Goal: Transaction & Acquisition: Purchase product/service

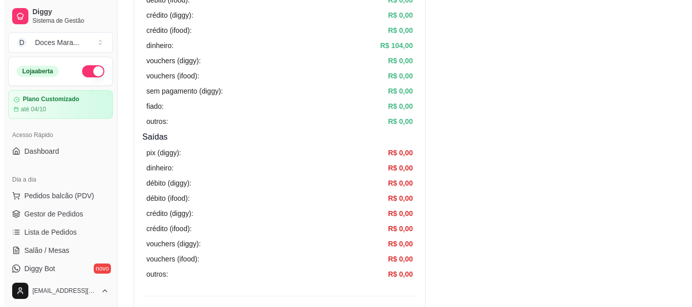
scroll to position [253, 0]
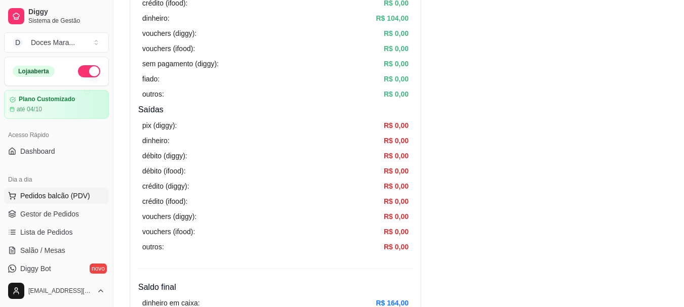
click at [51, 198] on span "Pedidos balcão (PDV)" at bounding box center [55, 196] width 70 height 10
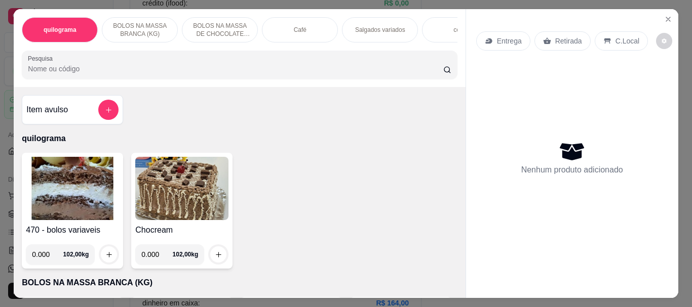
click at [314, 29] on div "Café" at bounding box center [300, 29] width 76 height 25
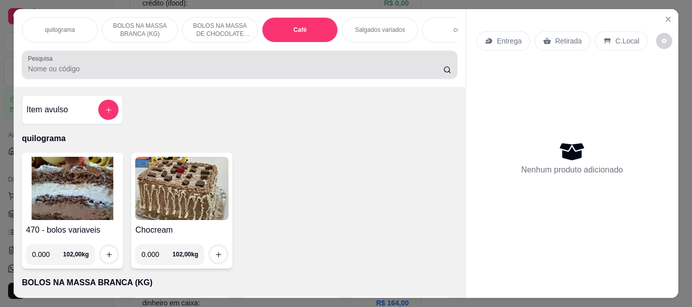
scroll to position [27, 0]
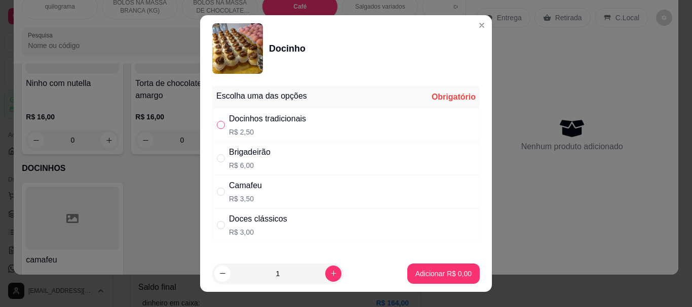
click at [220, 126] on input "" at bounding box center [221, 125] width 8 height 8
radio input "true"
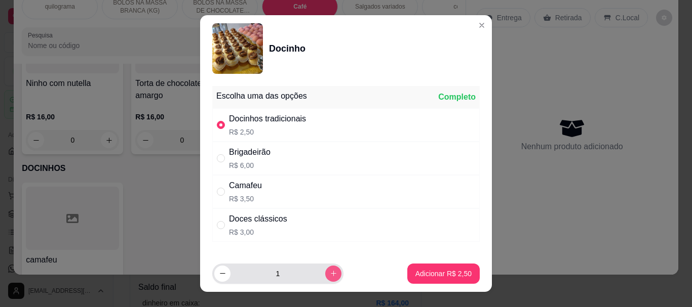
click at [325, 278] on button "increase-product-quantity" at bounding box center [333, 274] width 16 height 16
type input "2"
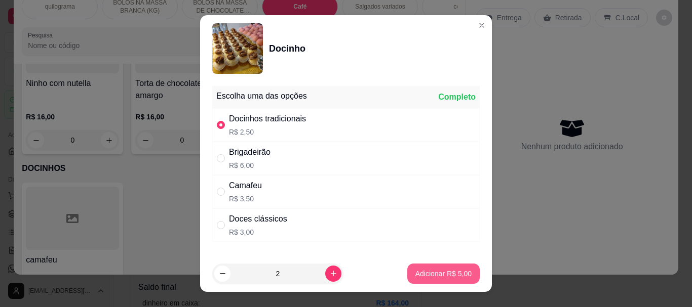
click at [427, 278] on p "Adicionar R$ 5,00" at bounding box center [443, 274] width 56 height 10
type input "2"
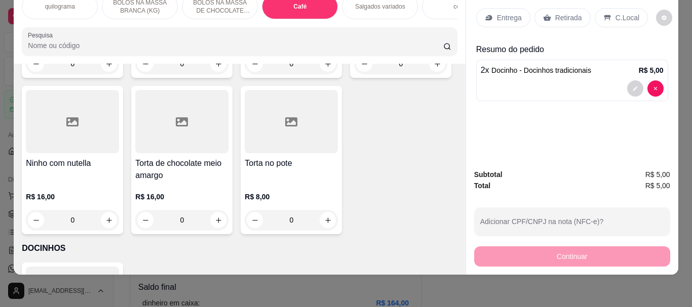
scroll to position [3486, 0]
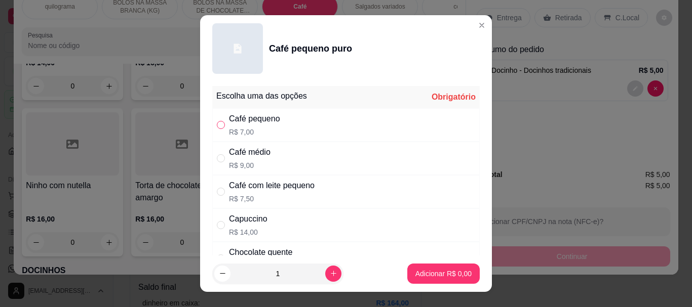
click at [220, 123] on input "" at bounding box center [221, 125] width 8 height 8
radio input "true"
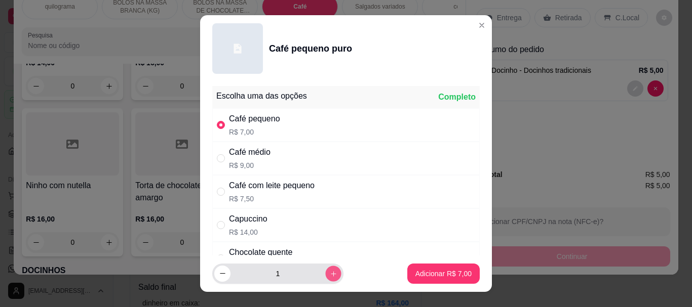
click at [325, 268] on button "increase-product-quantity" at bounding box center [333, 274] width 16 height 16
type input "2"
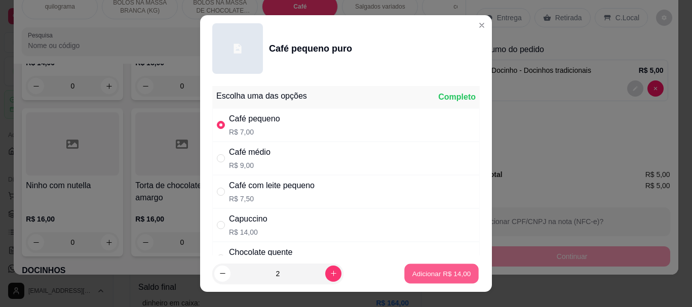
click at [423, 272] on p "Adicionar R$ 14,00" at bounding box center [441, 274] width 59 height 10
type input "2"
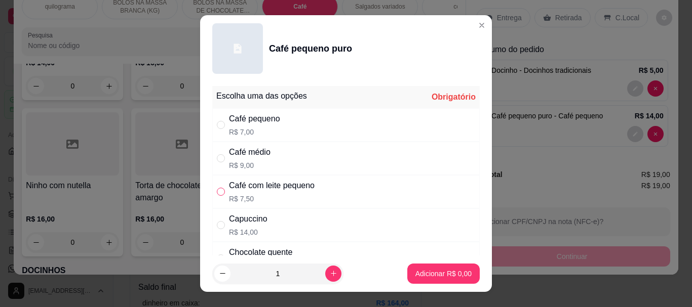
click at [219, 190] on input "" at bounding box center [221, 192] width 8 height 8
radio input "true"
click at [426, 273] on p "Adicionar R$ 7,50" at bounding box center [443, 274] width 55 height 10
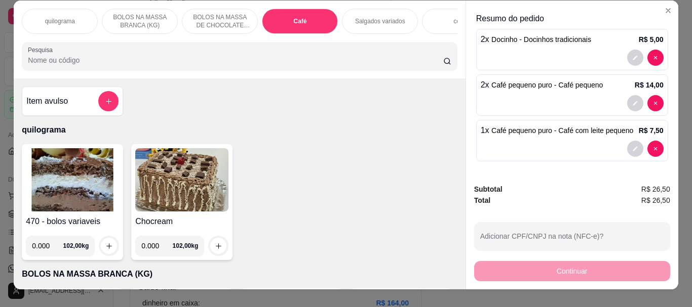
scroll to position [0, 0]
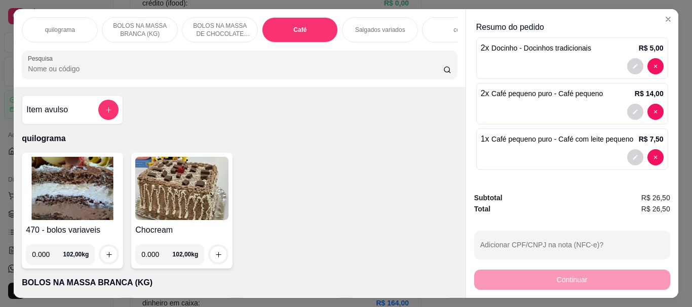
click at [355, 27] on p "Salgados variados" at bounding box center [380, 30] width 50 height 8
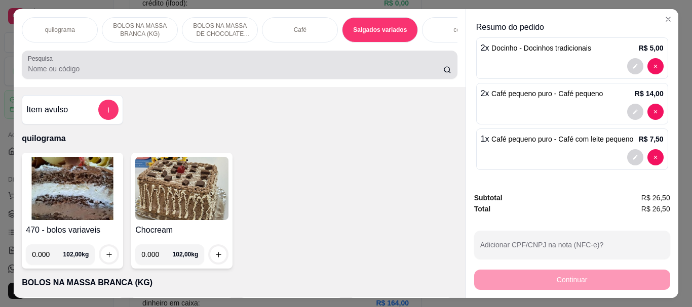
scroll to position [27, 0]
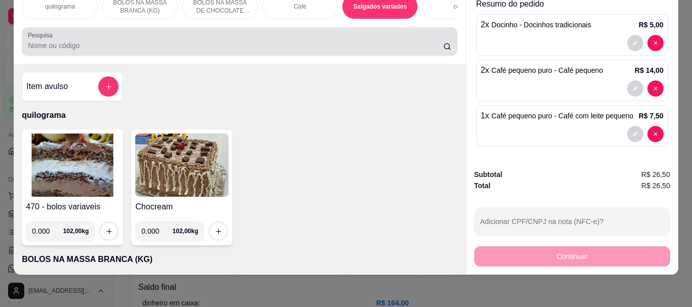
scroll to position [0, 0]
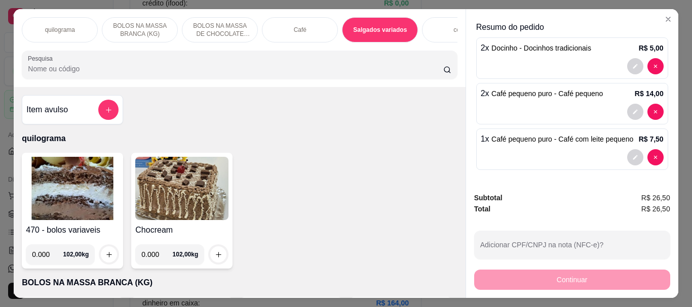
click at [295, 30] on div "Café" at bounding box center [300, 29] width 76 height 25
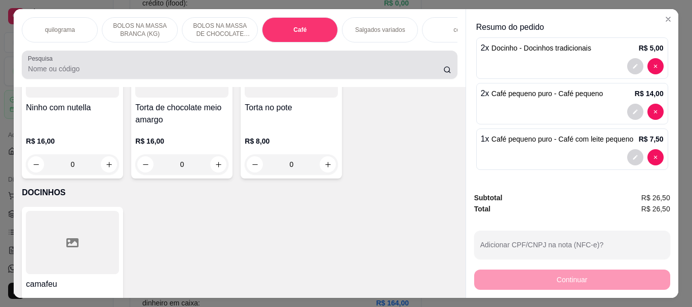
scroll to position [27, 0]
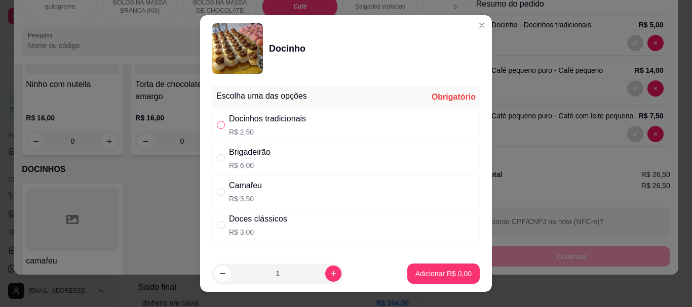
click at [219, 126] on input "" at bounding box center [221, 125] width 8 height 8
radio input "true"
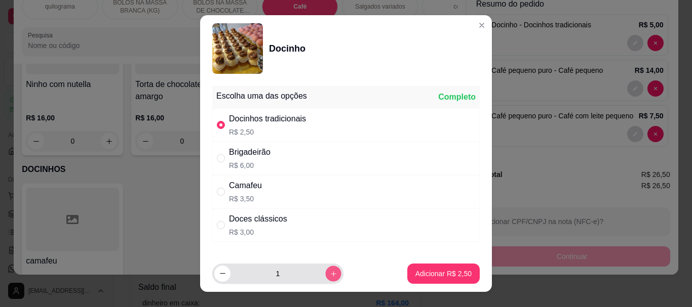
click at [325, 273] on button "increase-product-quantity" at bounding box center [333, 274] width 16 height 16
type input "2"
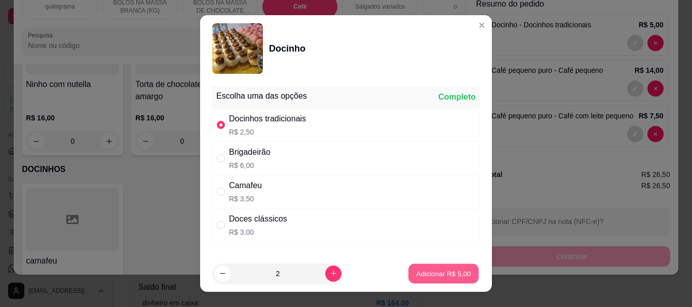
click at [416, 271] on p "Adicionar R$ 5,00" at bounding box center [443, 274] width 55 height 10
type input "4"
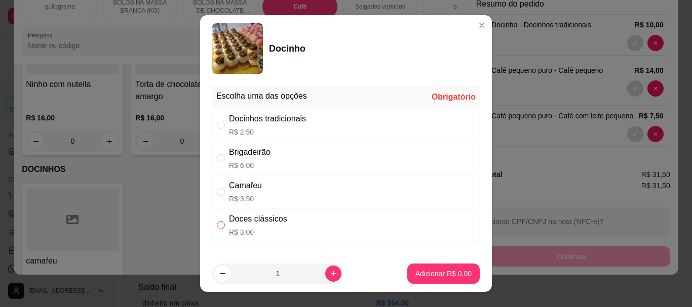
click at [219, 225] on input "" at bounding box center [221, 225] width 8 height 8
radio input "true"
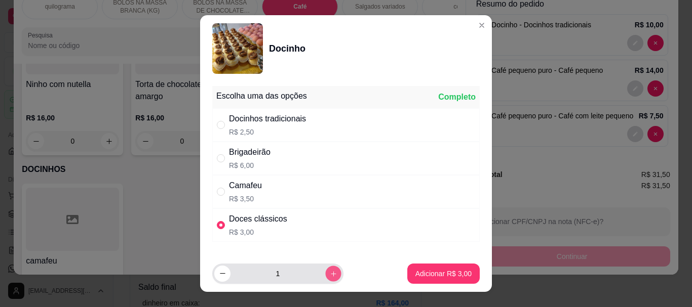
click at [330, 273] on icon "increase-product-quantity" at bounding box center [334, 274] width 8 height 8
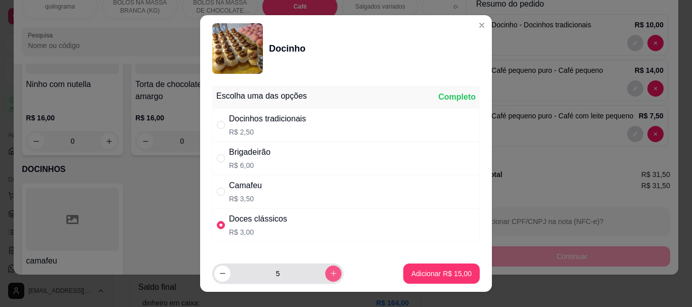
type input "6"
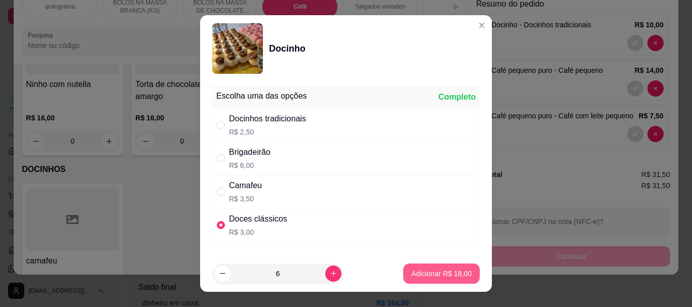
click at [411, 274] on p "Adicionar R$ 18,00" at bounding box center [441, 274] width 60 height 10
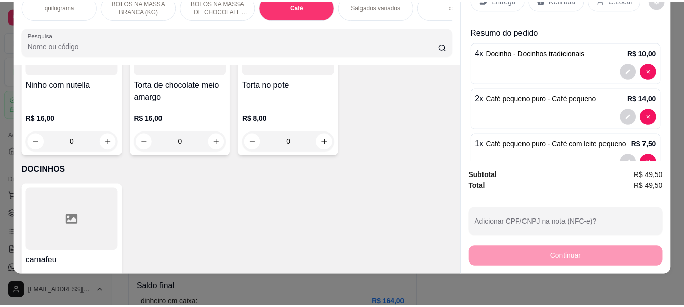
scroll to position [0, 0]
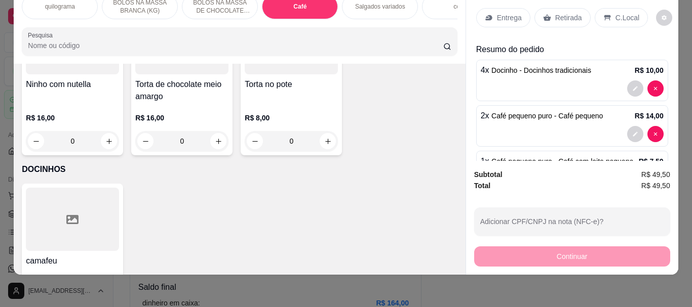
click at [565, 13] on p "Retirada" at bounding box center [568, 18] width 27 height 10
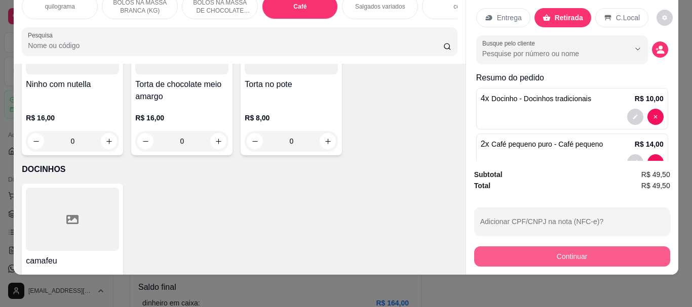
click at [565, 247] on button "Continuar" at bounding box center [572, 257] width 196 height 20
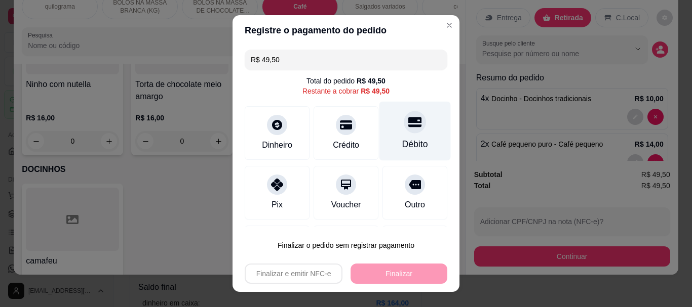
click at [402, 149] on div "Débito" at bounding box center [415, 144] width 26 height 13
type input "R$ 0,00"
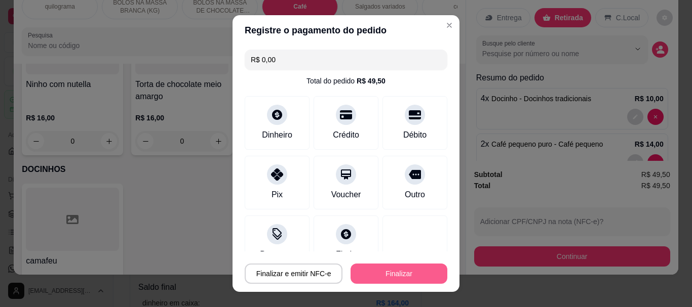
click at [384, 274] on button "Finalizar" at bounding box center [398, 274] width 97 height 20
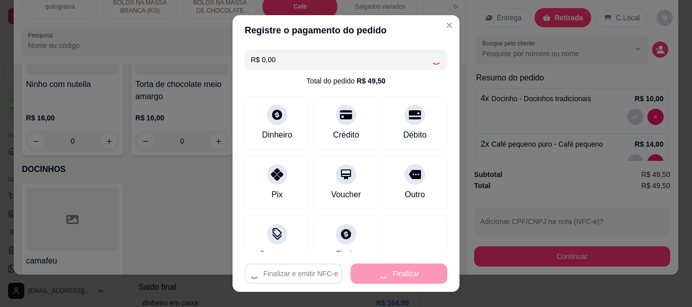
type input "0"
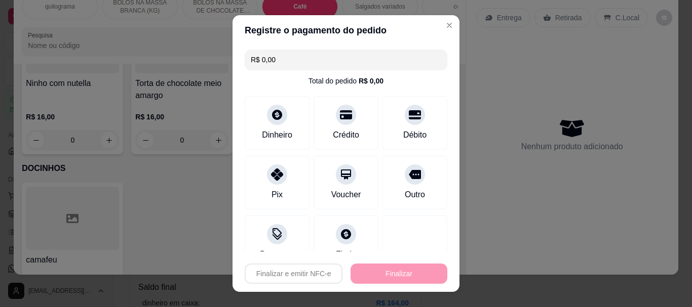
type input "-R$ 49,50"
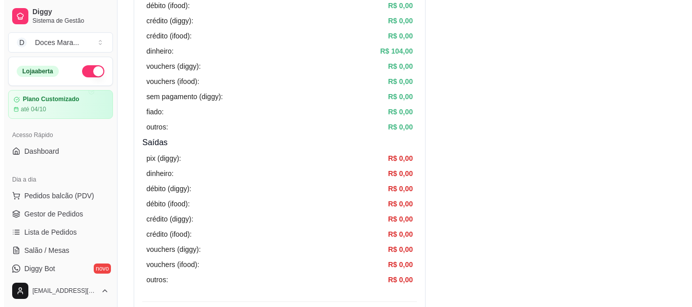
scroll to position [203, 0]
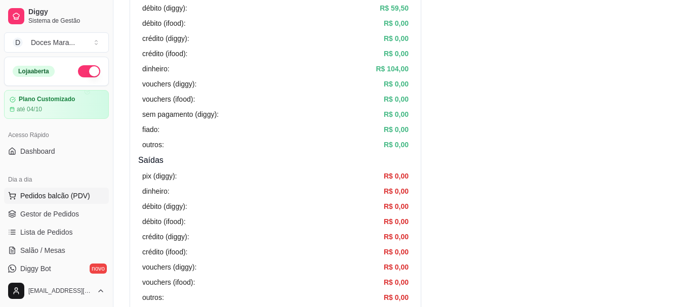
click at [52, 194] on span "Pedidos balcão (PDV)" at bounding box center [55, 196] width 70 height 10
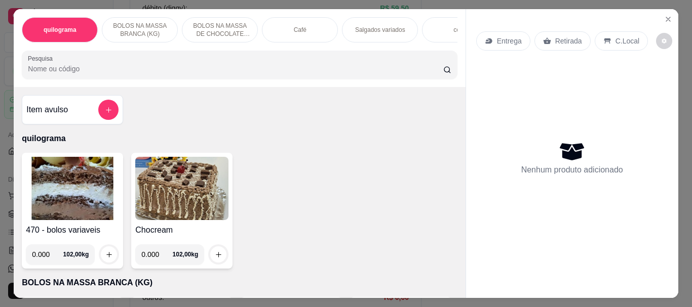
click at [86, 67] on input "Pesquisa" at bounding box center [235, 69] width 415 height 10
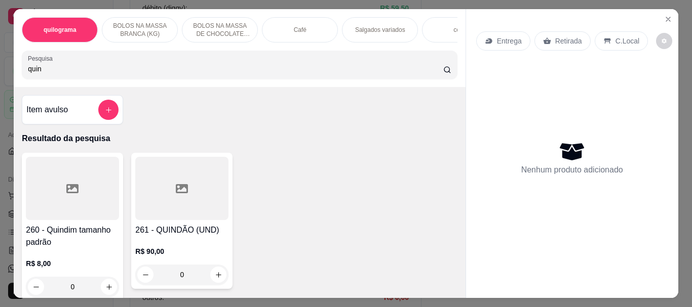
type input "quin"
click at [84, 200] on div at bounding box center [72, 188] width 93 height 63
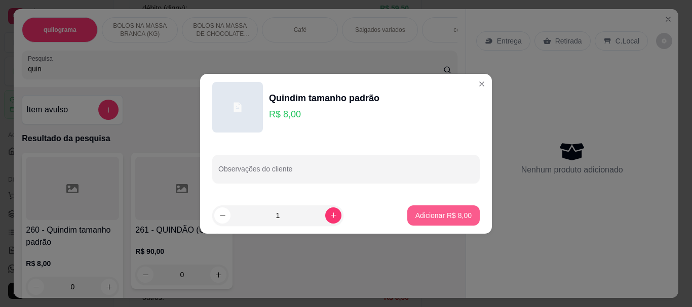
click at [459, 213] on p "Adicionar R$ 8,00" at bounding box center [443, 216] width 56 height 10
type input "1"
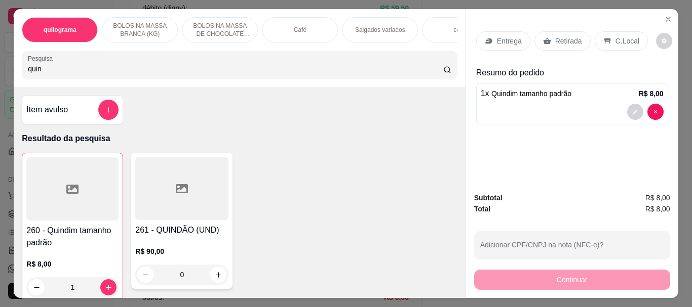
drag, startPoint x: 43, startPoint y: 75, endPoint x: 0, endPoint y: 67, distance: 43.8
click at [0, 71] on div "quilograma BOLOS NA MASSA BRANCA (KG) BOLOS NA MASSA DE CHOCOLATE preço por (KG…" at bounding box center [346, 153] width 692 height 307
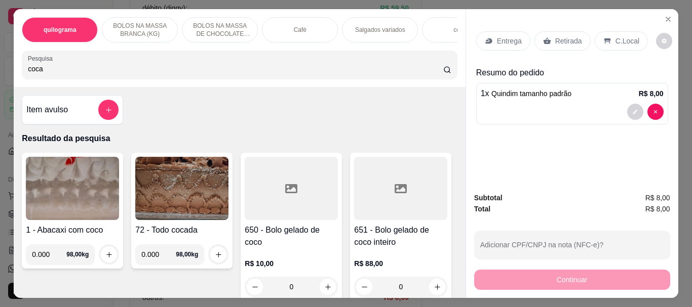
type input "coca"
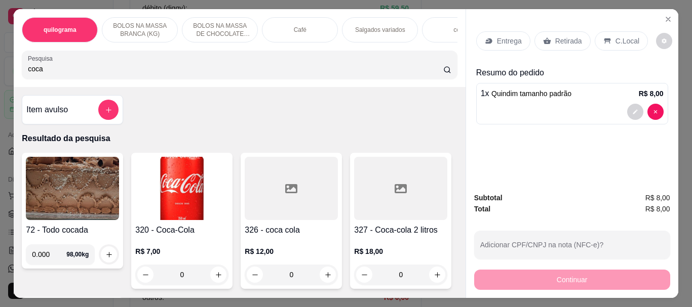
click at [173, 200] on img at bounding box center [181, 188] width 93 height 63
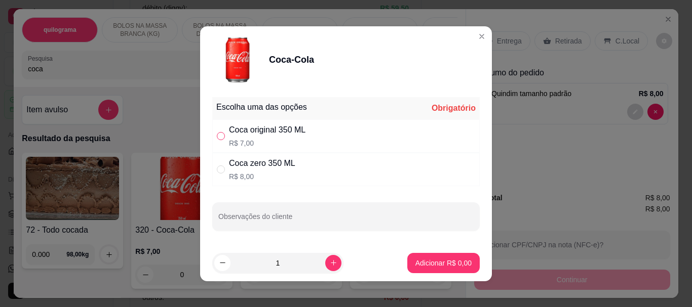
click at [218, 135] on input "" at bounding box center [221, 136] width 8 height 8
radio input "true"
click at [434, 271] on button "Adicionar R$ 7,00" at bounding box center [443, 263] width 72 height 20
type input "1"
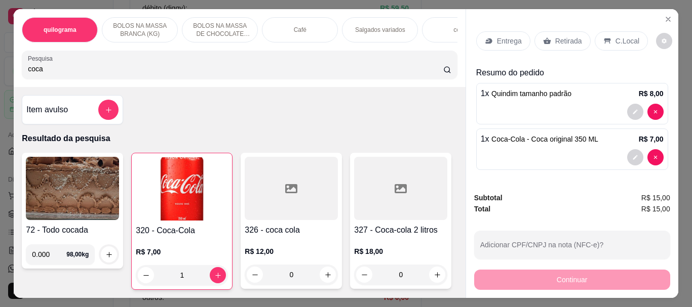
click at [546, 36] on div "Retirada" at bounding box center [562, 40] width 56 height 19
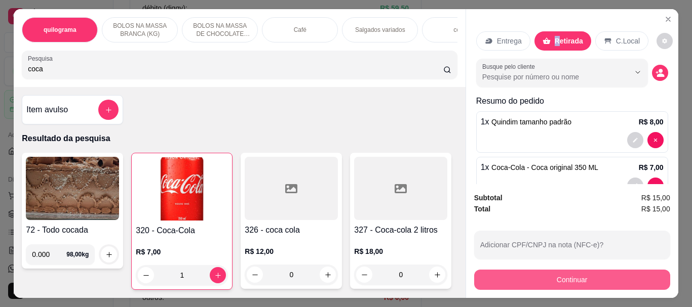
click at [586, 270] on button "Continuar" at bounding box center [572, 280] width 196 height 20
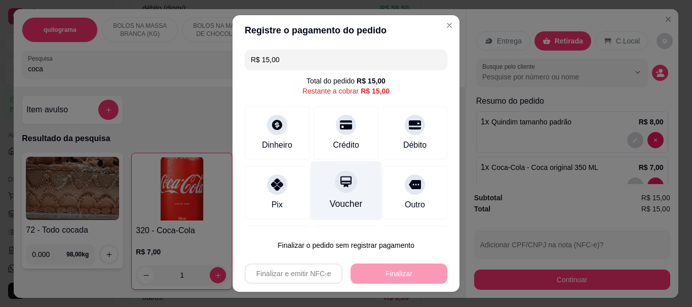
click at [335, 187] on div at bounding box center [346, 182] width 22 height 22
type input "R$ 0,00"
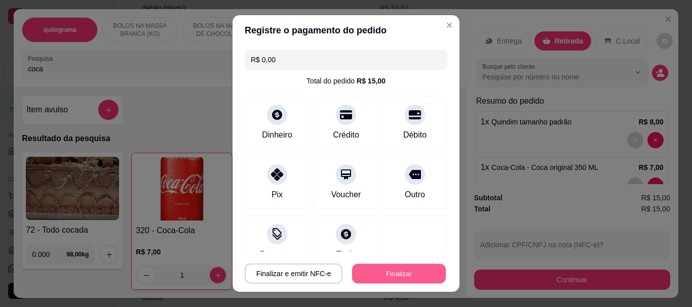
click at [396, 267] on button "Finalizar" at bounding box center [399, 274] width 94 height 20
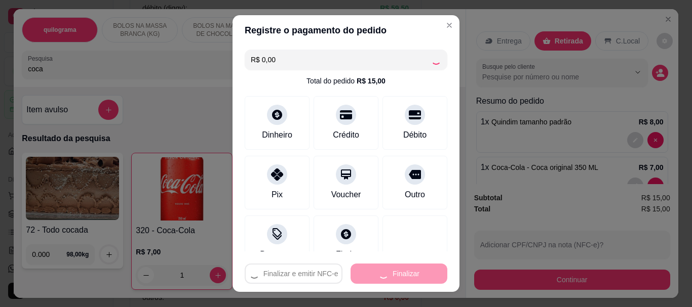
type input "0"
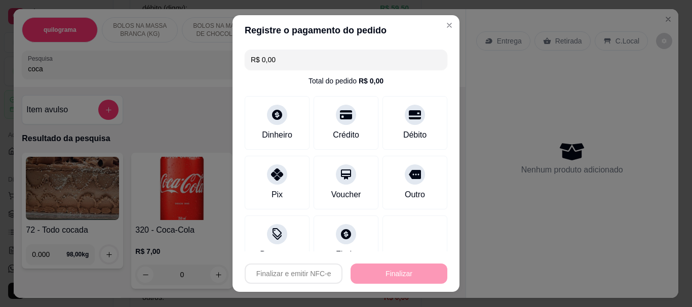
type input "-R$ 15,00"
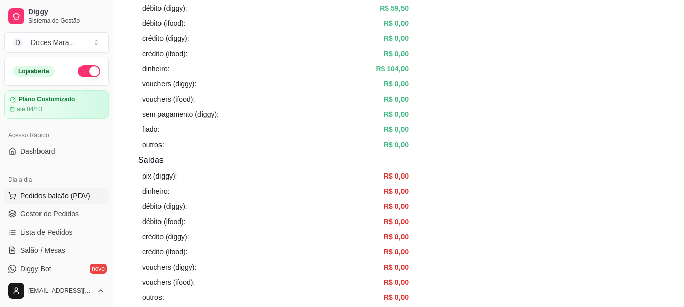
click at [74, 194] on span "Pedidos balcão (PDV)" at bounding box center [55, 196] width 70 height 10
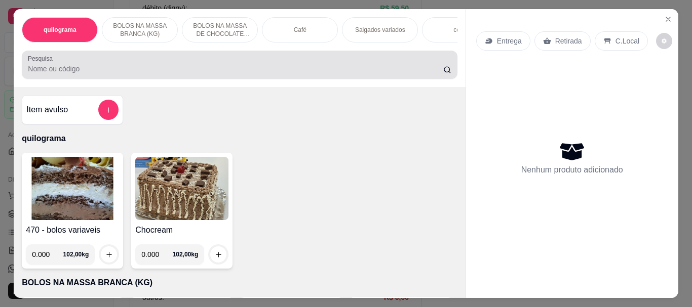
click at [66, 74] on input "Pesquisa" at bounding box center [235, 69] width 415 height 10
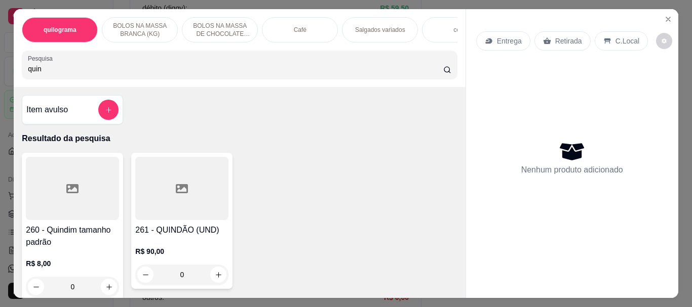
type input "quin"
click at [42, 178] on div at bounding box center [72, 188] width 93 height 63
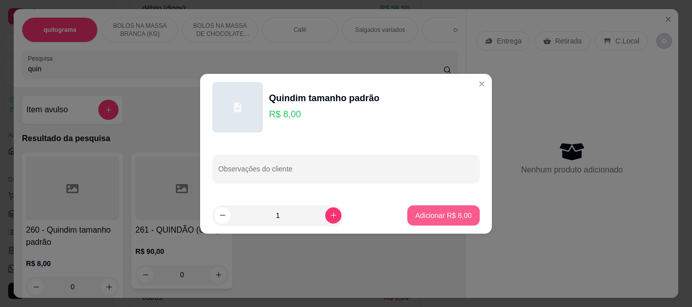
click at [428, 217] on p "Adicionar R$ 8,00" at bounding box center [443, 216] width 56 height 10
type input "1"
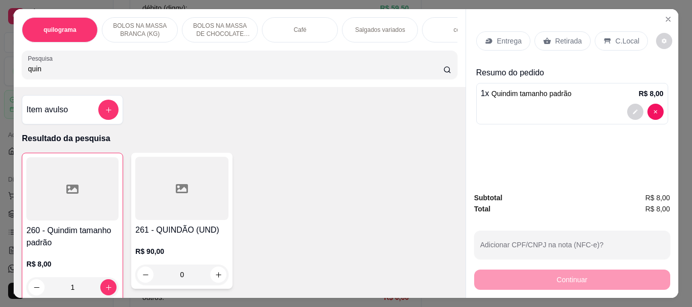
click at [548, 39] on div "Retirada" at bounding box center [562, 40] width 56 height 19
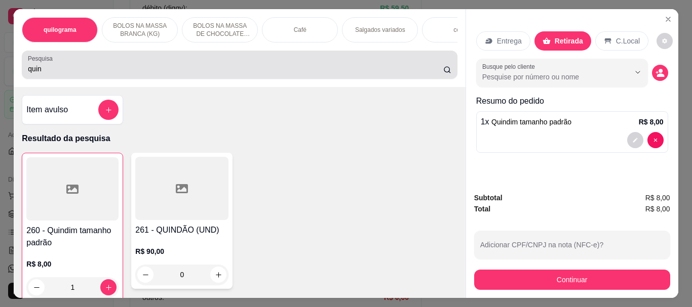
click at [77, 79] on div "Pesquisa quin" at bounding box center [239, 65] width 435 height 28
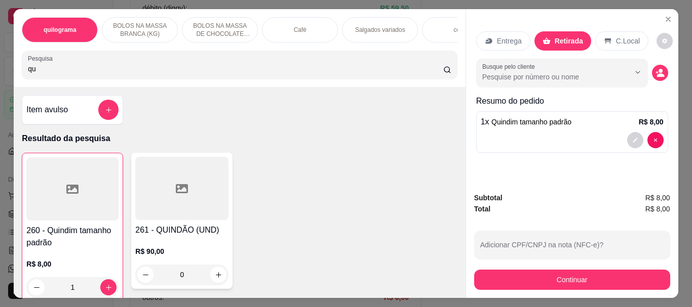
type input "q"
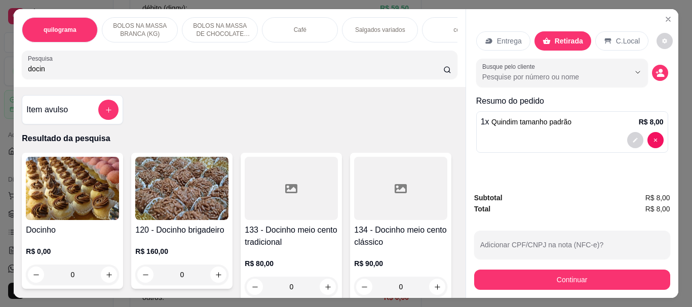
type input "docin"
click at [93, 196] on img at bounding box center [72, 188] width 93 height 63
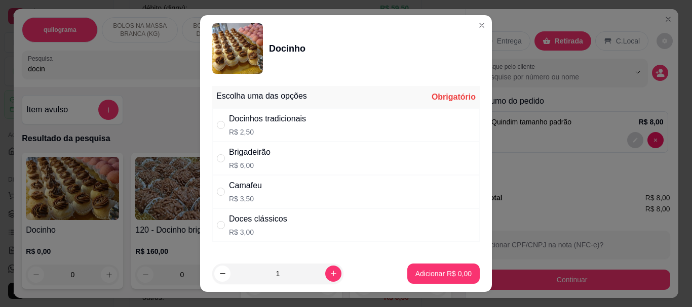
click at [221, 125] on div "" at bounding box center [223, 125] width 12 height 11
radio input "true"
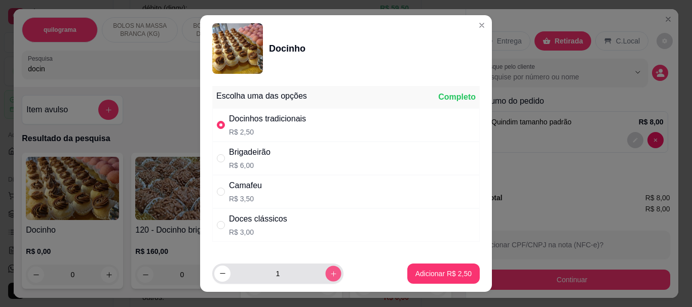
click at [325, 277] on button "increase-product-quantity" at bounding box center [333, 274] width 16 height 16
type input "2"
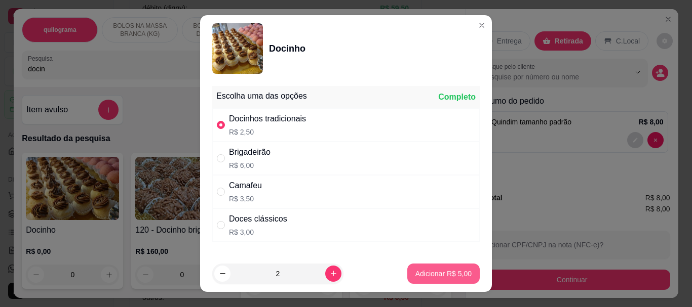
click at [422, 275] on p "Adicionar R$ 5,00" at bounding box center [443, 274] width 56 height 10
type input "2"
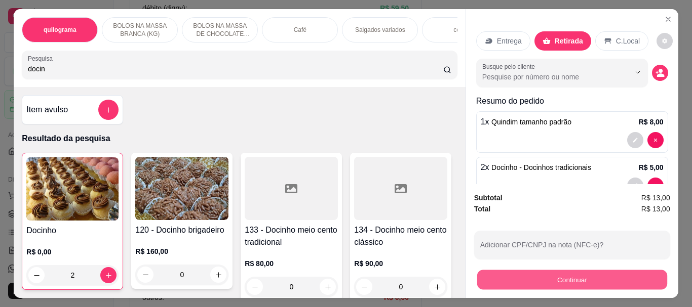
click at [555, 271] on button "Continuar" at bounding box center [571, 280] width 190 height 20
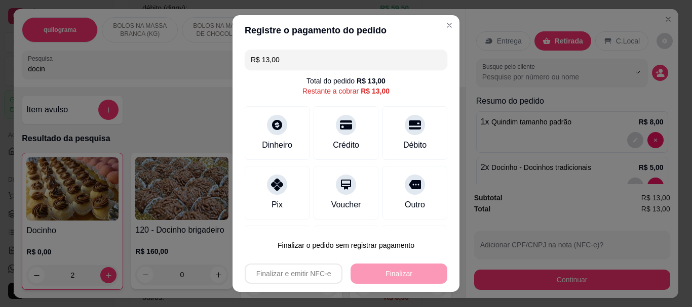
drag, startPoint x: 403, startPoint y: 129, endPoint x: 402, endPoint y: 292, distance: 163.1
click at [405, 129] on div at bounding box center [415, 125] width 20 height 20
type input "R$ 0,00"
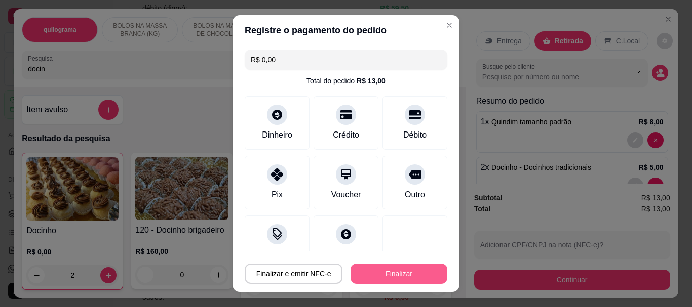
click at [403, 270] on button "Finalizar" at bounding box center [398, 274] width 97 height 20
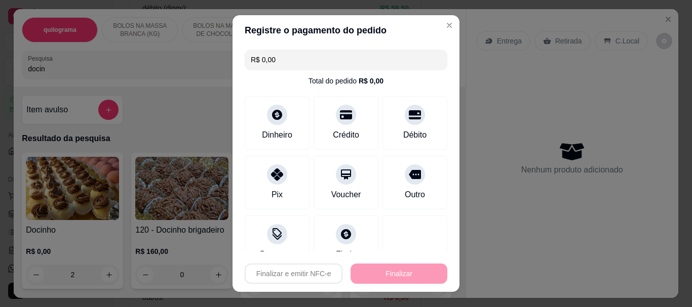
type input "0"
type input "-R$ 13,00"
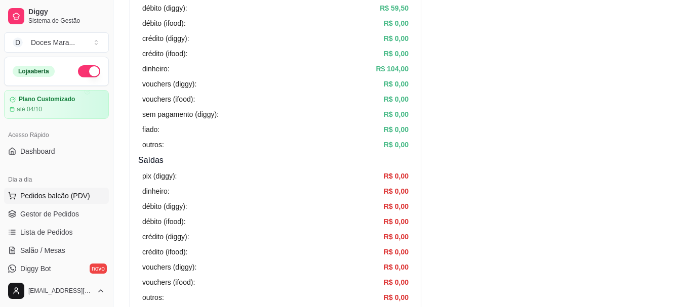
click at [71, 189] on button "Pedidos balcão (PDV)" at bounding box center [56, 196] width 105 height 16
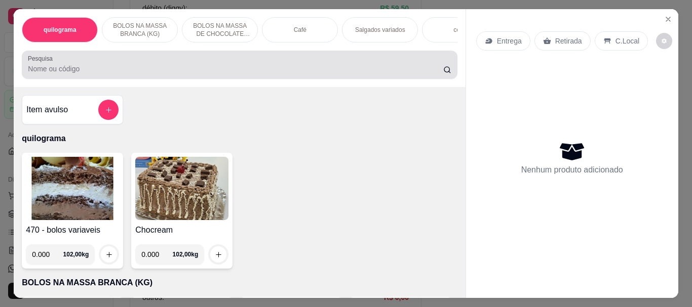
click at [65, 74] on input "Pesquisa" at bounding box center [235, 69] width 415 height 10
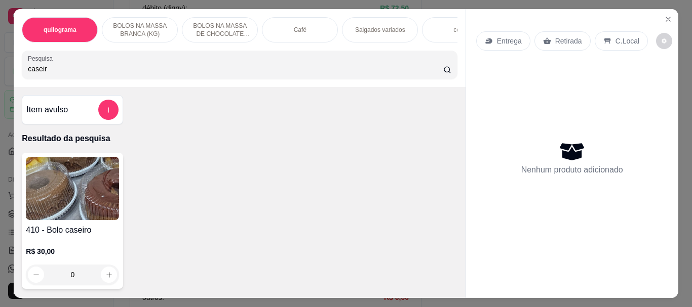
type input "caseir"
click at [70, 185] on img at bounding box center [72, 188] width 93 height 63
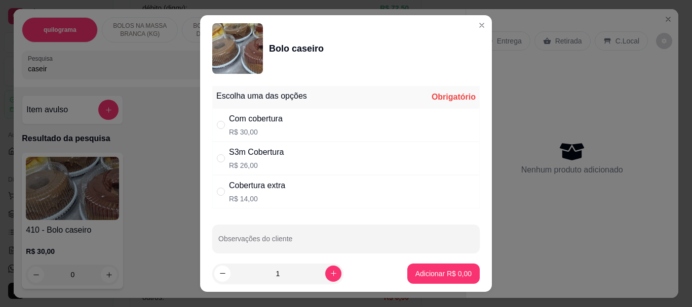
click at [216, 165] on div "S3m Cobertura R$ 26,00" at bounding box center [345, 158] width 267 height 33
radio input "true"
click at [412, 271] on p "Adicionar R$ 26,00" at bounding box center [441, 274] width 59 height 10
type input "1"
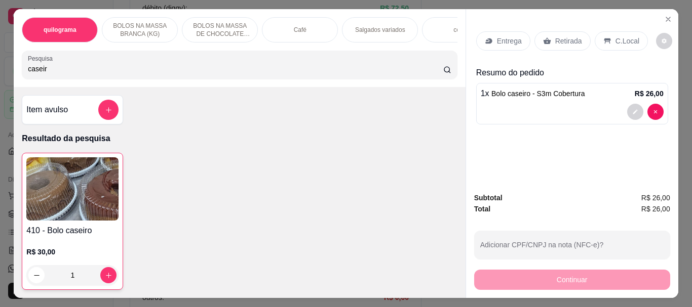
click at [562, 36] on p "Retirada" at bounding box center [568, 41] width 27 height 10
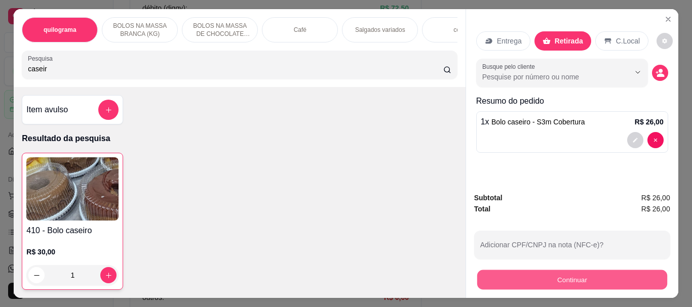
click at [562, 270] on button "Continuar" at bounding box center [571, 280] width 190 height 20
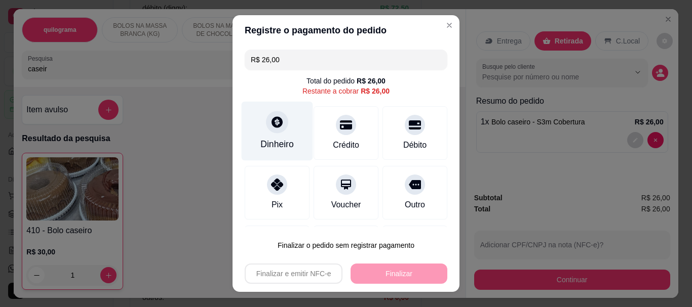
click at [273, 136] on div "Dinheiro" at bounding box center [277, 131] width 71 height 59
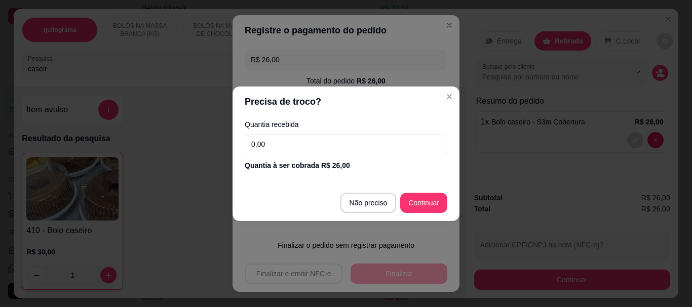
click at [294, 150] on input "0,00" at bounding box center [346, 144] width 203 height 20
type input "26,00"
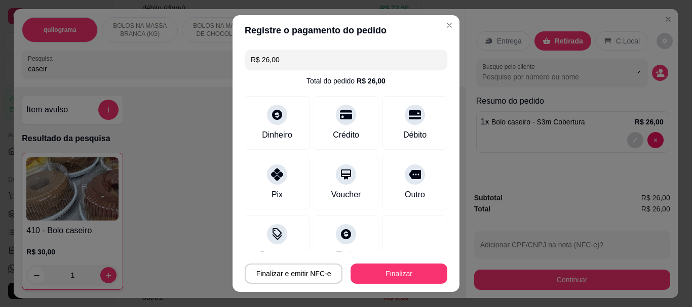
type input "R$ 0,00"
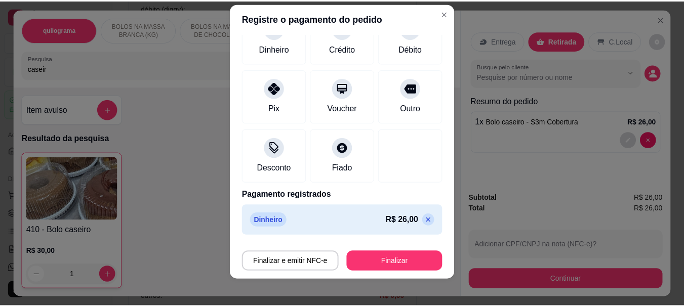
scroll to position [17, 0]
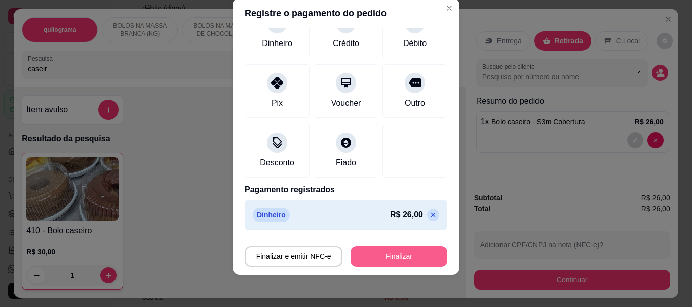
click at [395, 254] on button "Finalizar" at bounding box center [398, 257] width 97 height 20
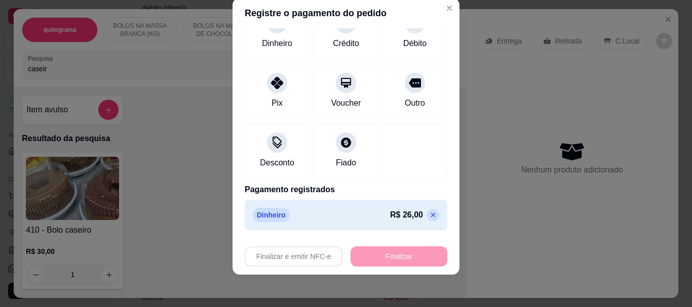
type input "0"
type input "-R$ 26,00"
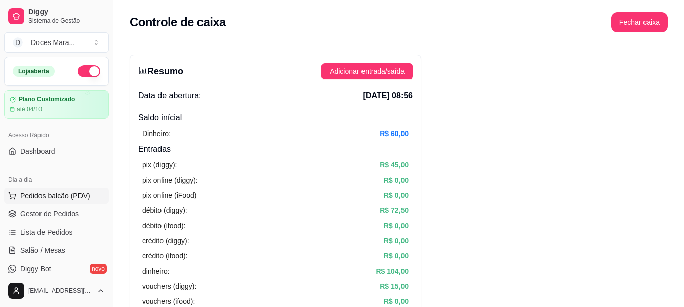
click at [73, 193] on span "Pedidos balcão (PDV)" at bounding box center [55, 196] width 70 height 10
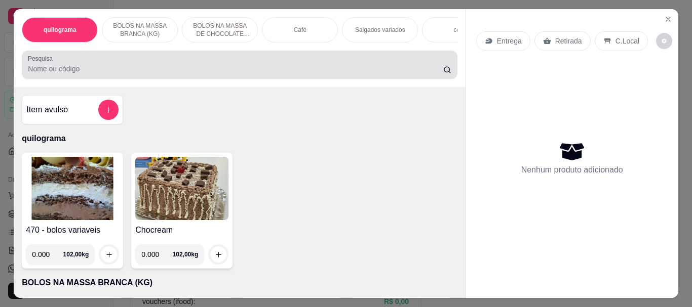
click at [38, 74] on input "Pesquisa" at bounding box center [235, 69] width 415 height 10
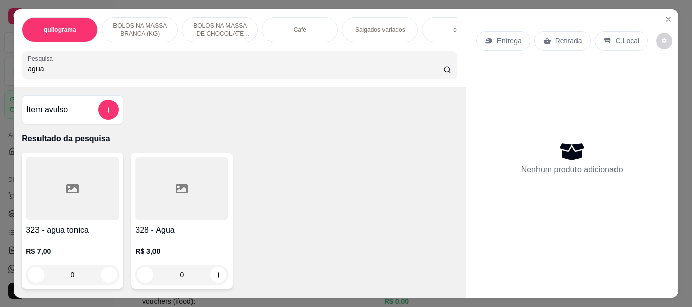
type input "agua"
click at [192, 185] on div at bounding box center [181, 188] width 93 height 63
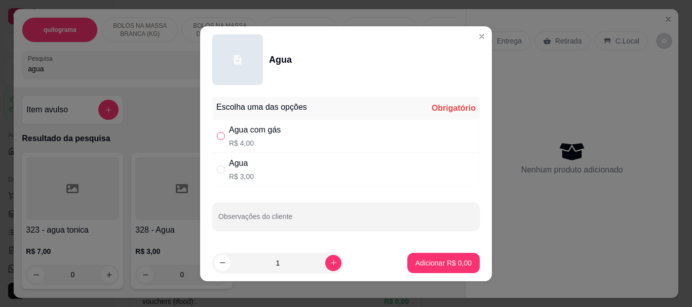
click at [218, 139] on input "" at bounding box center [221, 136] width 8 height 8
radio input "true"
click at [436, 262] on p "Adicionar R$ 4,00" at bounding box center [443, 263] width 56 height 10
type input "1"
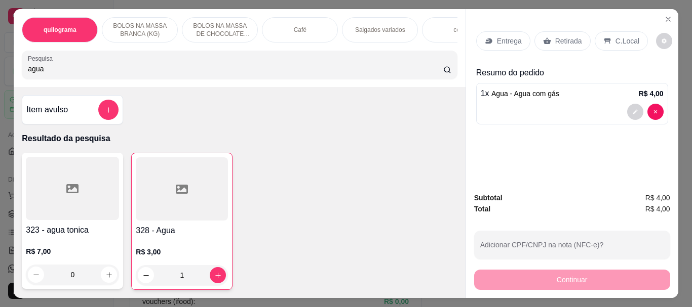
click at [120, 70] on input "agua" at bounding box center [235, 69] width 415 height 10
type input "a"
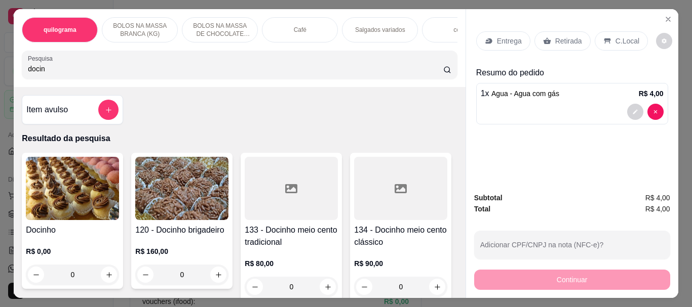
type input "docin"
click at [57, 220] on img at bounding box center [72, 188] width 93 height 63
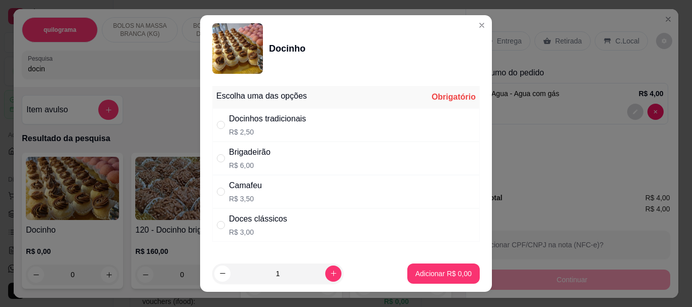
click at [221, 126] on div "" at bounding box center [223, 125] width 12 height 11
radio input "true"
click at [426, 276] on p "Adicionar R$ 2,50" at bounding box center [443, 274] width 55 height 10
type input "1"
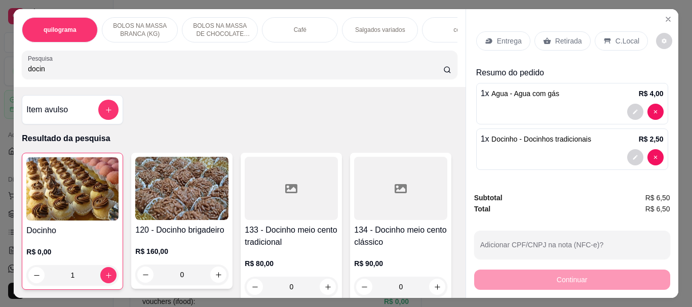
drag, startPoint x: 63, startPoint y: 69, endPoint x: 0, endPoint y: 61, distance: 63.8
click at [0, 61] on div "quilograma BOLOS NA MASSA BRANCA (KG) BOLOS NA MASSA DE CHOCOLATE preço por (KG…" at bounding box center [346, 153] width 692 height 307
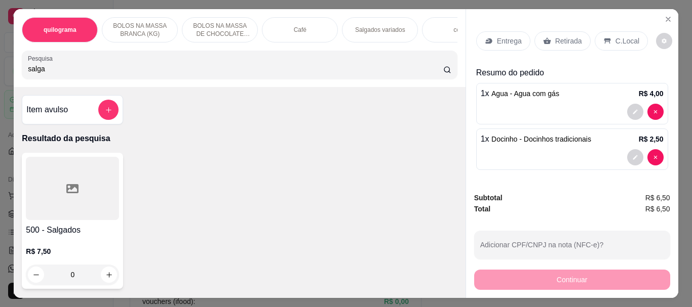
type input "salga"
click at [55, 213] on div at bounding box center [72, 188] width 93 height 63
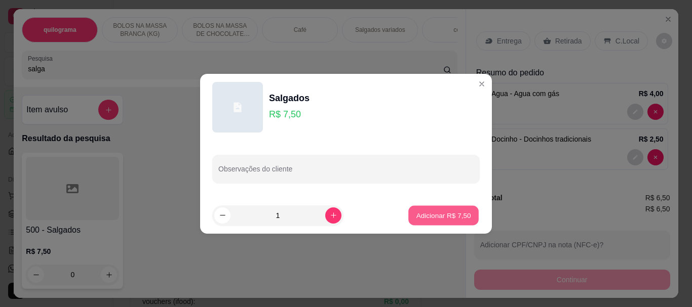
click at [453, 210] on button "Adicionar R$ 7,50" at bounding box center [443, 216] width 70 height 20
type input "1"
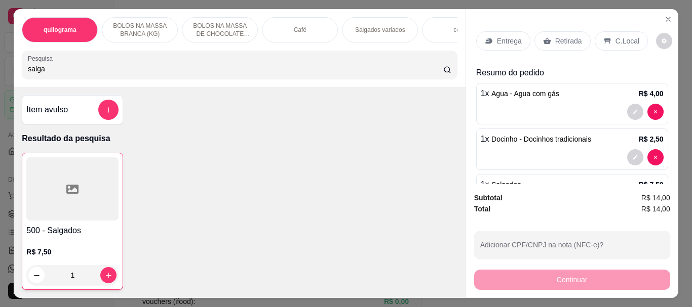
drag, startPoint x: 70, startPoint y: 76, endPoint x: 0, endPoint y: 77, distance: 70.4
click at [1, 75] on div "quilograma BOLOS NA MASSA BRANCA (KG) BOLOS NA MASSA DE CHOCOLATE preço por (KG…" at bounding box center [346, 153] width 692 height 307
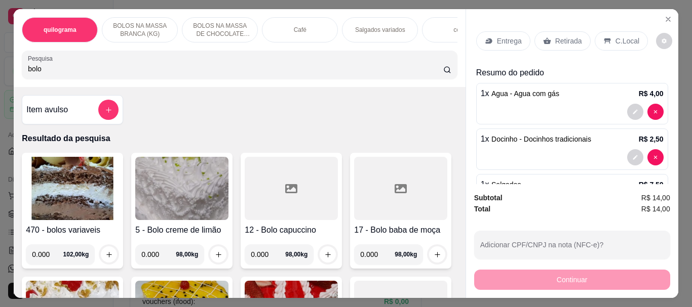
type input "bolo"
click at [74, 208] on img at bounding box center [72, 188] width 93 height 63
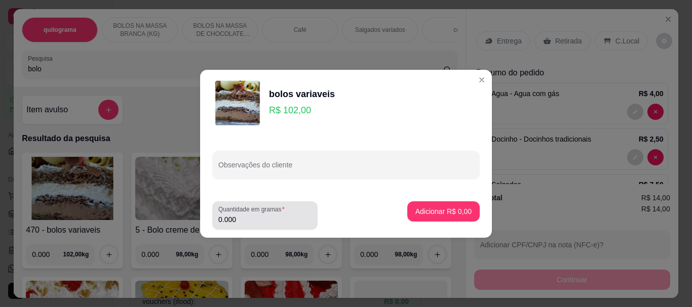
click at [256, 219] on input "0.000" at bounding box center [264, 220] width 93 height 10
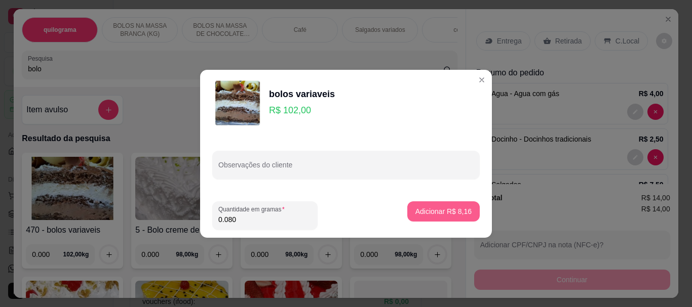
type input "0.080"
click at [442, 210] on p "Adicionar R$ 8,16" at bounding box center [443, 212] width 55 height 10
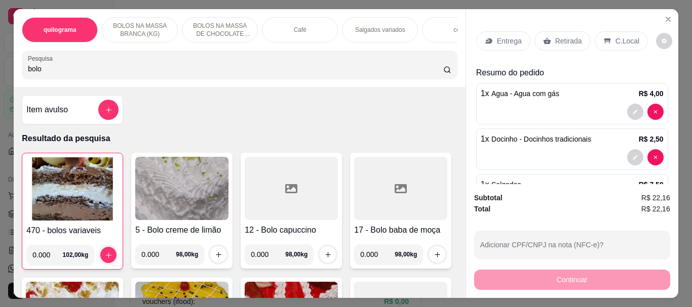
click at [555, 38] on p "Retirada" at bounding box center [568, 41] width 27 height 10
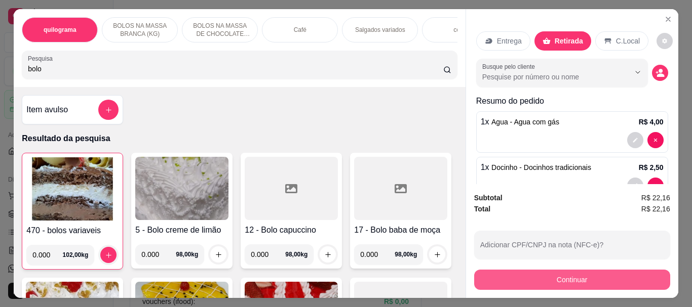
click at [585, 276] on button "Continuar" at bounding box center [572, 280] width 196 height 20
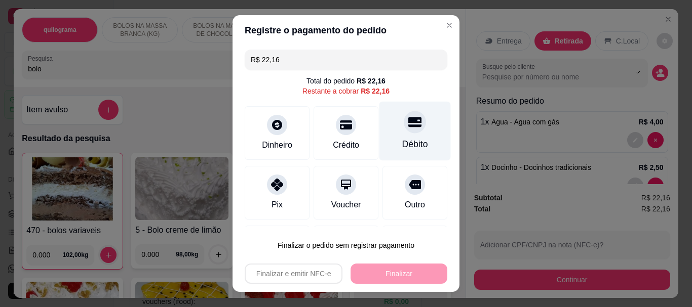
click at [395, 136] on div "Débito" at bounding box center [414, 131] width 71 height 59
type input "R$ 0,00"
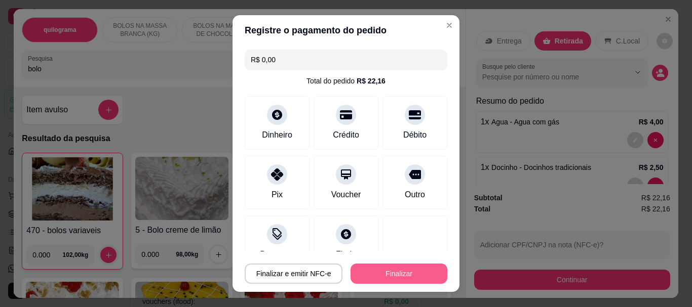
click at [396, 275] on button "Finalizar" at bounding box center [398, 274] width 97 height 20
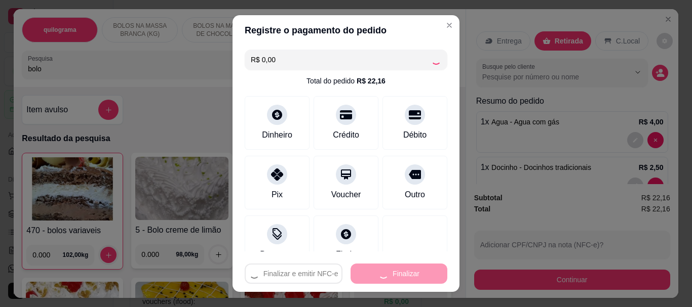
type input "0"
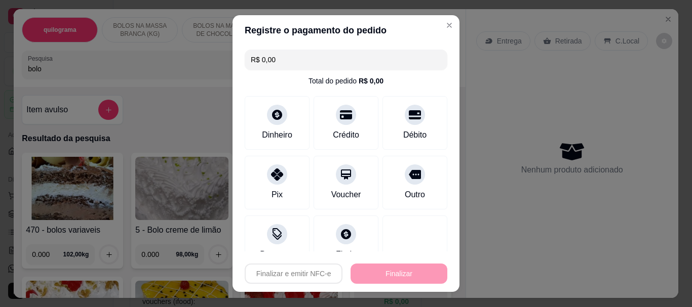
type input "-R$ 22,16"
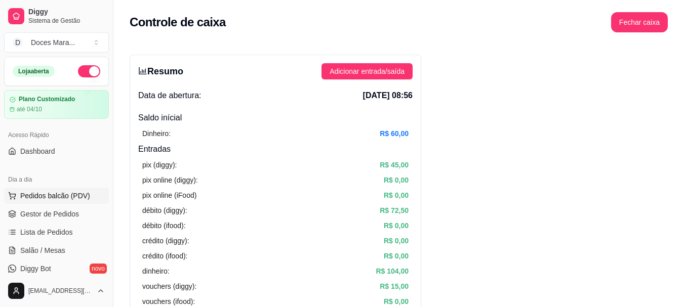
click at [57, 197] on span "Pedidos balcão (PDV)" at bounding box center [55, 196] width 70 height 10
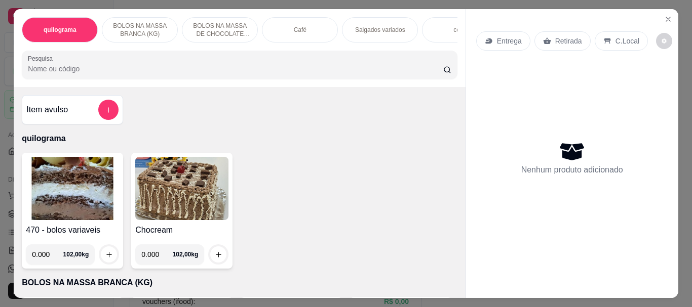
click at [76, 74] on input "Pesquisa" at bounding box center [235, 69] width 415 height 10
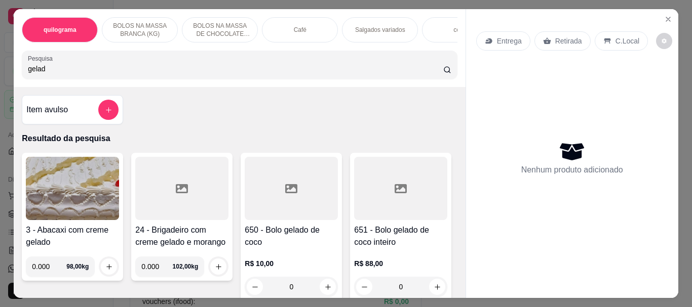
click at [300, 213] on div at bounding box center [291, 188] width 93 height 63
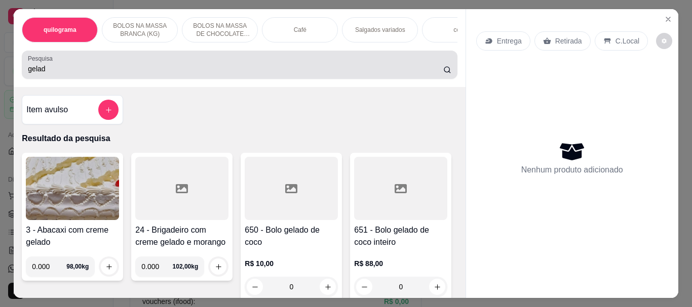
click at [107, 70] on input "gelad" at bounding box center [235, 69] width 415 height 10
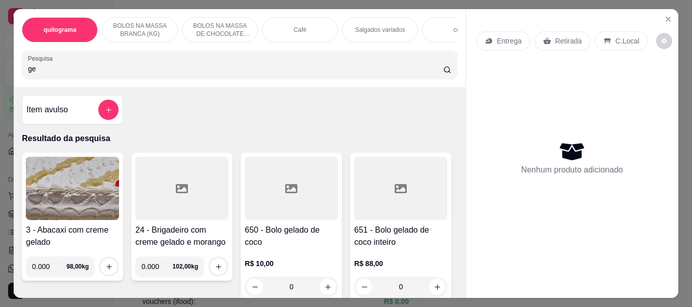
type input "g"
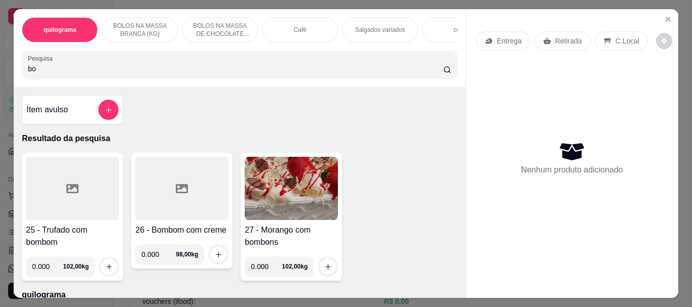
type input "b"
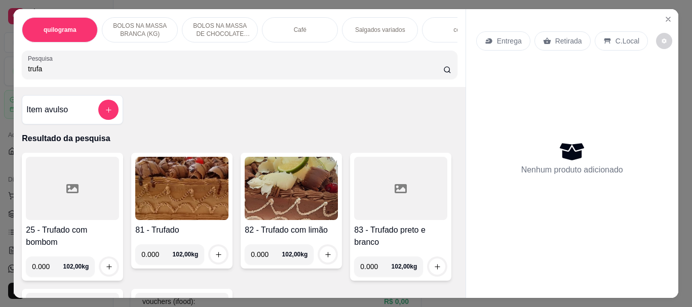
type input "trufa"
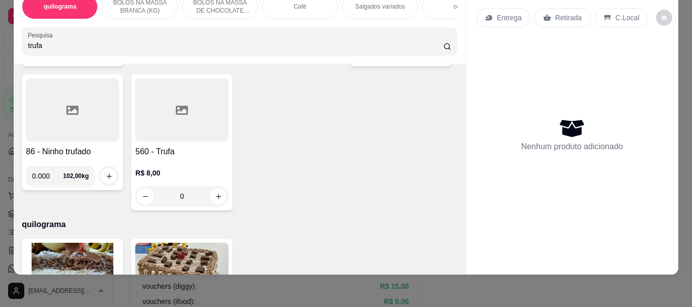
scroll to position [203, 0]
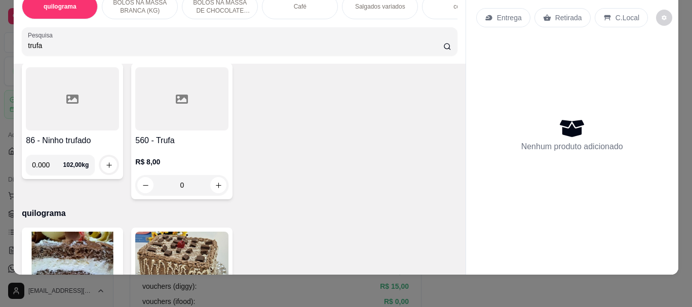
click at [228, 129] on div at bounding box center [181, 98] width 93 height 63
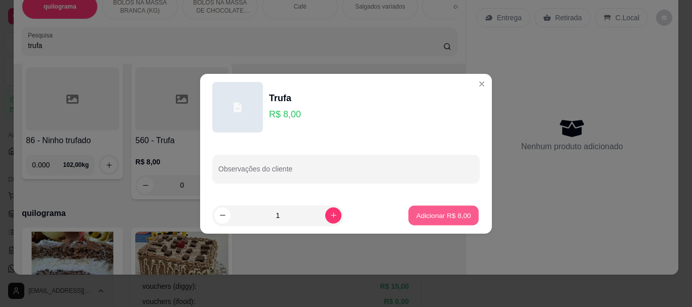
click at [458, 220] on p "Adicionar R$ 8,00" at bounding box center [443, 216] width 55 height 10
type input "1"
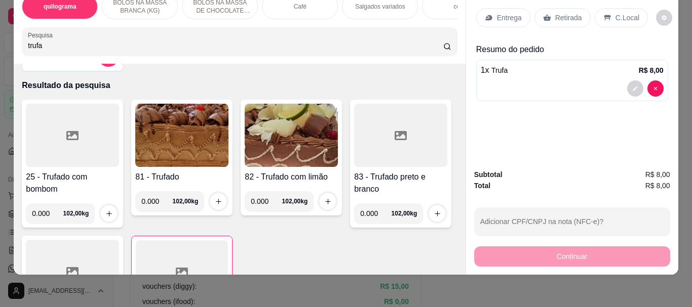
scroll to position [0, 0]
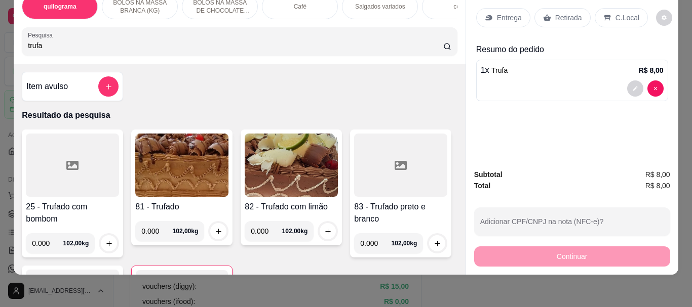
drag, startPoint x: 53, startPoint y: 47, endPoint x: 0, endPoint y: 48, distance: 53.2
click at [0, 48] on div "quilograma BOLOS NA MASSA BRANCA (KG) BOLOS NA MASSA DE CHOCOLATE preço por (KG…" at bounding box center [346, 153] width 692 height 307
type input "bolo"
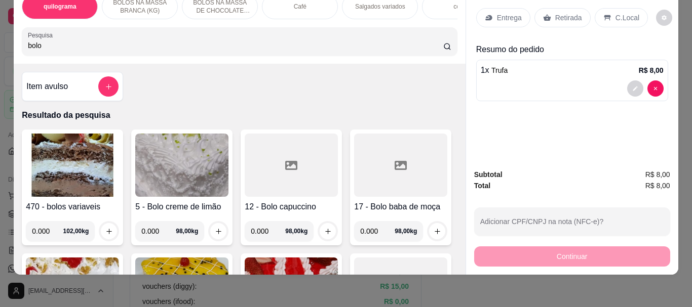
click at [79, 171] on img at bounding box center [72, 165] width 93 height 63
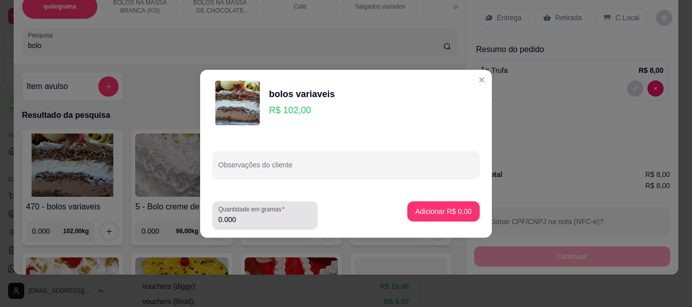
click at [249, 221] on input "0.000" at bounding box center [264, 220] width 93 height 10
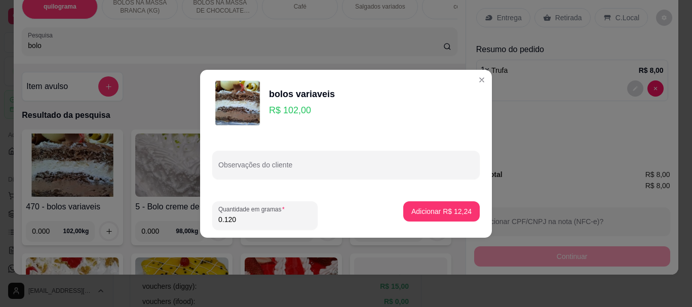
type input "0.120"
click at [453, 211] on p "Adicionar R$ 12,24" at bounding box center [441, 212] width 59 height 10
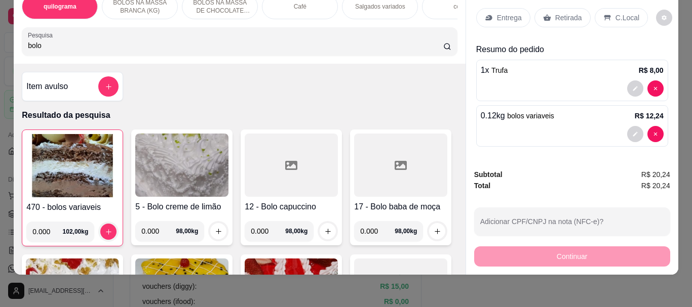
click at [569, 13] on p "Retirada" at bounding box center [568, 18] width 27 height 10
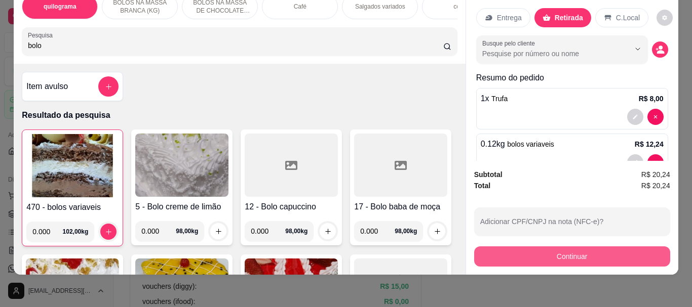
click at [556, 247] on button "Continuar" at bounding box center [572, 257] width 196 height 20
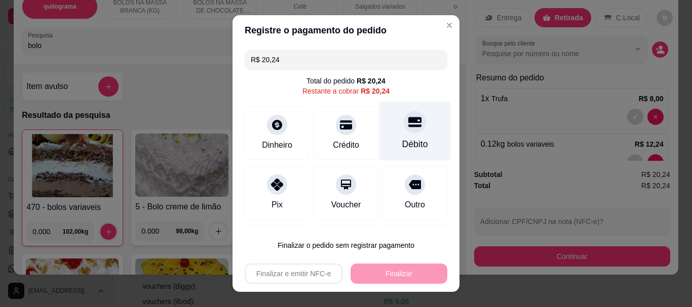
click at [408, 127] on icon at bounding box center [414, 122] width 13 height 10
type input "R$ 0,00"
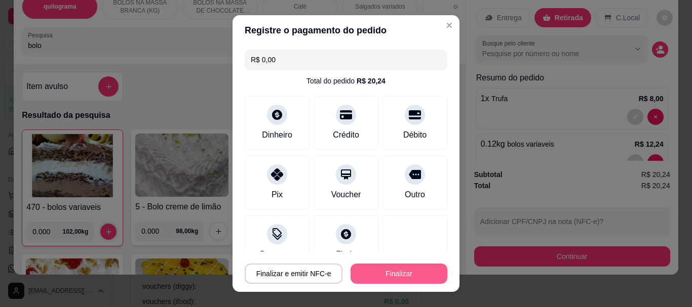
click at [392, 268] on button "Finalizar" at bounding box center [398, 274] width 97 height 20
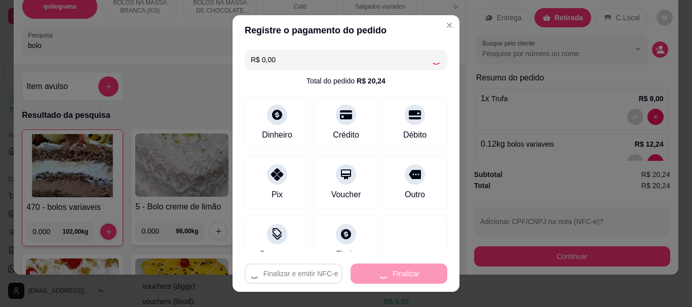
type input "0"
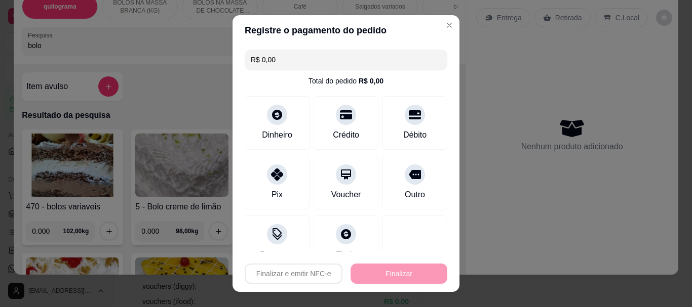
type input "-R$ 20,24"
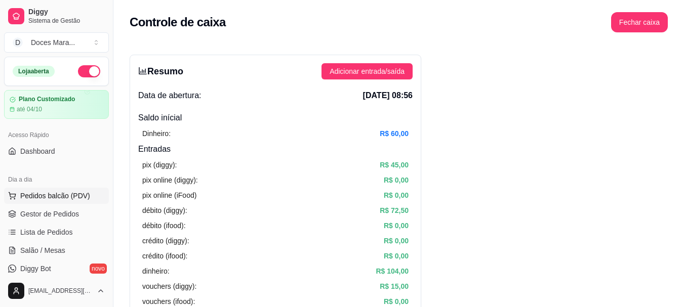
click at [48, 196] on span "Pedidos balcão (PDV)" at bounding box center [55, 196] width 70 height 10
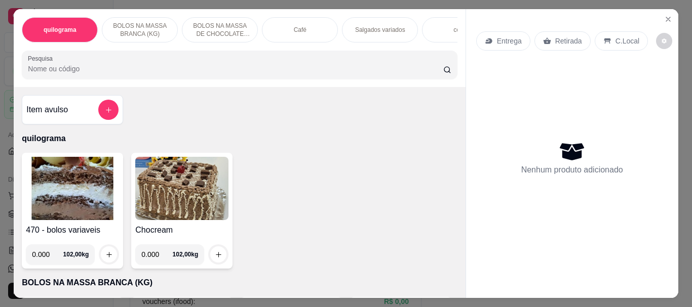
click at [70, 74] on input "Pesquisa" at bounding box center [235, 69] width 415 height 10
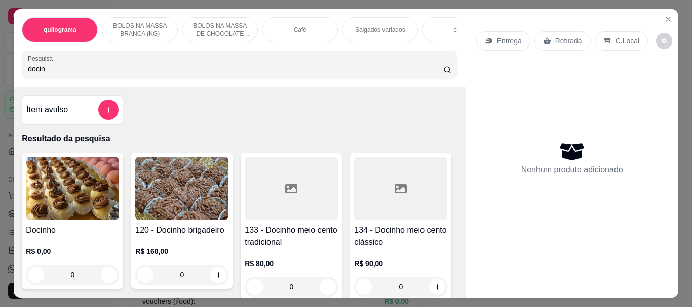
type input "docin"
click at [63, 172] on img at bounding box center [72, 188] width 93 height 63
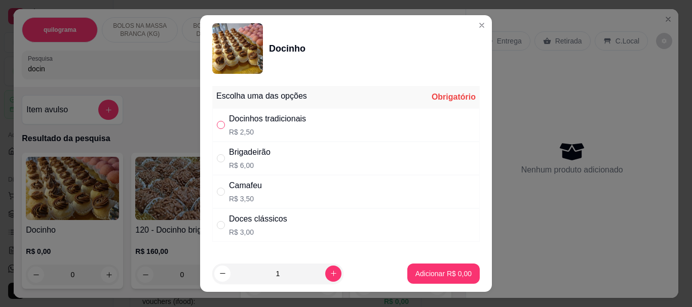
click at [217, 128] on input "" at bounding box center [221, 125] width 8 height 8
radio input "true"
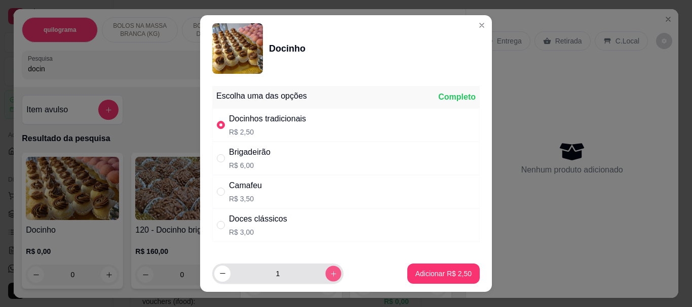
click at [325, 268] on button "increase-product-quantity" at bounding box center [333, 274] width 16 height 16
type input "4"
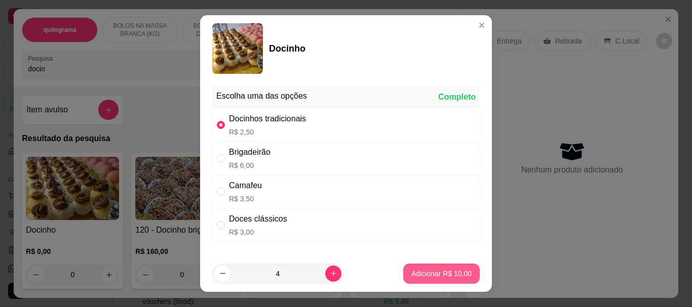
click at [426, 274] on p "Adicionar R$ 10,00" at bounding box center [441, 274] width 60 height 10
type input "4"
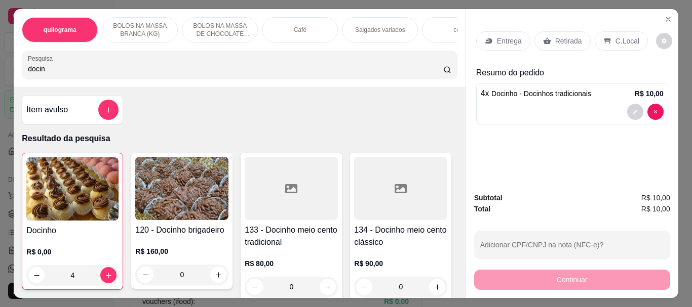
click at [548, 34] on div "Retirada" at bounding box center [562, 40] width 56 height 19
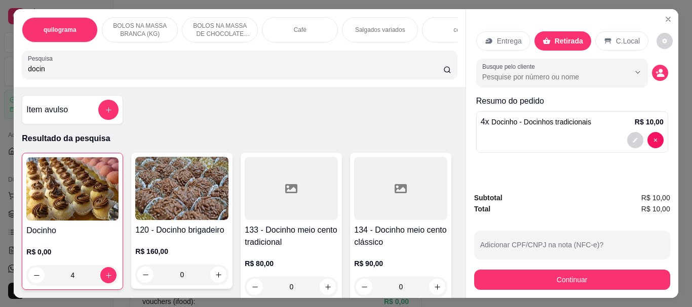
click at [141, 70] on input "docin" at bounding box center [235, 69] width 415 height 10
type input "d"
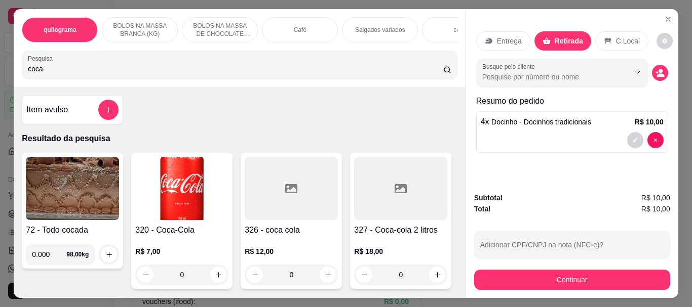
type input "coca"
click at [183, 196] on img at bounding box center [181, 188] width 93 height 63
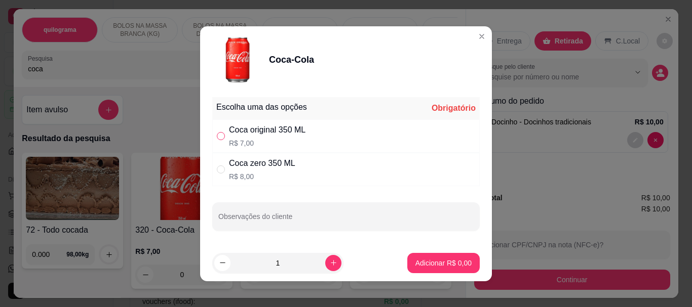
click at [217, 136] on input "" at bounding box center [221, 136] width 8 height 8
radio input "true"
click at [434, 261] on p "Adicionar R$ 7,00" at bounding box center [443, 263] width 56 height 10
type input "1"
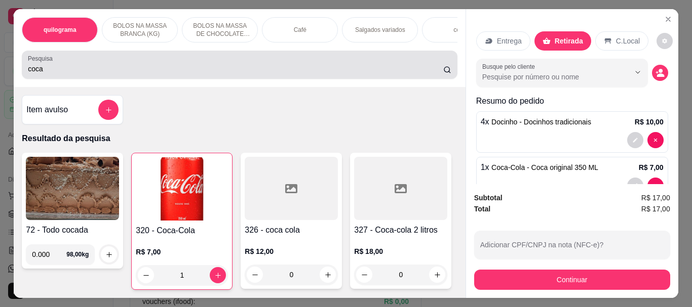
drag, startPoint x: 104, startPoint y: 72, endPoint x: 131, endPoint y: 92, distance: 33.6
click at [109, 74] on input "coca" at bounding box center [235, 69] width 415 height 10
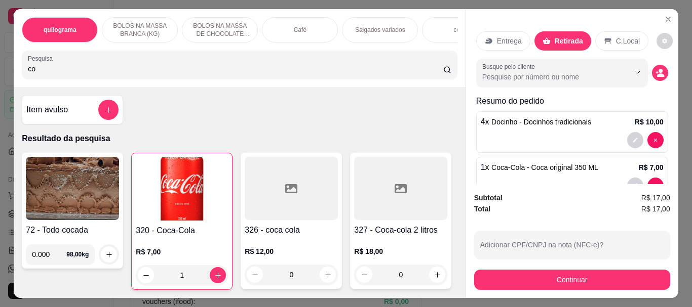
type input "c"
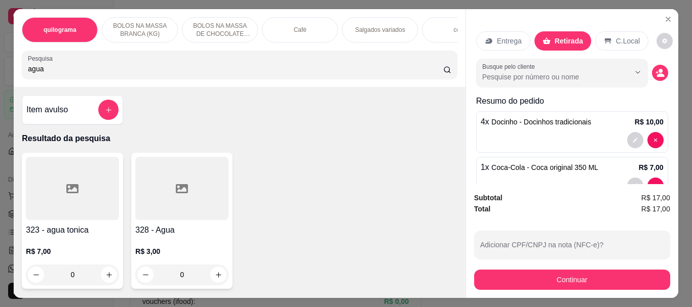
type input "agua"
click at [198, 198] on div at bounding box center [181, 188] width 93 height 63
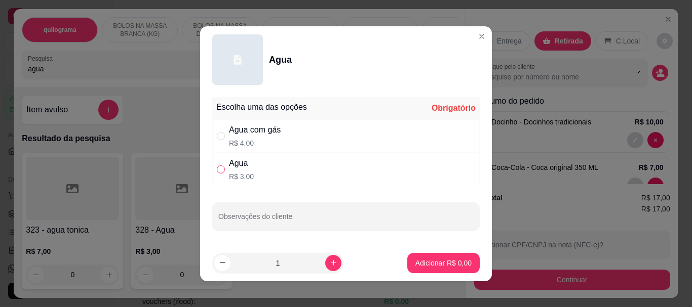
click at [217, 172] on input "" at bounding box center [221, 170] width 8 height 8
radio input "true"
click at [428, 264] on p "Adicionar R$ 3,00" at bounding box center [443, 263] width 56 height 10
type input "1"
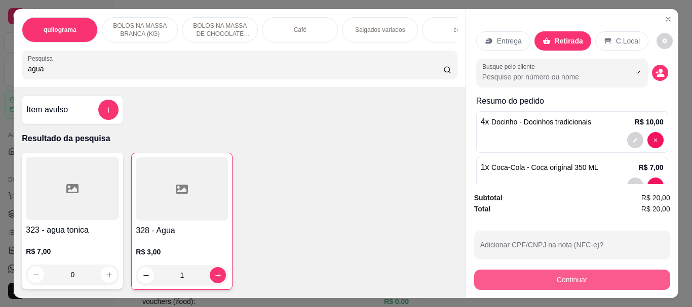
click at [565, 275] on button "Continuar" at bounding box center [572, 280] width 196 height 20
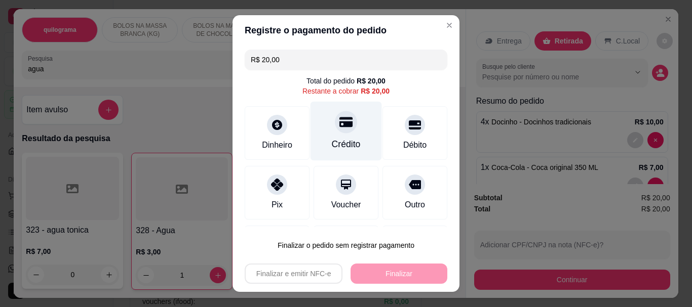
click at [339, 128] on icon at bounding box center [345, 122] width 13 height 13
type input "R$ 0,00"
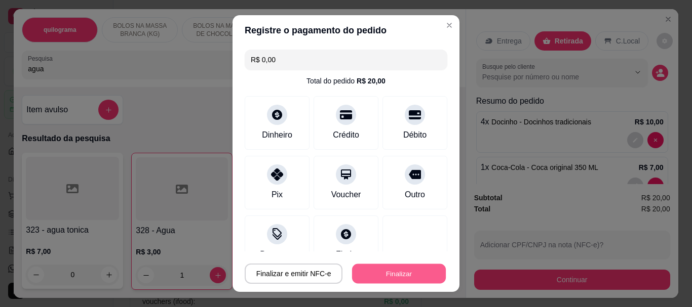
click at [381, 268] on button "Finalizar" at bounding box center [399, 274] width 94 height 20
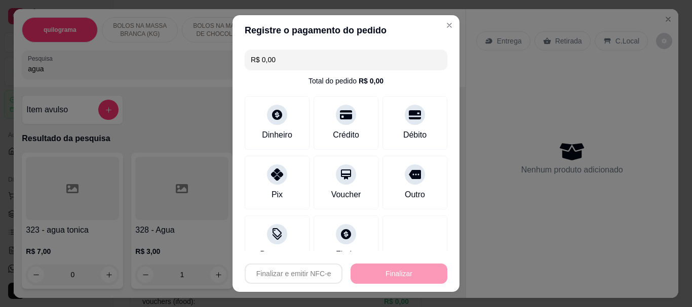
type input "0"
type input "-R$ 20,00"
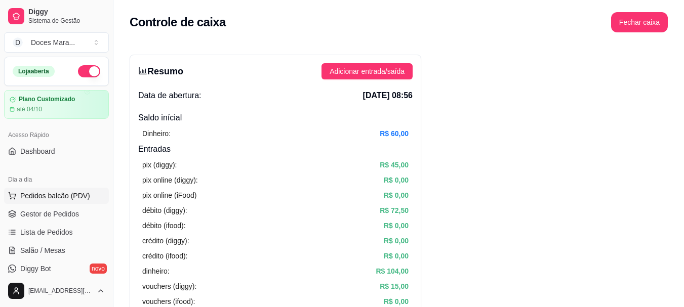
click at [61, 192] on span "Pedidos balcão (PDV)" at bounding box center [55, 196] width 70 height 10
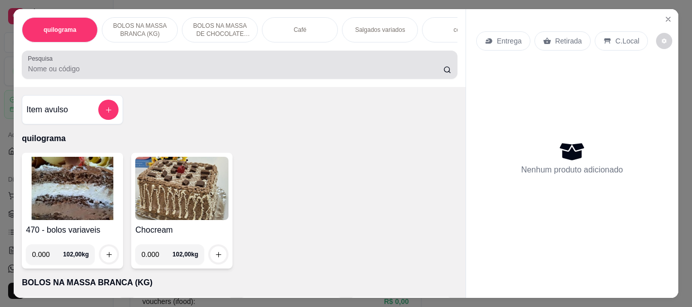
click at [86, 71] on input "Pesquisa" at bounding box center [235, 69] width 415 height 10
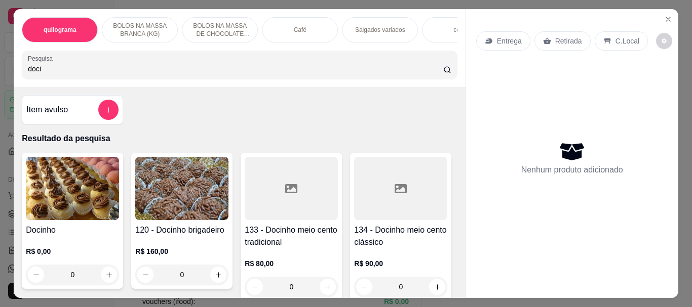
type input "doci"
click at [58, 204] on img at bounding box center [72, 188] width 93 height 63
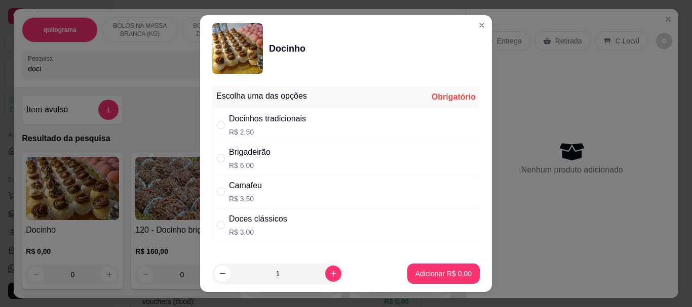
drag, startPoint x: 218, startPoint y: 124, endPoint x: 270, endPoint y: 209, distance: 99.4
click at [217, 125] on input "" at bounding box center [221, 125] width 8 height 8
radio input "true"
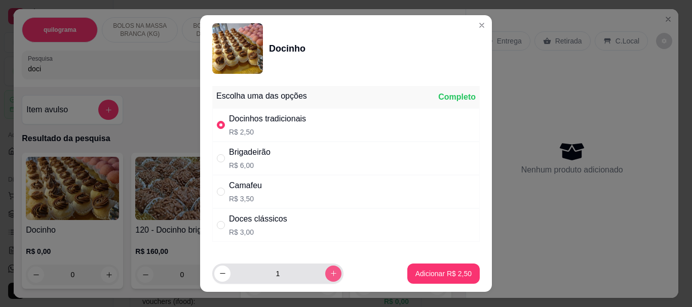
click at [330, 270] on icon "increase-product-quantity" at bounding box center [334, 274] width 8 height 8
type input "2"
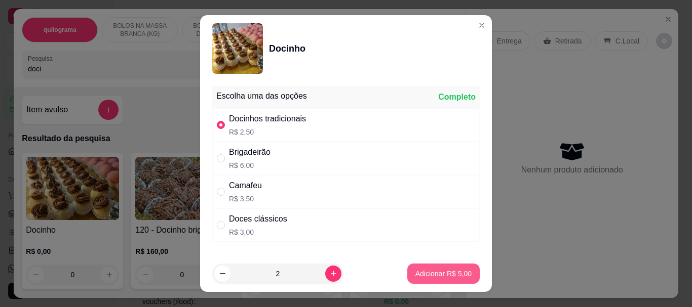
click at [428, 273] on p "Adicionar R$ 5,00" at bounding box center [443, 274] width 56 height 10
type input "2"
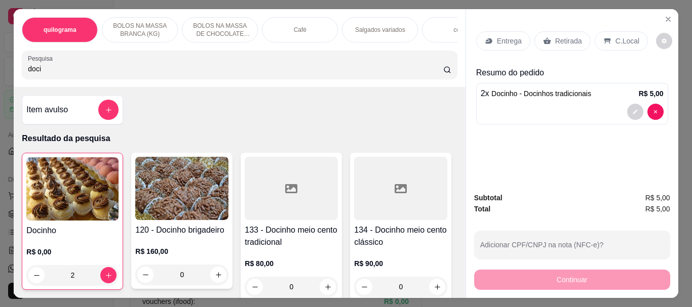
click at [77, 187] on img at bounding box center [72, 188] width 92 height 63
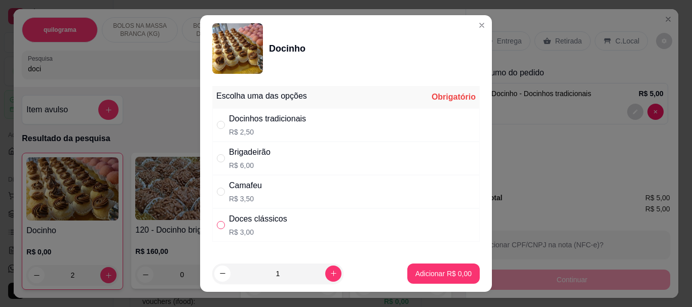
click at [219, 225] on input "" at bounding box center [221, 225] width 8 height 8
radio input "true"
click at [425, 278] on p "Adicionar R$ 3,00" at bounding box center [443, 274] width 55 height 10
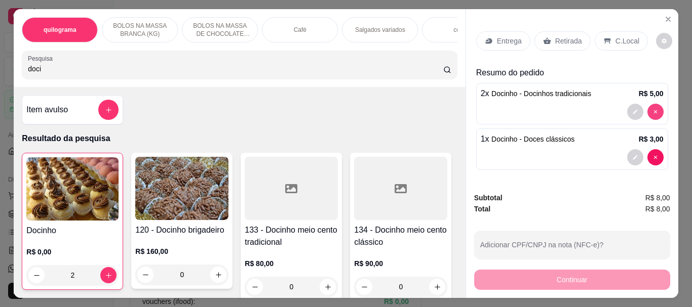
type input "1"
click at [97, 193] on img at bounding box center [72, 188] width 92 height 63
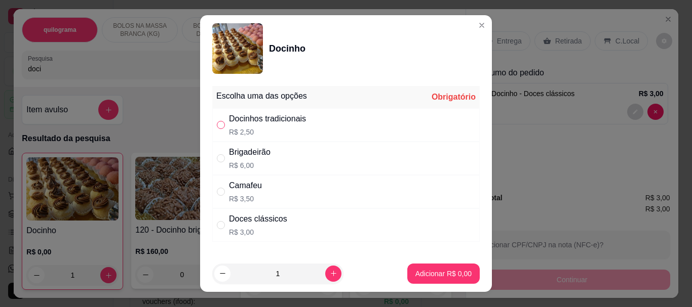
click at [217, 123] on input "" at bounding box center [221, 125] width 8 height 8
radio input "true"
click at [441, 272] on p "Adicionar R$ 2,50" at bounding box center [443, 274] width 56 height 10
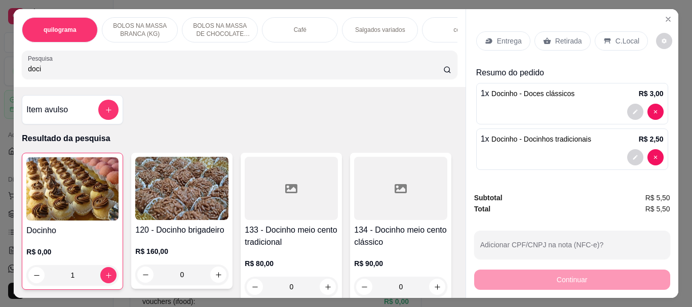
click at [91, 193] on img at bounding box center [72, 188] width 92 height 63
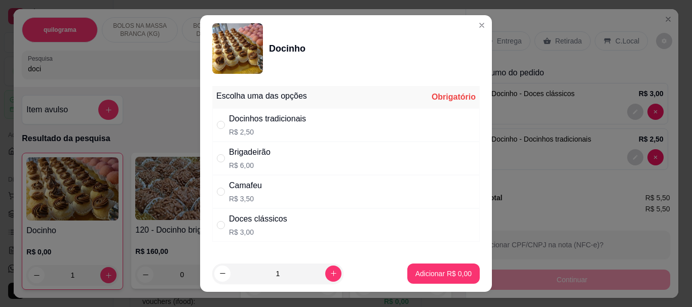
drag, startPoint x: 217, startPoint y: 224, endPoint x: 280, endPoint y: 251, distance: 68.5
click at [217, 224] on input "" at bounding box center [221, 225] width 8 height 8
radio input "true"
click at [455, 279] on button "Adicionar R$ 3,00" at bounding box center [443, 274] width 70 height 20
type input "2"
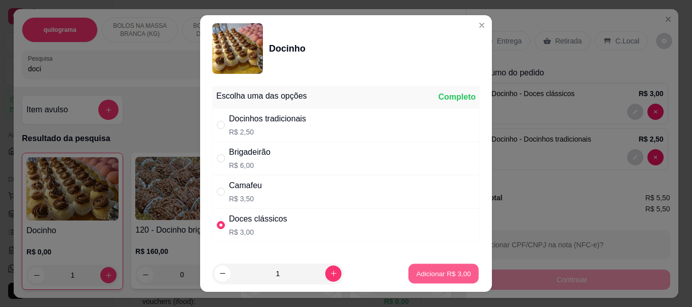
type input "2"
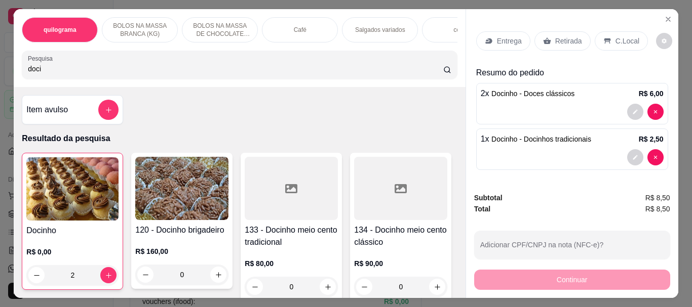
drag, startPoint x: 561, startPoint y: 35, endPoint x: 557, endPoint y: 48, distance: 13.6
click at [561, 36] on p "Retirada" at bounding box center [568, 41] width 27 height 10
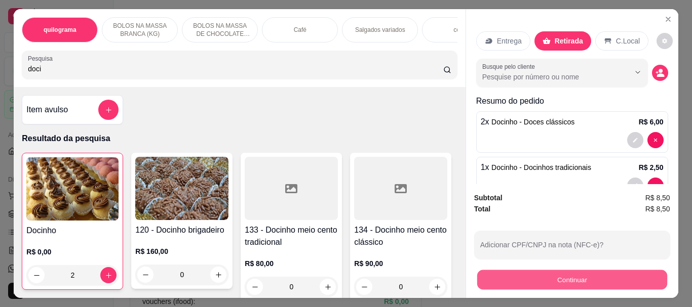
click at [542, 270] on button "Continuar" at bounding box center [571, 280] width 190 height 20
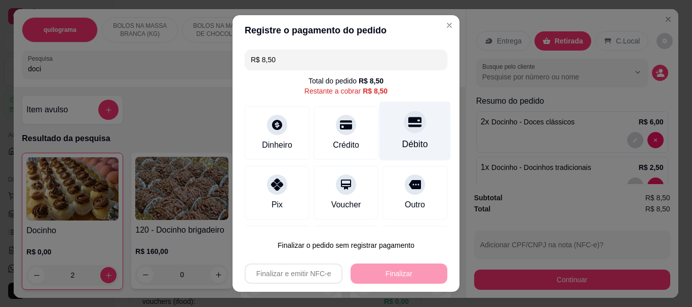
click at [388, 128] on div "Débito" at bounding box center [414, 131] width 71 height 59
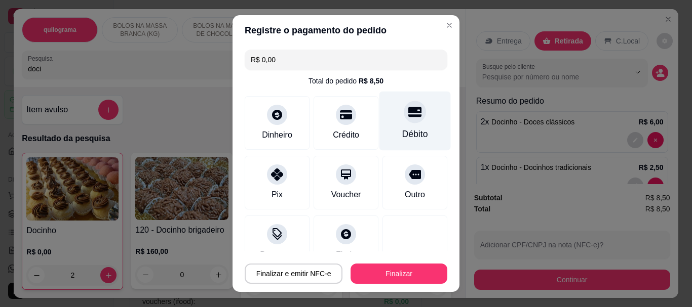
type input "R$ 0,00"
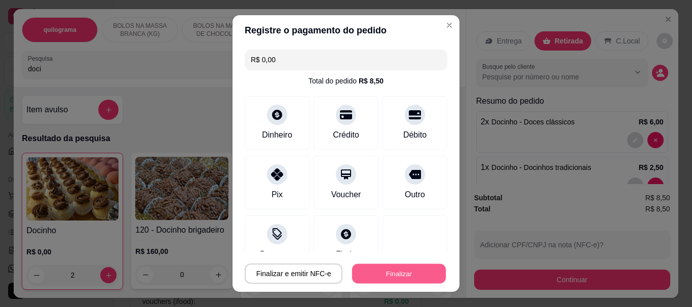
click at [396, 275] on button "Finalizar" at bounding box center [399, 274] width 94 height 20
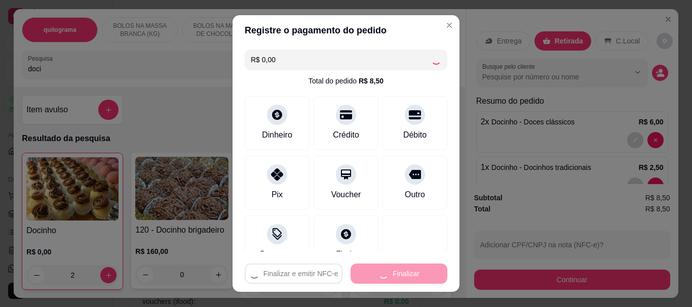
type input "0"
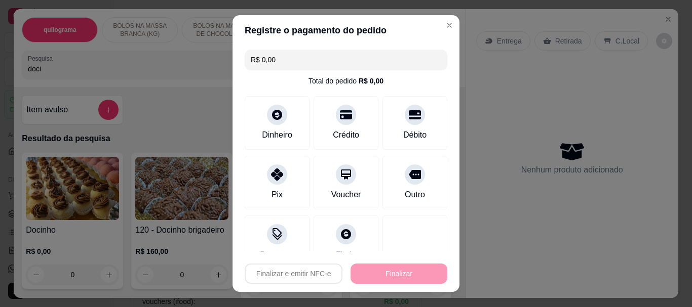
type input "-R$ 8,50"
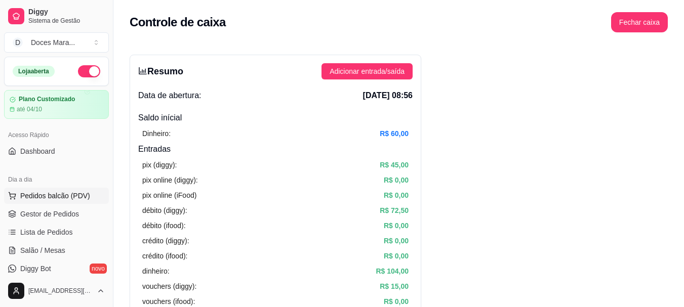
click at [75, 190] on button "Pedidos balcão (PDV)" at bounding box center [56, 196] width 105 height 16
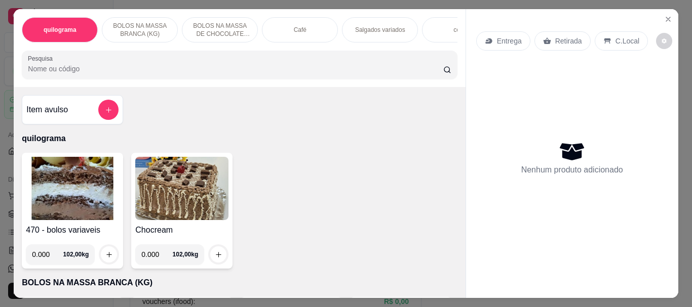
drag, startPoint x: 66, startPoint y: 76, endPoint x: 83, endPoint y: 81, distance: 17.8
click at [65, 74] on input "Pesquisa" at bounding box center [235, 69] width 415 height 10
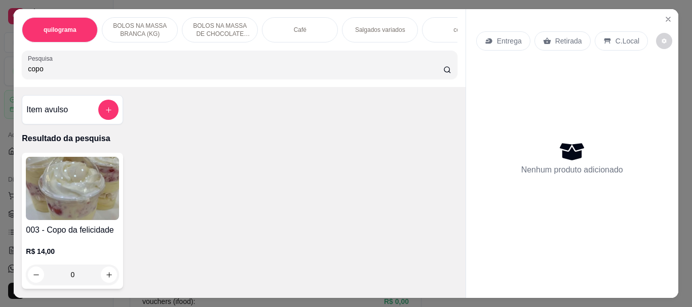
type input "copo"
click at [70, 191] on img at bounding box center [72, 188] width 93 height 63
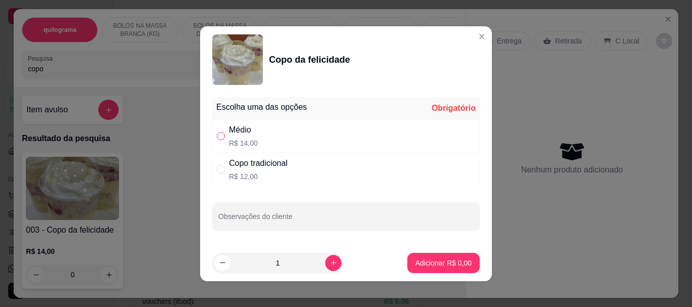
click at [218, 139] on input "" at bounding box center [221, 136] width 8 height 8
radio input "true"
click at [429, 270] on button "Adicionar R$ 14,00" at bounding box center [441, 263] width 76 height 20
type input "1"
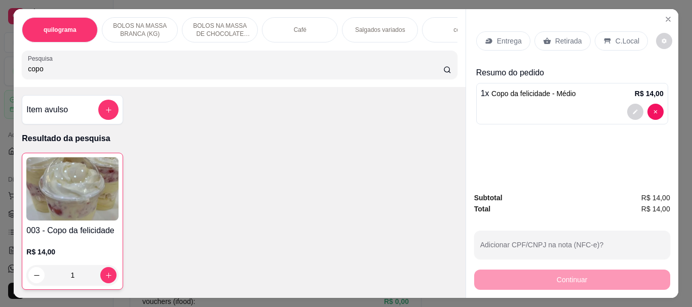
click at [555, 39] on p "Retirada" at bounding box center [568, 41] width 27 height 10
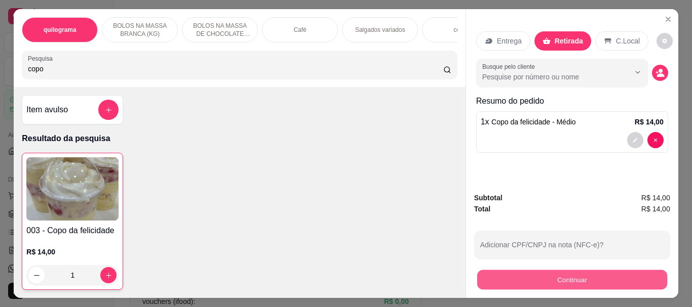
click at [548, 278] on button "Continuar" at bounding box center [571, 280] width 190 height 20
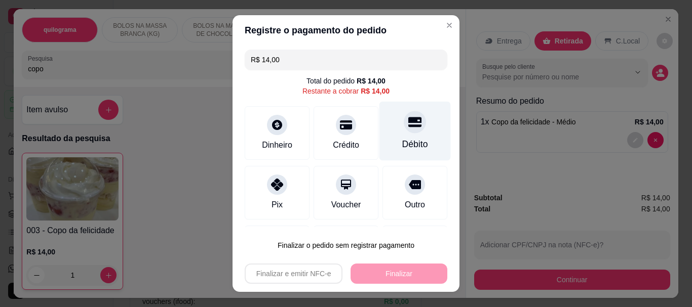
click at [409, 132] on div "Débito" at bounding box center [414, 131] width 71 height 59
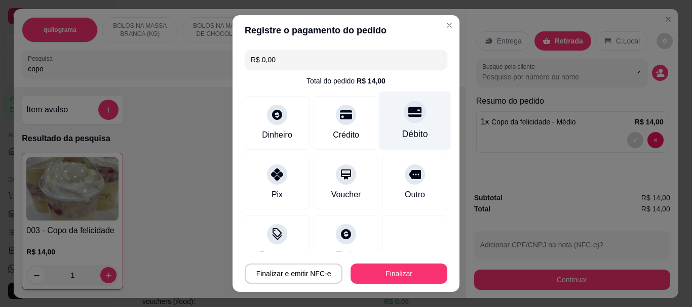
type input "R$ 0,00"
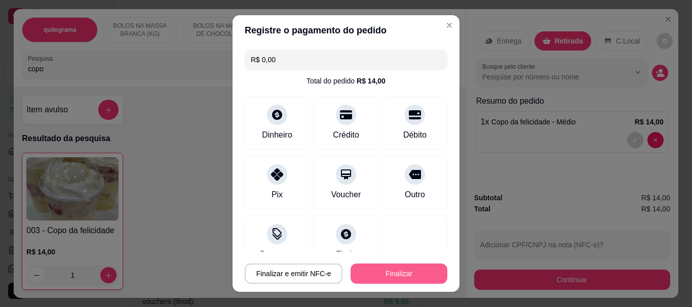
click at [401, 271] on button "Finalizar" at bounding box center [398, 274] width 97 height 20
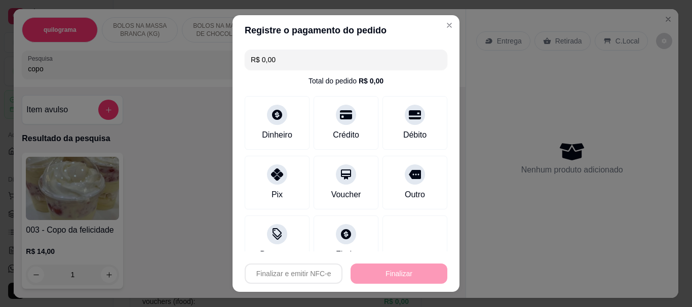
type input "0"
type input "-R$ 14,00"
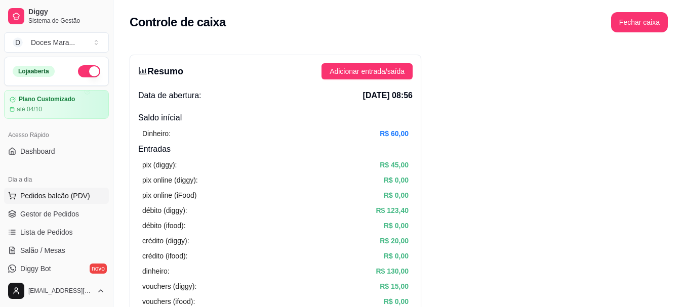
click at [73, 191] on span "Pedidos balcão (PDV)" at bounding box center [55, 196] width 70 height 10
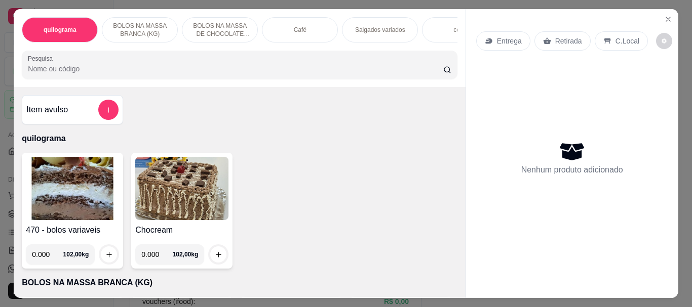
click at [57, 74] on input "Pesquisa" at bounding box center [235, 69] width 415 height 10
type input "torta"
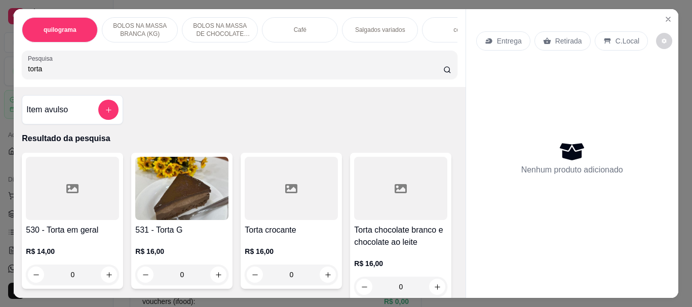
click at [202, 200] on img at bounding box center [181, 188] width 93 height 63
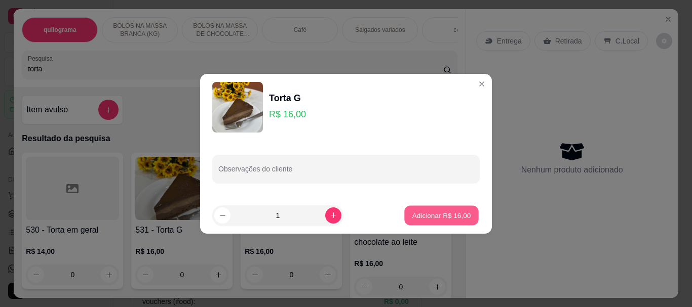
click at [447, 213] on p "Adicionar R$ 16,00" at bounding box center [441, 216] width 59 height 10
type input "1"
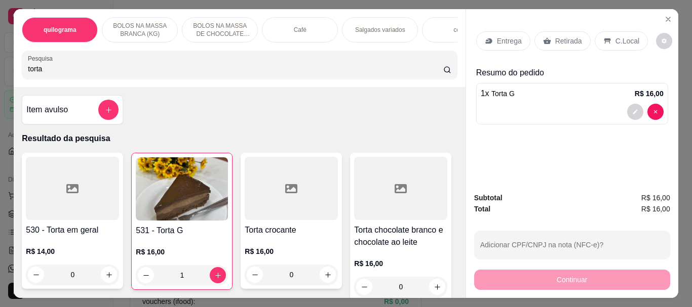
click at [567, 38] on p "Retirada" at bounding box center [568, 41] width 27 height 10
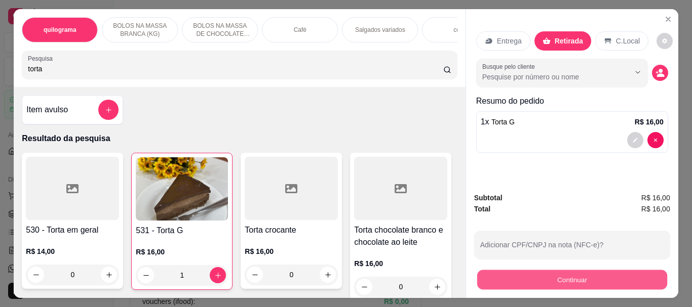
click at [565, 280] on button "Continuar" at bounding box center [571, 280] width 190 height 20
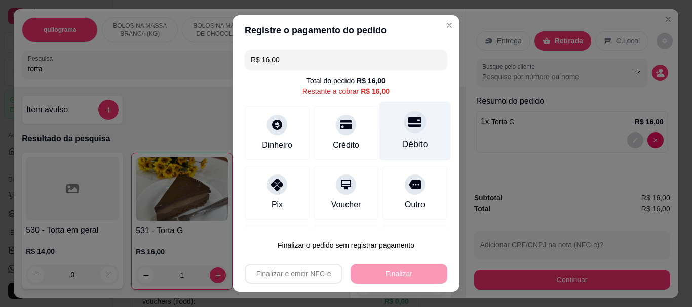
click at [407, 124] on div at bounding box center [415, 122] width 22 height 22
type input "R$ 0,00"
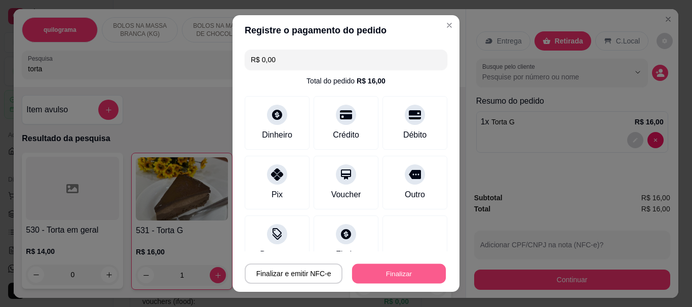
click at [413, 272] on button "Finalizar" at bounding box center [399, 274] width 94 height 20
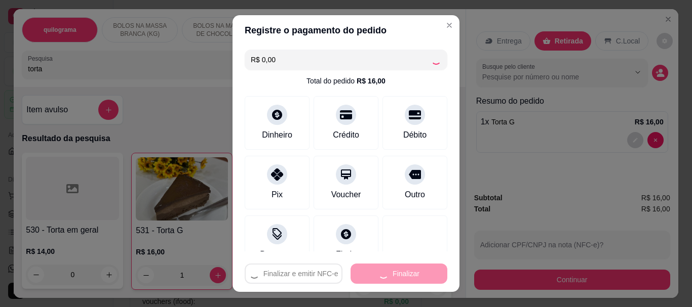
type input "0"
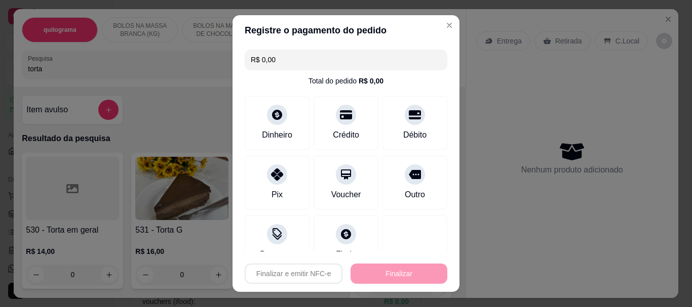
type input "-R$ 16,00"
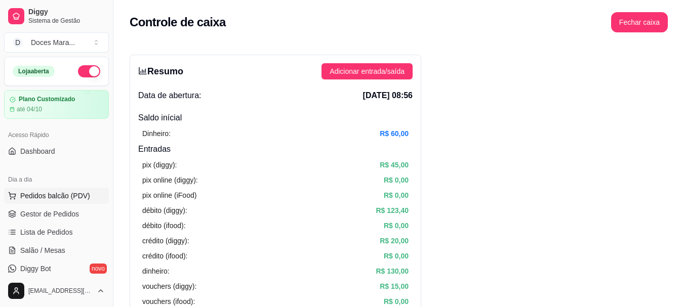
click at [76, 194] on span "Pedidos balcão (PDV)" at bounding box center [55, 196] width 70 height 10
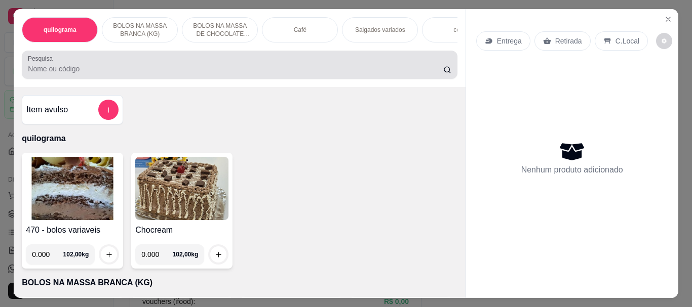
click at [100, 71] on input "Pesquisa" at bounding box center [235, 69] width 415 height 10
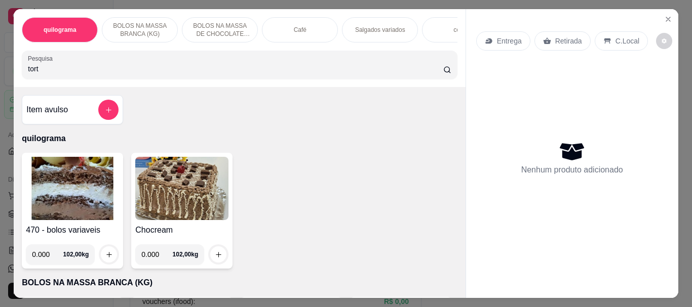
type input "tort"
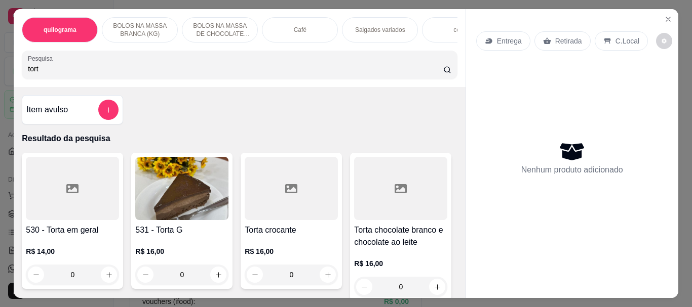
click at [180, 194] on img at bounding box center [181, 188] width 93 height 63
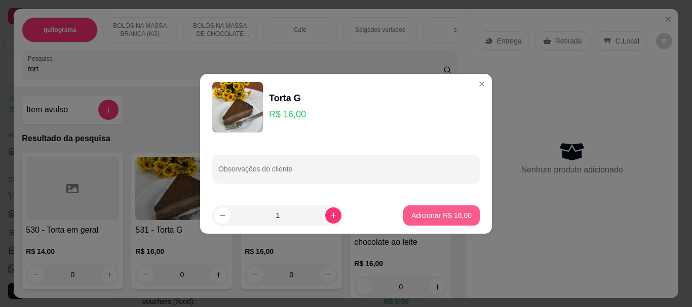
click at [443, 217] on p "Adicionar R$ 16,00" at bounding box center [441, 216] width 60 height 10
type input "1"
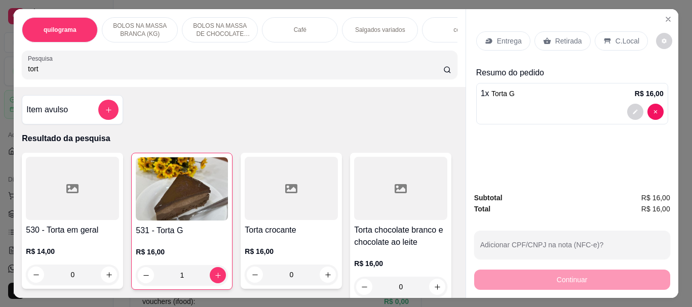
drag, startPoint x: 546, startPoint y: 36, endPoint x: 579, endPoint y: 280, distance: 245.7
click at [546, 37] on div "Retirada" at bounding box center [562, 40] width 56 height 19
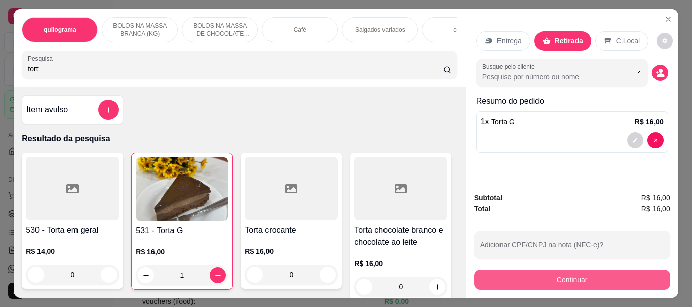
click at [564, 270] on button "Continuar" at bounding box center [572, 280] width 196 height 20
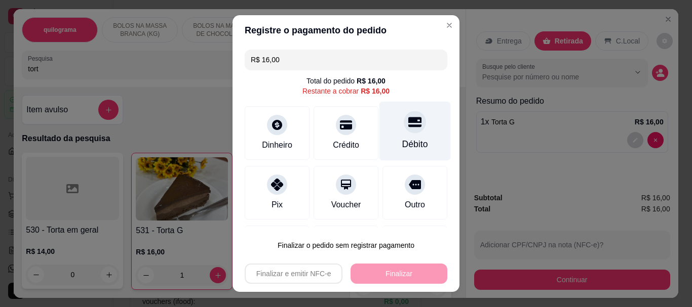
click at [410, 131] on div "Débito" at bounding box center [414, 131] width 71 height 59
type input "R$ 0,00"
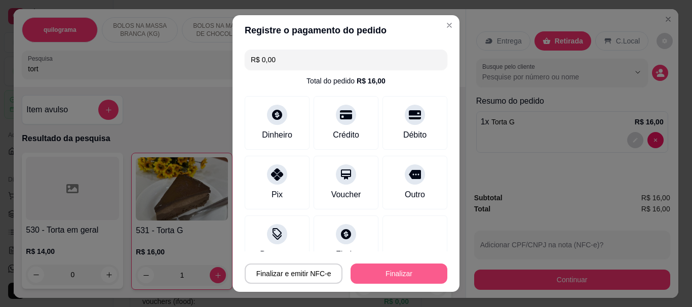
click at [374, 266] on button "Finalizar" at bounding box center [398, 274] width 97 height 20
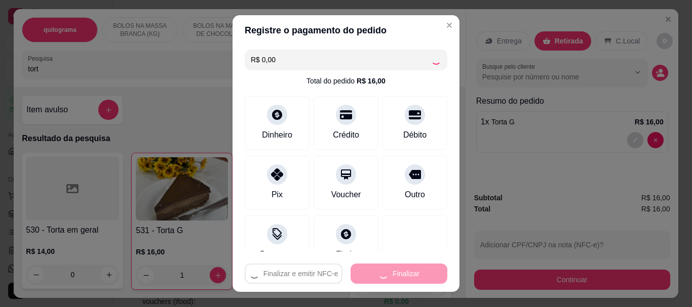
type input "0"
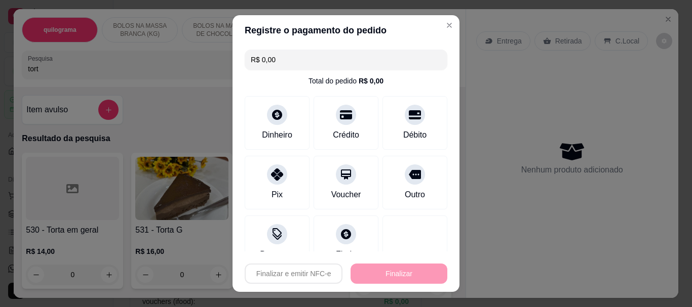
type input "-R$ 16,00"
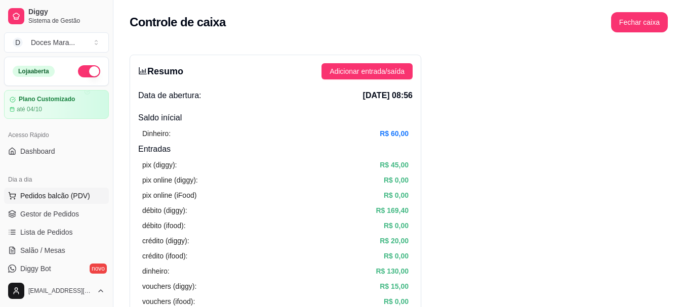
click at [64, 197] on span "Pedidos balcão (PDV)" at bounding box center [55, 196] width 70 height 10
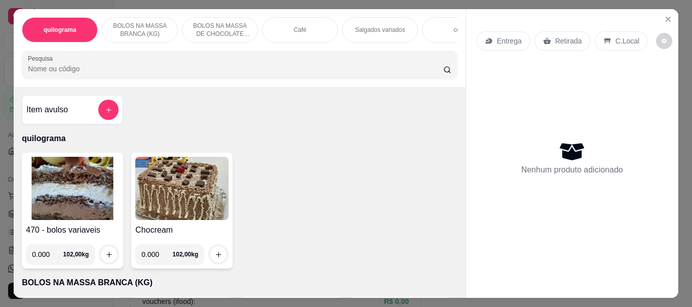
click at [89, 195] on img at bounding box center [72, 188] width 93 height 63
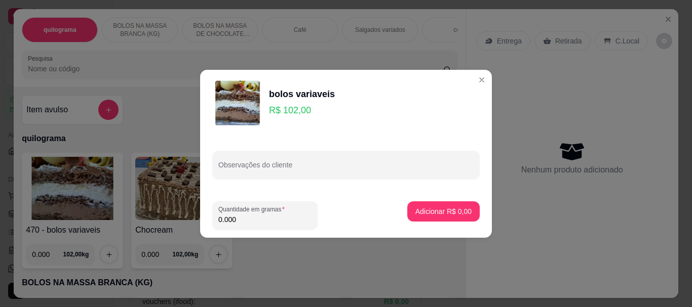
click at [241, 224] on input "0.000" at bounding box center [264, 220] width 93 height 10
type input "0.180"
click at [460, 213] on p "Adicionar R$ 18,36" at bounding box center [441, 212] width 59 height 10
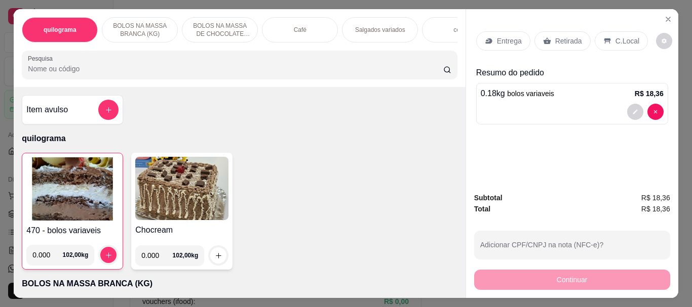
click at [563, 38] on p "Retirada" at bounding box center [568, 41] width 27 height 10
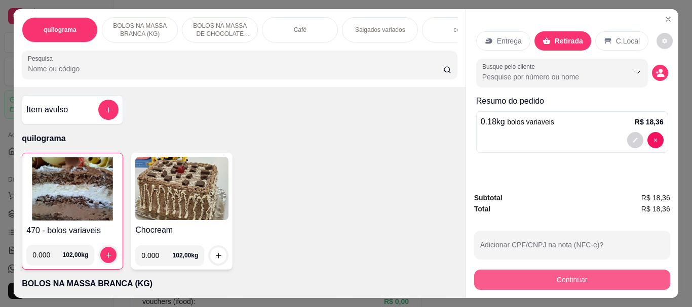
click at [563, 274] on button "Continuar" at bounding box center [572, 280] width 196 height 20
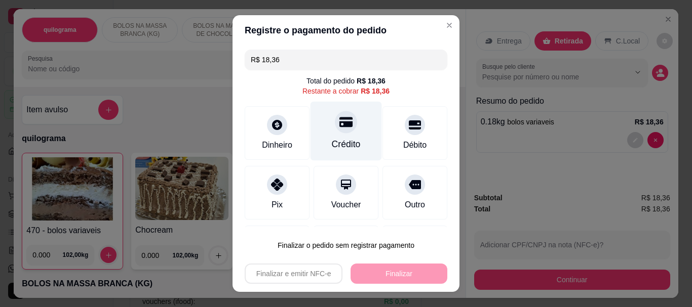
click at [339, 127] on icon at bounding box center [345, 122] width 13 height 10
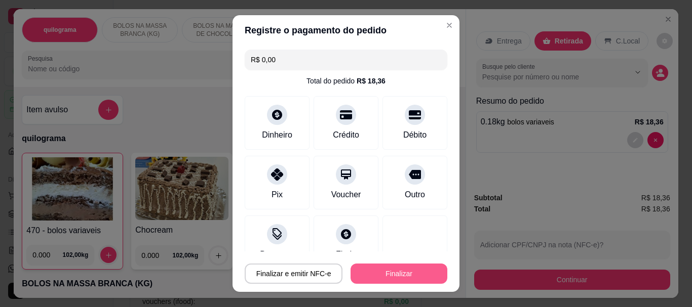
click at [384, 269] on button "Finalizar" at bounding box center [398, 274] width 97 height 20
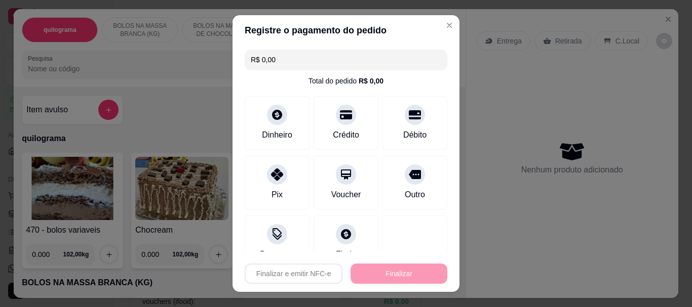
type input "-R$ 18,36"
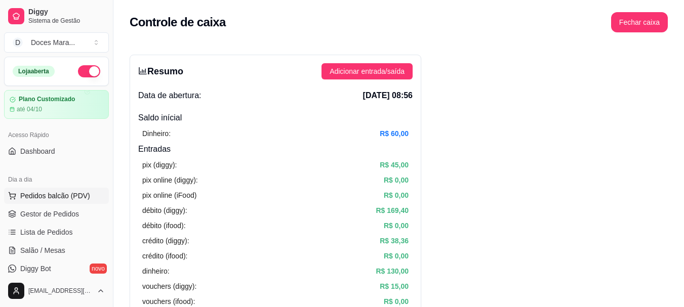
click at [57, 194] on span "Pedidos balcão (PDV)" at bounding box center [55, 196] width 70 height 10
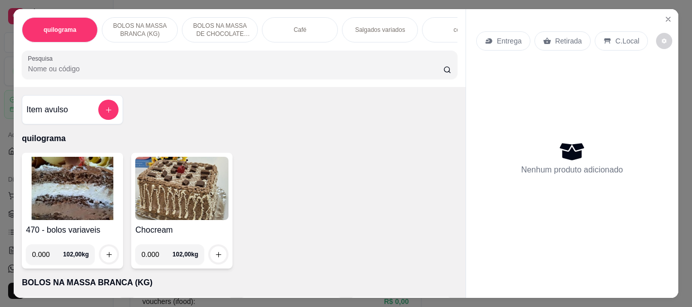
click at [73, 201] on img at bounding box center [72, 188] width 93 height 63
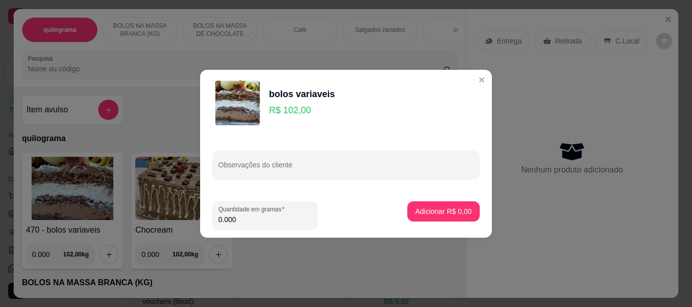
click at [238, 219] on input "0.000" at bounding box center [264, 220] width 93 height 10
type input "0.120"
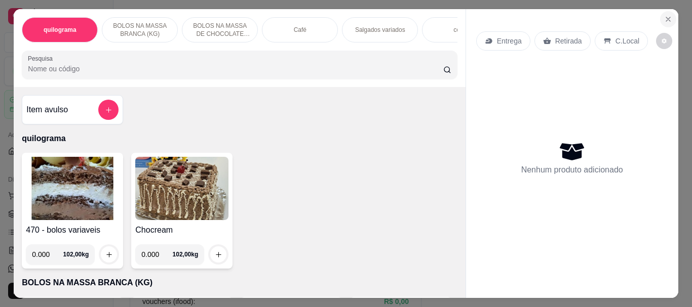
click at [666, 17] on icon "Close" at bounding box center [668, 19] width 4 height 4
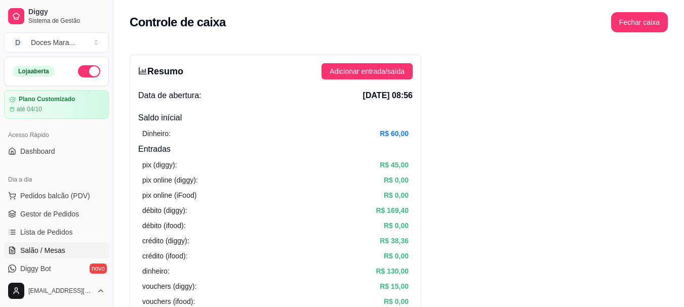
click at [56, 251] on span "Salão / Mesas" at bounding box center [42, 251] width 45 height 10
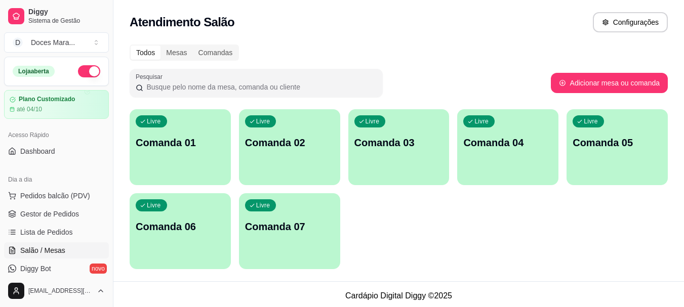
click at [182, 153] on div "Livre Comanda 01" at bounding box center [180, 141] width 101 height 64
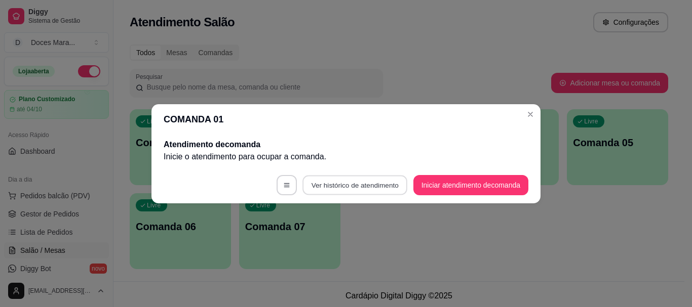
click at [338, 182] on button "Ver histórico de atendimento" at bounding box center [354, 185] width 105 height 20
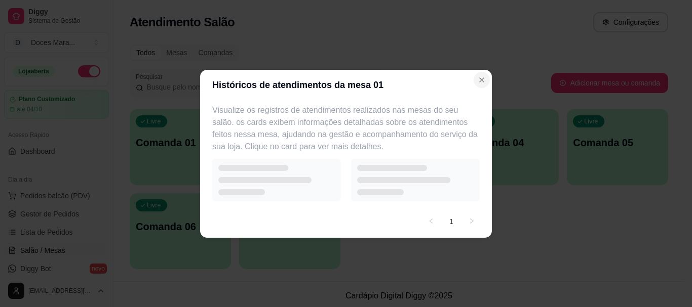
click at [471, 81] on section "Históricos de atendimentos da mesa 01 Visualize os registros de atendimentos re…" at bounding box center [346, 154] width 292 height 168
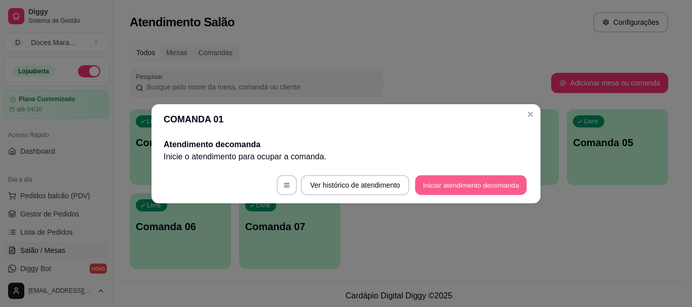
click at [434, 186] on button "Iniciar atendimento de comanda" at bounding box center [471, 185] width 112 height 20
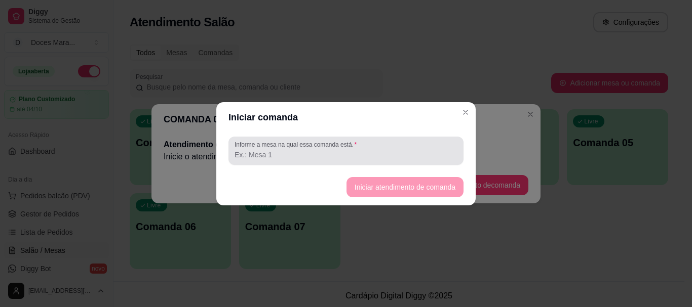
click at [288, 156] on input "Informe a mesa na qual essa comanda está." at bounding box center [345, 155] width 223 height 10
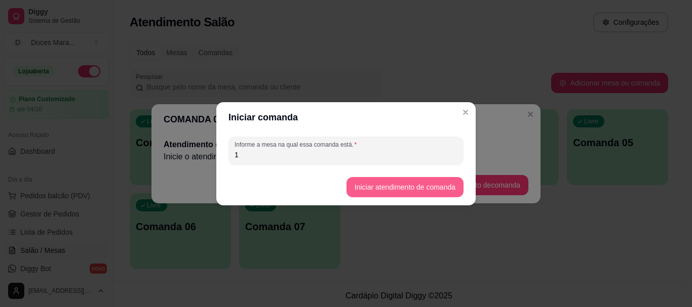
type input "1"
click at [409, 188] on button "Iniciar atendimento de comanda" at bounding box center [404, 187] width 117 height 20
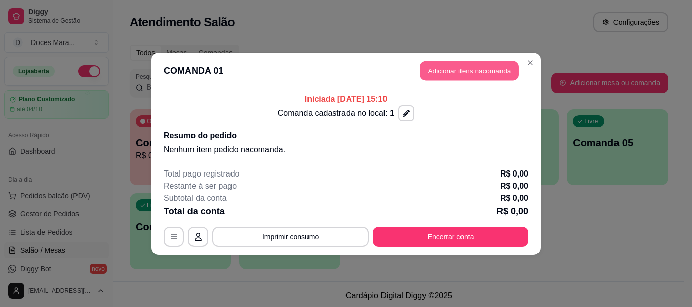
click at [458, 66] on button "Adicionar itens na comanda" at bounding box center [469, 71] width 99 height 20
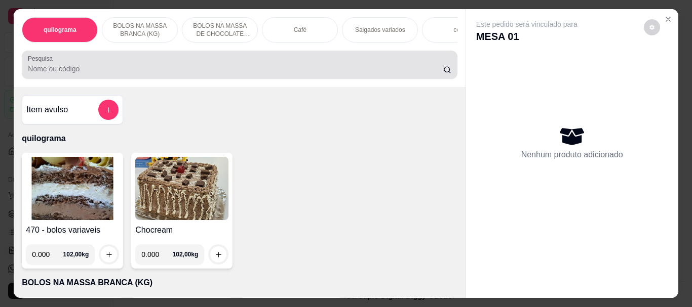
click at [69, 68] on input "Pesquisa" at bounding box center [235, 69] width 415 height 10
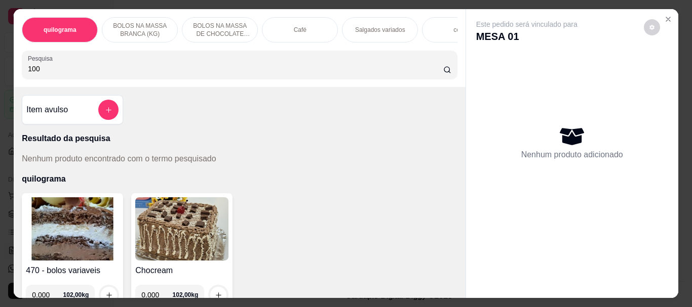
type input "100"
click at [65, 227] on img at bounding box center [72, 228] width 93 height 63
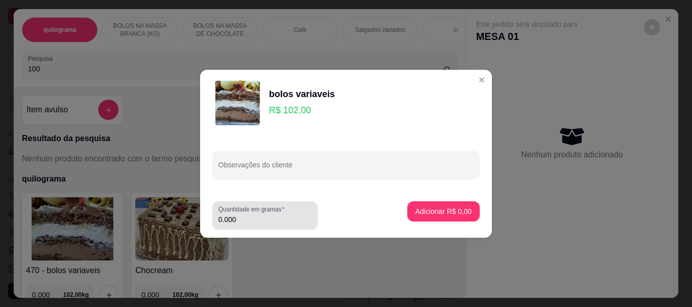
click at [241, 219] on input "0.000" at bounding box center [264, 220] width 93 height 10
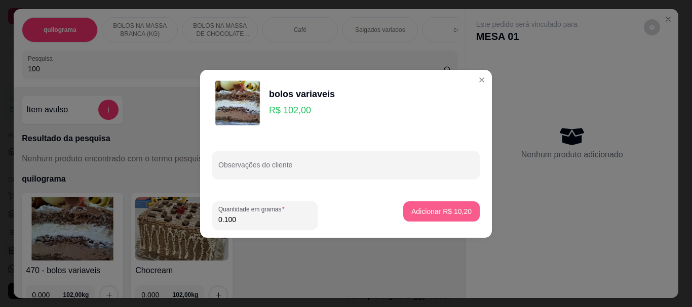
type input "0.100"
click at [463, 208] on p "Adicionar R$ 10,20" at bounding box center [441, 212] width 59 height 10
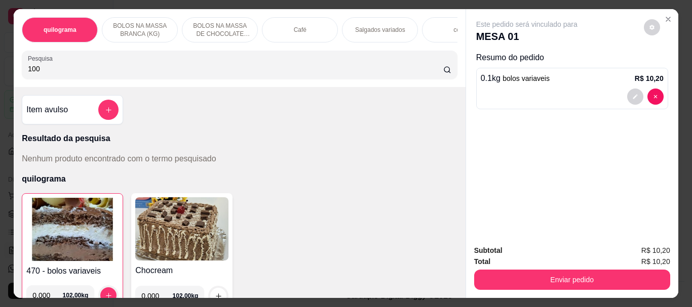
click at [58, 227] on img at bounding box center [72, 229] width 92 height 63
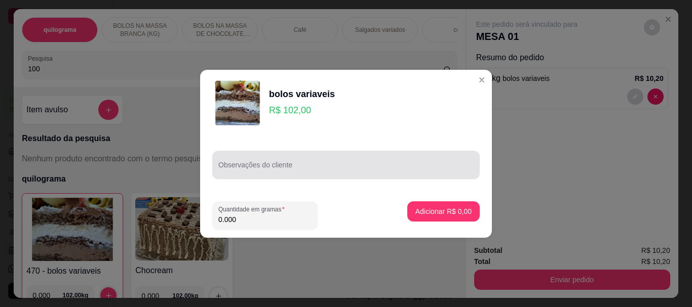
click at [241, 169] on input "Observações do cliente" at bounding box center [345, 169] width 255 height 10
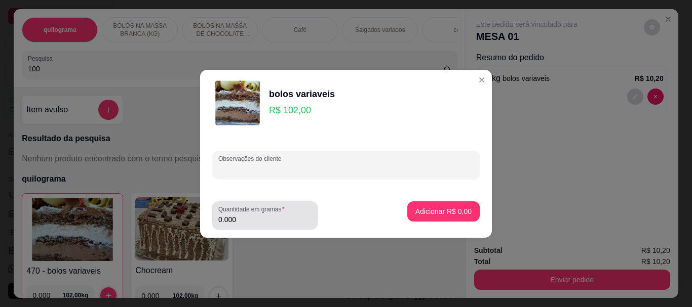
click at [233, 223] on input "0.000" at bounding box center [264, 220] width 93 height 10
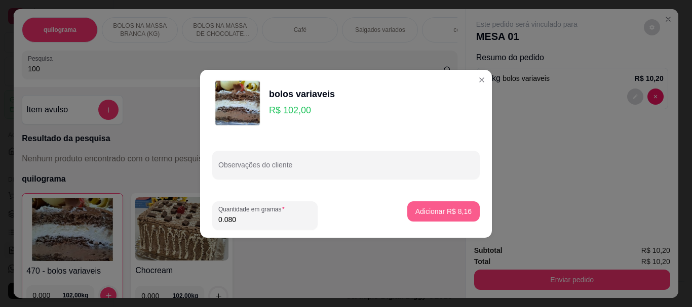
type input "0.080"
click at [443, 211] on p "Adicionar R$ 8,16" at bounding box center [443, 212] width 55 height 10
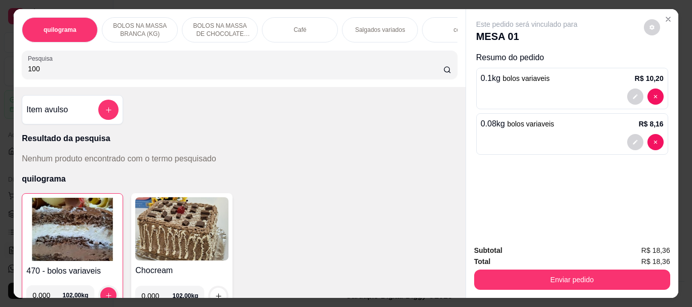
click at [53, 74] on input "100" at bounding box center [235, 69] width 415 height 10
click at [280, 21] on div "Café" at bounding box center [300, 29] width 76 height 25
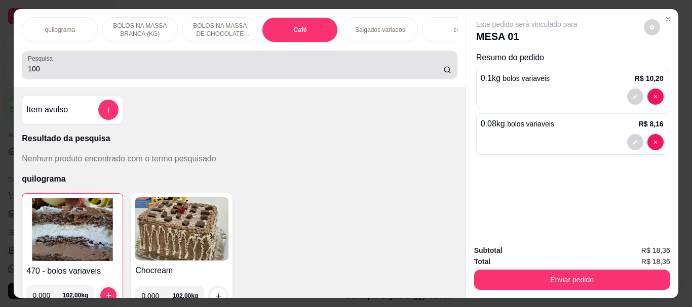
scroll to position [27, 0]
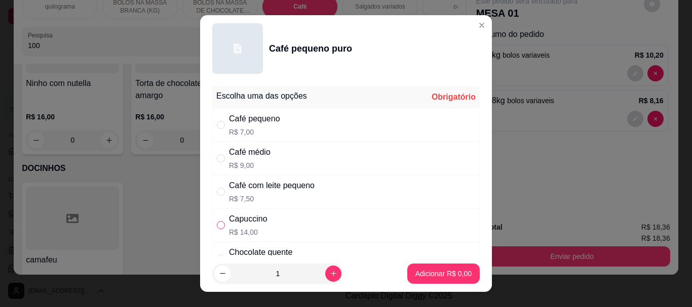
click at [220, 221] on input "" at bounding box center [221, 225] width 8 height 8
radio input "true"
click at [418, 268] on button "Adicionar R$ 14,00" at bounding box center [441, 274] width 76 height 20
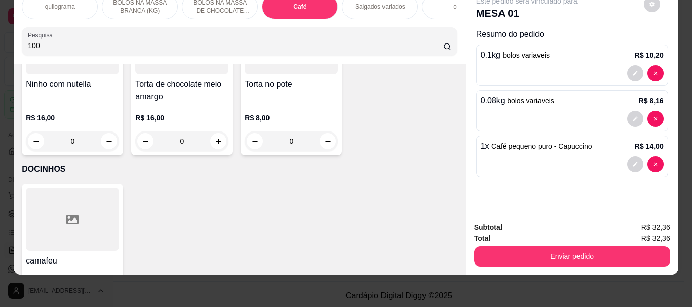
type input "1"
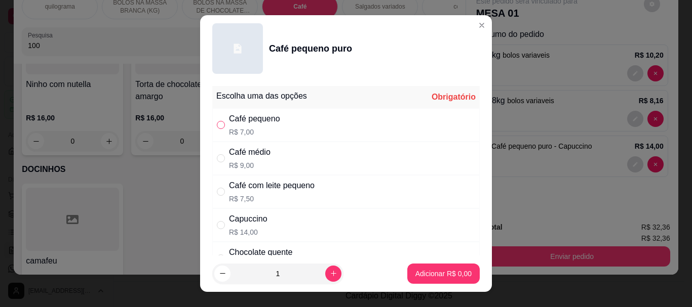
drag, startPoint x: 213, startPoint y: 126, endPoint x: 321, endPoint y: 210, distance: 136.7
click at [217, 126] on input "" at bounding box center [221, 125] width 8 height 8
radio input "true"
click at [416, 274] on p "Adicionar R$ 7,00" at bounding box center [443, 274] width 55 height 10
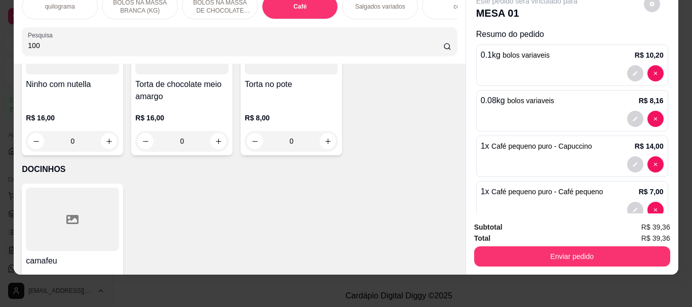
drag, startPoint x: 82, startPoint y: 49, endPoint x: 0, endPoint y: 49, distance: 82.0
click at [0, 49] on div "quilograma BOLOS NA MASSA BRANCA (KG) BOLOS NA MASSA DE CHOCOLATE preço por (KG…" at bounding box center [346, 153] width 692 height 307
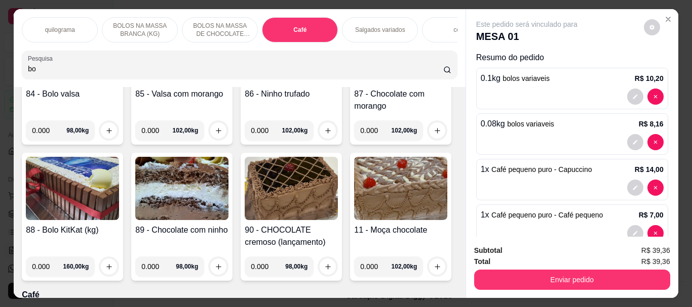
scroll to position [4996, 0]
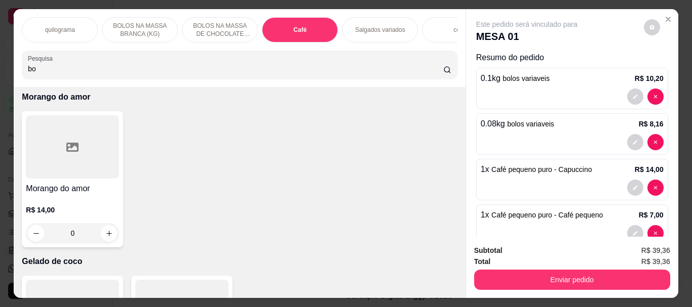
type input "b"
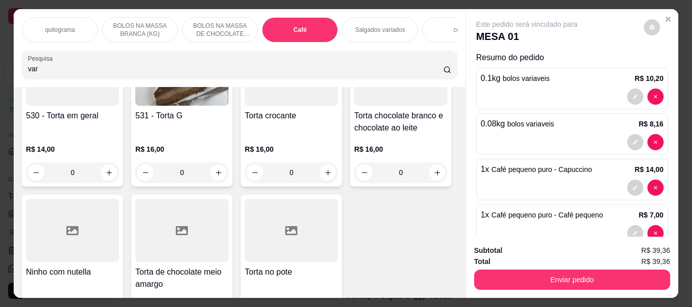
scroll to position [3753, 0]
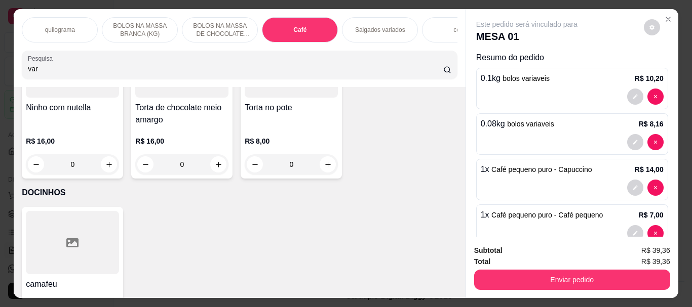
type input "var"
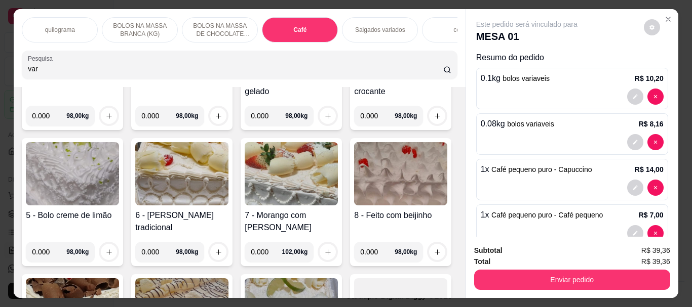
scroll to position [0, 0]
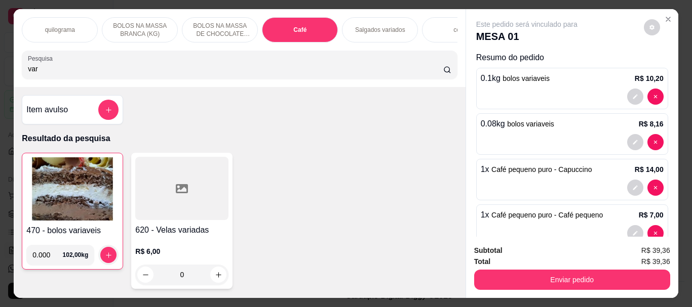
click at [80, 196] on img at bounding box center [72, 188] width 92 height 63
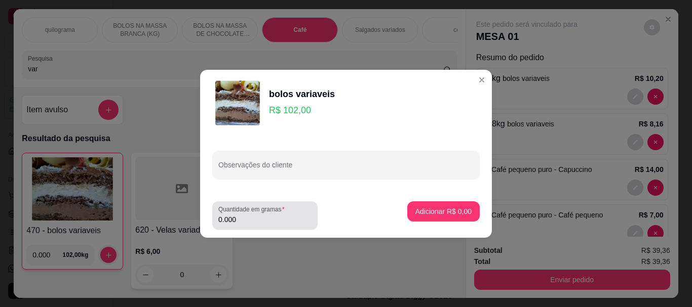
click at [252, 216] on input "0.000" at bounding box center [264, 220] width 93 height 10
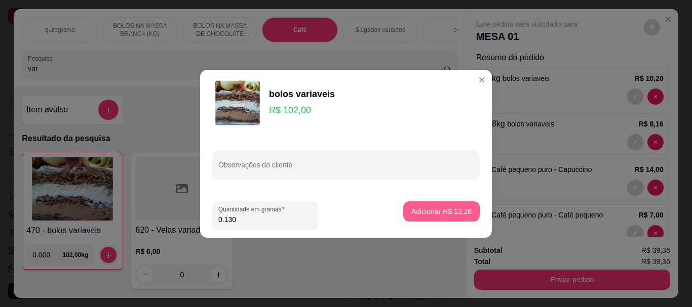
type input "0.130"
click at [448, 211] on p "Adicionar R$ 13,26" at bounding box center [441, 212] width 60 height 10
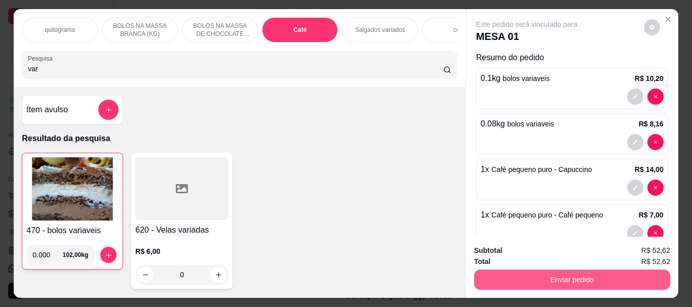
click at [570, 280] on button "Enviar pedido" at bounding box center [572, 280] width 196 height 20
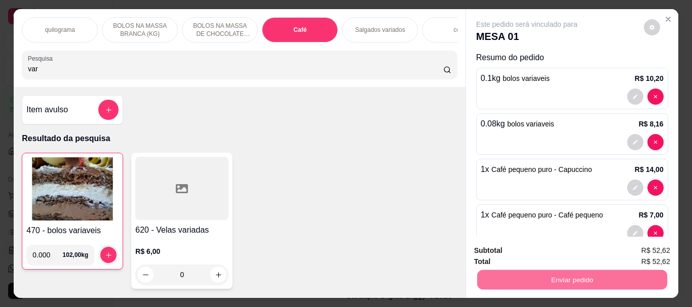
click at [653, 254] on button "Enviar pedido" at bounding box center [643, 251] width 57 height 19
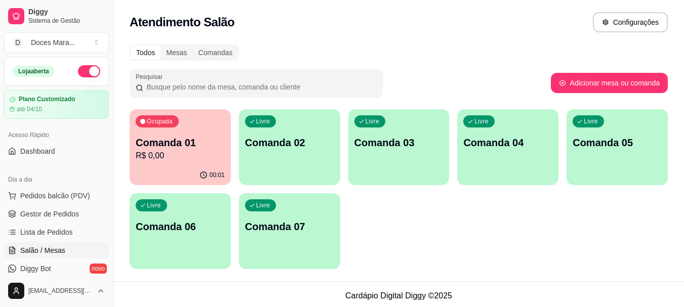
click at [306, 137] on p "Comanda 02" at bounding box center [289, 143] width 89 height 14
click at [52, 199] on span "Pedidos balcão (PDV)" at bounding box center [55, 196] width 70 height 10
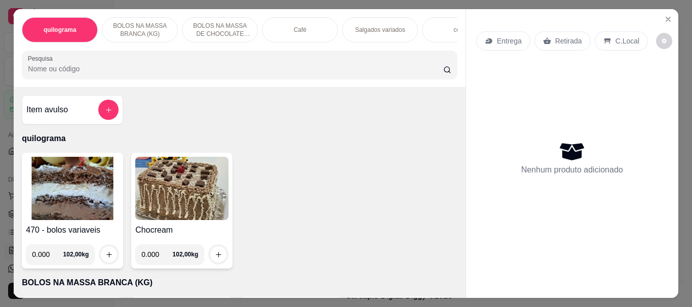
click at [62, 204] on img at bounding box center [72, 188] width 93 height 63
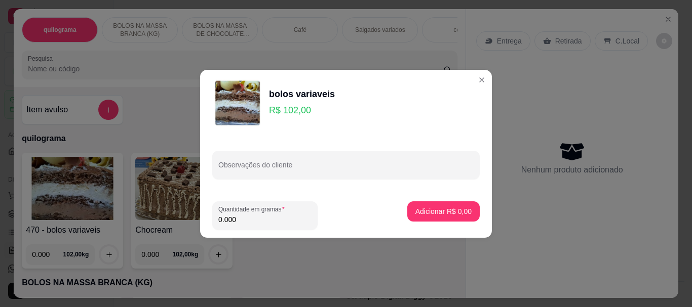
click at [242, 222] on input "0.000" at bounding box center [264, 220] width 93 height 10
type input "0.120"
click at [430, 215] on p "Adicionar R$ 12,24" at bounding box center [441, 212] width 59 height 10
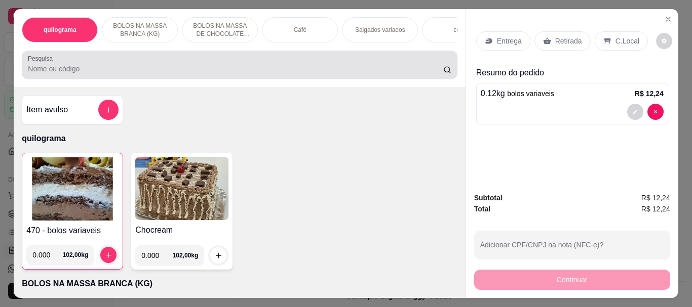
click at [114, 75] on div at bounding box center [239, 65] width 423 height 20
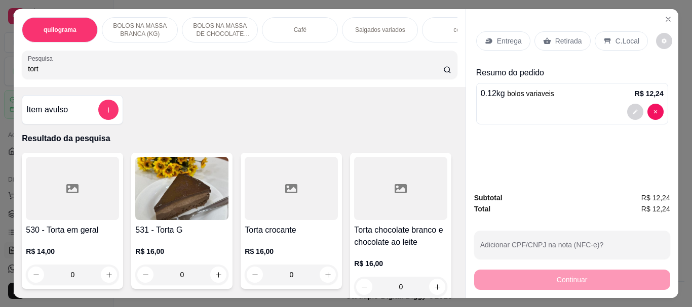
type input "tort"
click at [168, 196] on img at bounding box center [181, 188] width 93 height 63
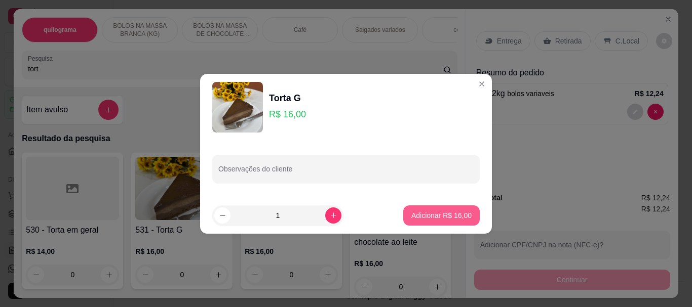
click at [431, 214] on p "Adicionar R$ 16,00" at bounding box center [441, 216] width 60 height 10
type input "1"
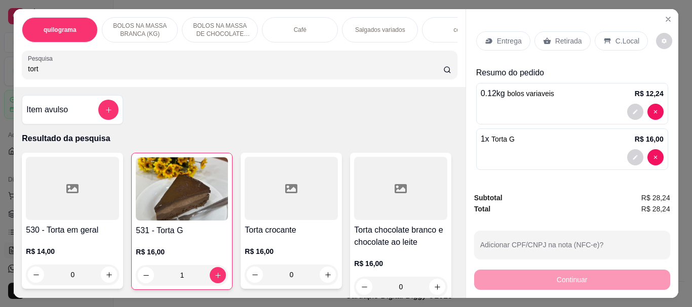
click at [564, 39] on p "Retirada" at bounding box center [568, 41] width 27 height 10
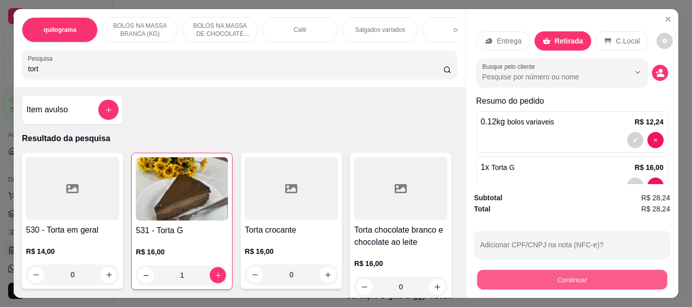
click at [576, 277] on button "Continuar" at bounding box center [571, 280] width 190 height 20
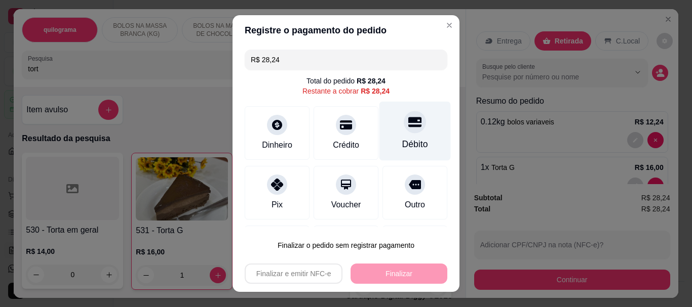
click at [404, 128] on div at bounding box center [415, 122] width 22 height 22
type input "R$ 0,00"
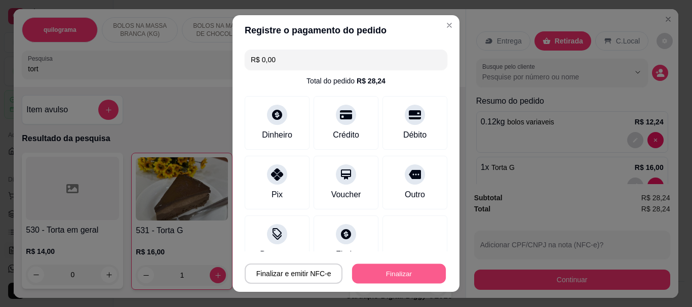
click at [388, 270] on button "Finalizar" at bounding box center [399, 274] width 94 height 20
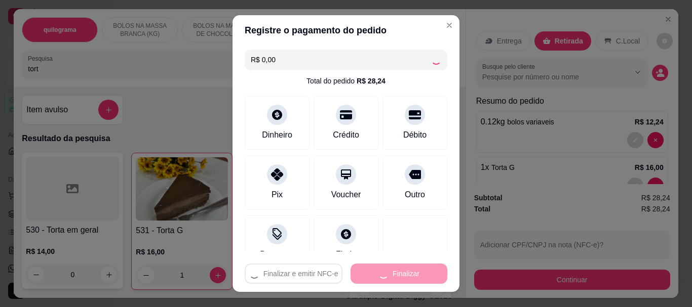
type input "0"
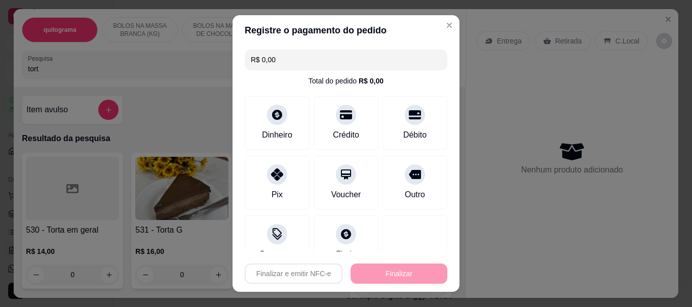
type input "-R$ 28,24"
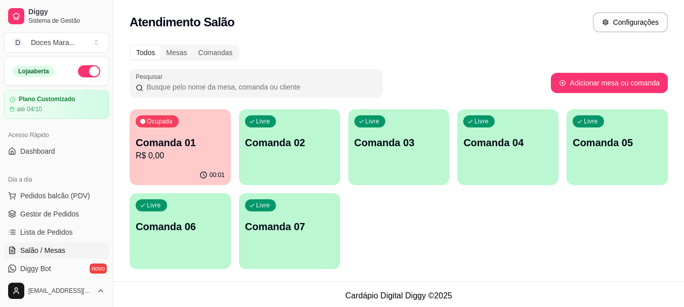
click at [298, 147] on p "Comanda 02" at bounding box center [289, 143] width 89 height 14
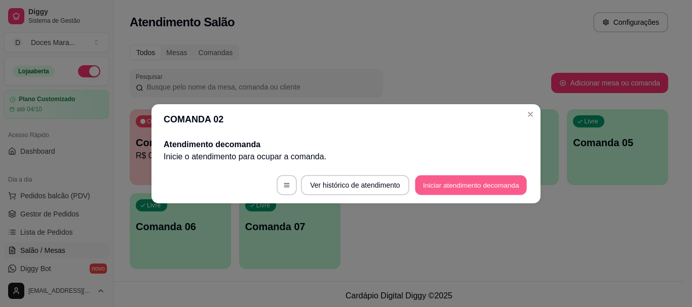
click at [496, 185] on button "Iniciar atendimento de comanda" at bounding box center [471, 185] width 112 height 20
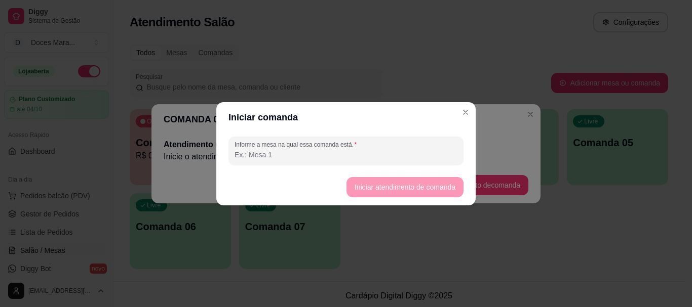
click at [304, 152] on input "Informe a mesa na qual essa comanda está." at bounding box center [345, 155] width 223 height 10
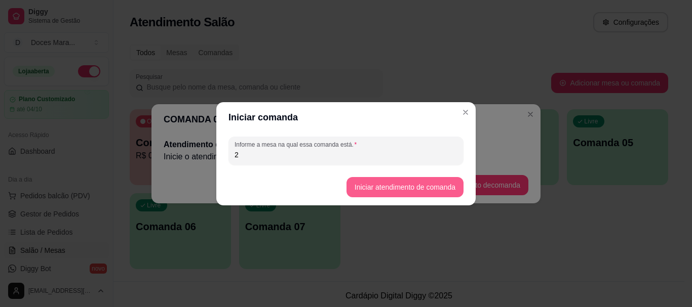
type input "2"
click at [395, 182] on button "Iniciar atendimento de comanda" at bounding box center [404, 187] width 117 height 20
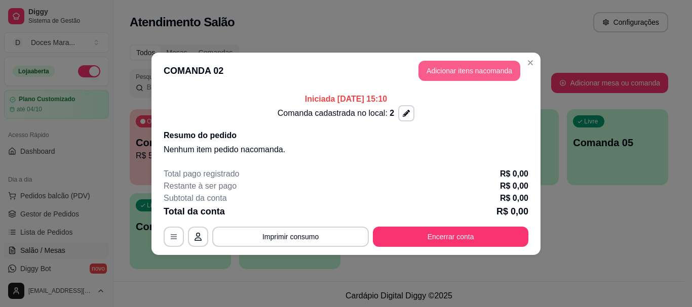
click at [468, 73] on button "Adicionar itens na comanda" at bounding box center [469, 71] width 102 height 20
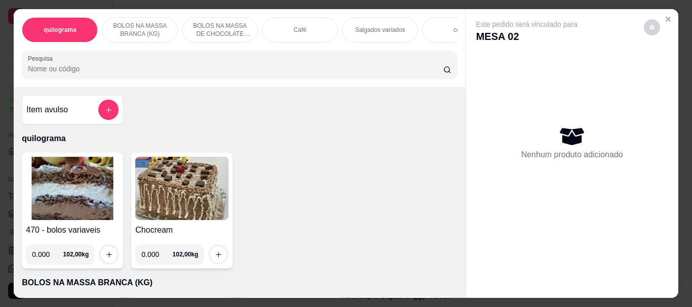
click at [83, 220] on img at bounding box center [72, 188] width 93 height 63
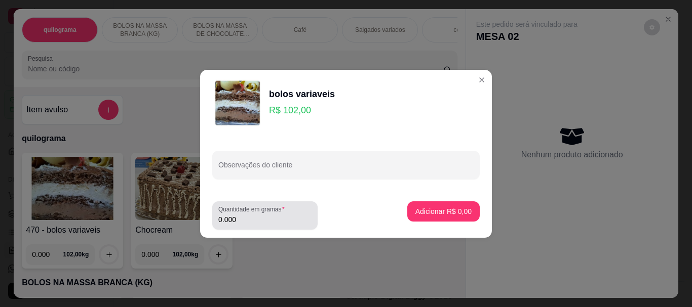
click at [251, 219] on input "0.000" at bounding box center [264, 220] width 93 height 10
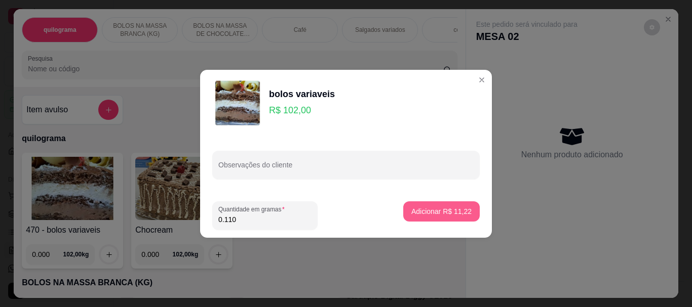
type input "0.110"
click at [422, 208] on p "Adicionar R$ 11,22" at bounding box center [441, 212] width 60 height 10
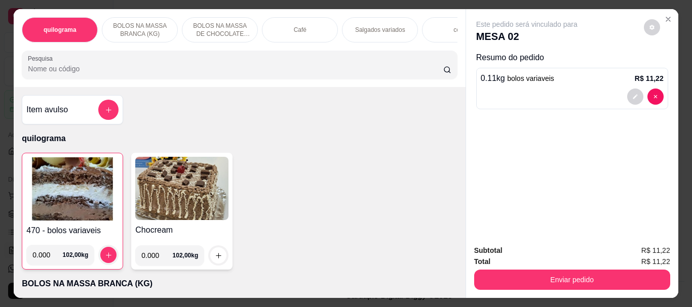
click at [84, 194] on img at bounding box center [72, 188] width 92 height 63
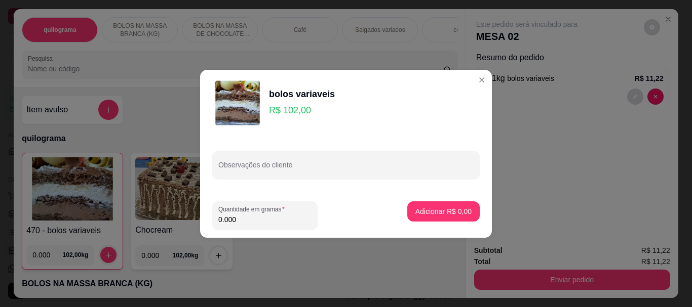
click at [255, 215] on input "0.000" at bounding box center [264, 220] width 93 height 10
type input "0.090"
click at [422, 220] on button "Adicionar R$ 9,18" at bounding box center [443, 212] width 72 height 20
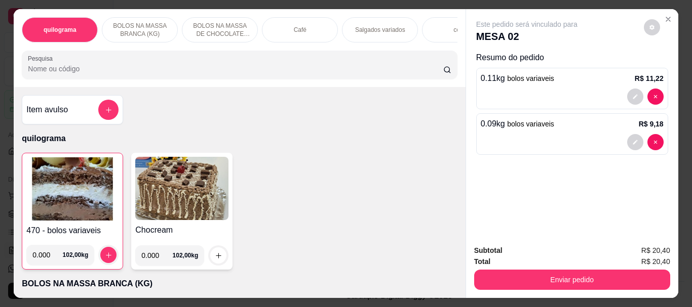
click at [72, 181] on img at bounding box center [72, 188] width 92 height 63
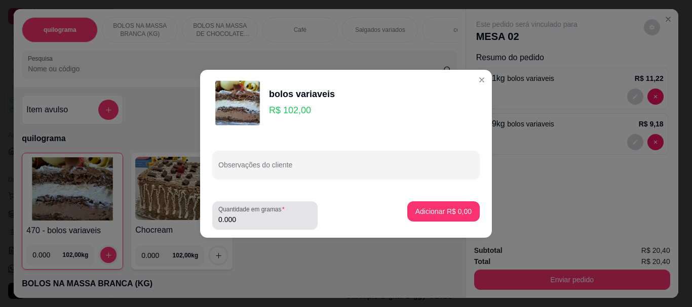
click at [238, 221] on input "0.000" at bounding box center [264, 220] width 93 height 10
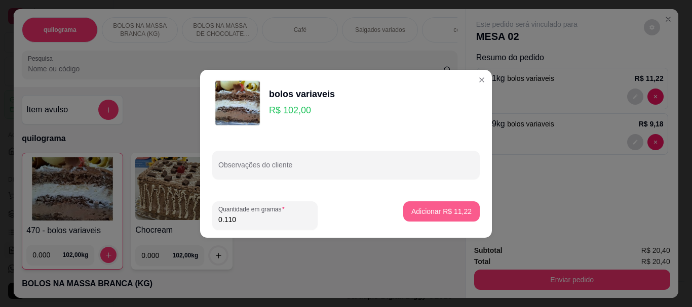
type input "0.110"
click at [432, 210] on p "Adicionar R$ 11,22" at bounding box center [441, 212] width 59 height 10
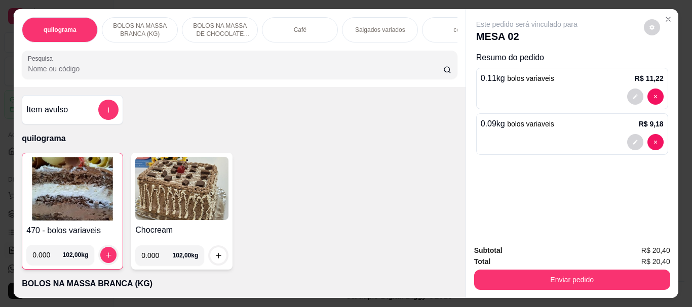
click at [84, 183] on img at bounding box center [72, 188] width 92 height 63
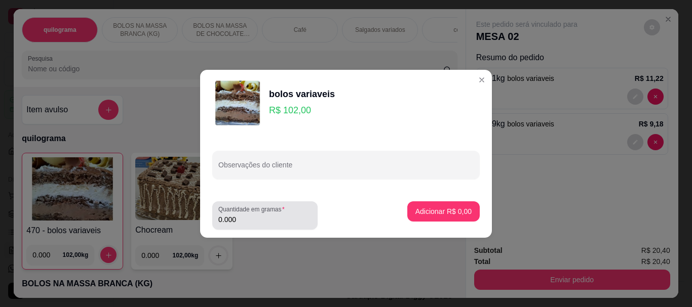
drag, startPoint x: 263, startPoint y: 222, endPoint x: 271, endPoint y: 226, distance: 9.5
click at [264, 222] on input "0.000" at bounding box center [264, 220] width 93 height 10
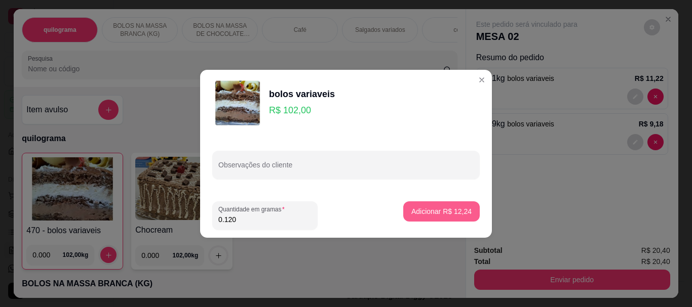
type input "0.120"
click at [457, 211] on p "Adicionar R$ 12,24" at bounding box center [441, 212] width 60 height 10
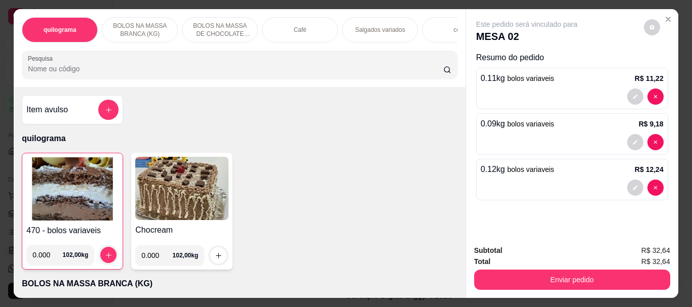
click at [55, 195] on img at bounding box center [72, 188] width 92 height 63
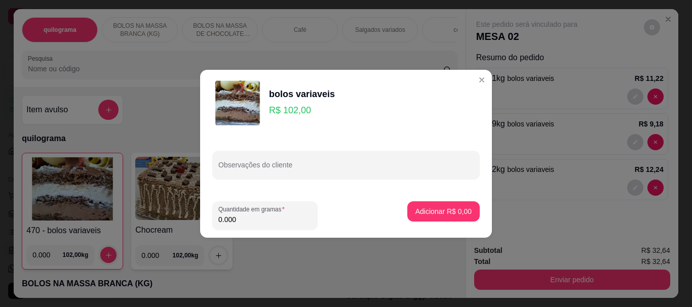
click at [241, 223] on input "0.000" at bounding box center [264, 220] width 93 height 10
type input "0.190"
click at [451, 210] on p "Adicionar R$ 19,38" at bounding box center [441, 212] width 59 height 10
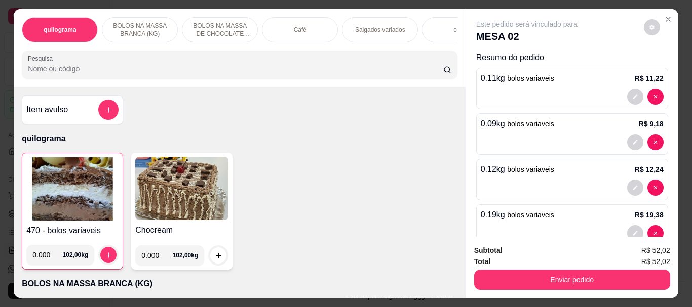
scroll to position [23, 0]
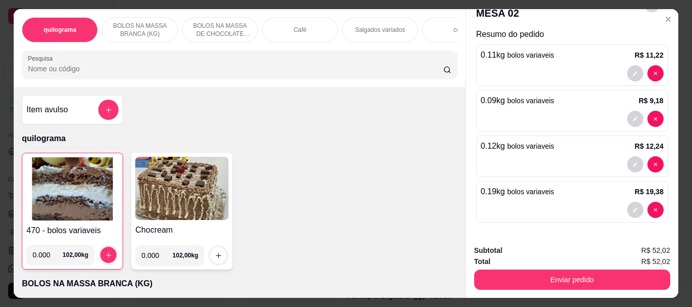
click at [304, 24] on div "Café" at bounding box center [300, 29] width 76 height 25
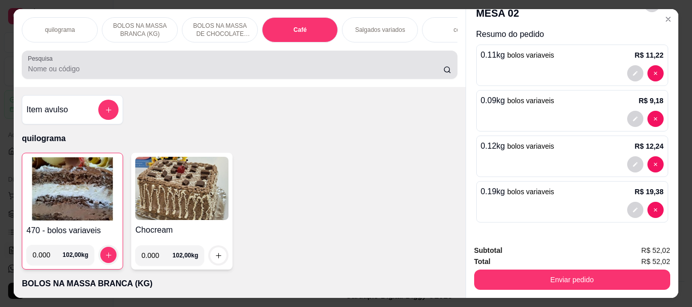
scroll to position [27, 0]
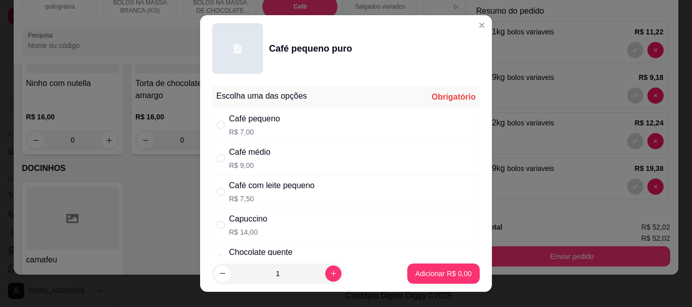
click at [222, 126] on div "" at bounding box center [223, 125] width 12 height 11
radio input "true"
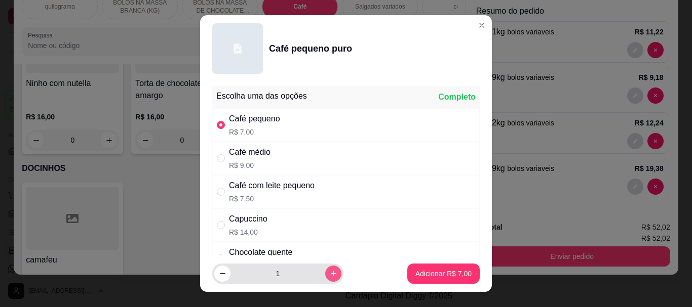
click at [325, 269] on button "increase-product-quantity" at bounding box center [333, 274] width 16 height 16
type input "2"
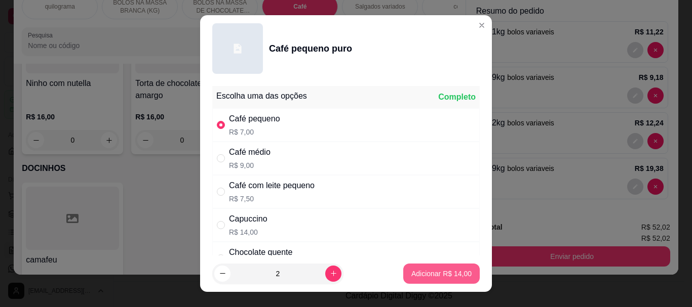
click at [436, 267] on button "Adicionar R$ 14,00" at bounding box center [441, 274] width 76 height 20
type input "2"
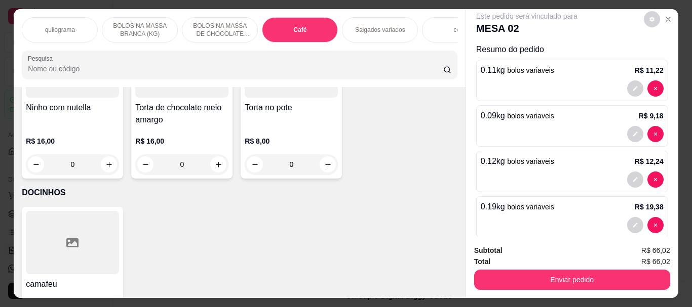
scroll to position [0, 0]
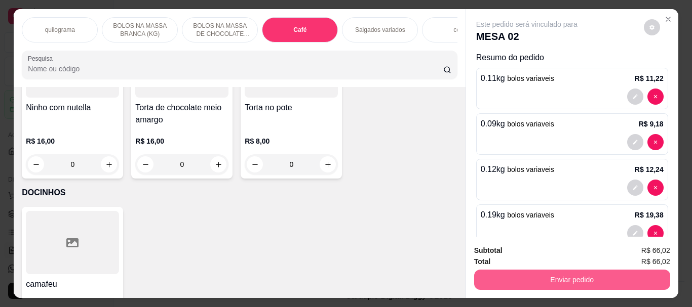
click at [586, 280] on button "Enviar pedido" at bounding box center [572, 280] width 196 height 20
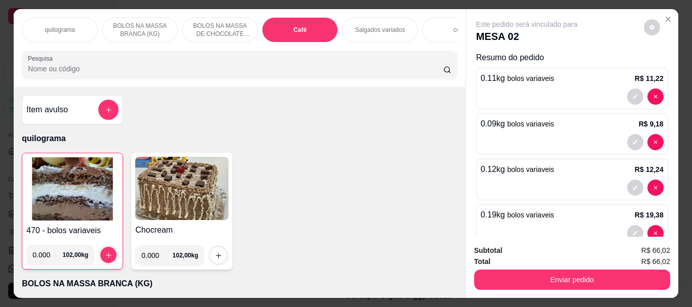
click at [88, 189] on img at bounding box center [72, 188] width 92 height 63
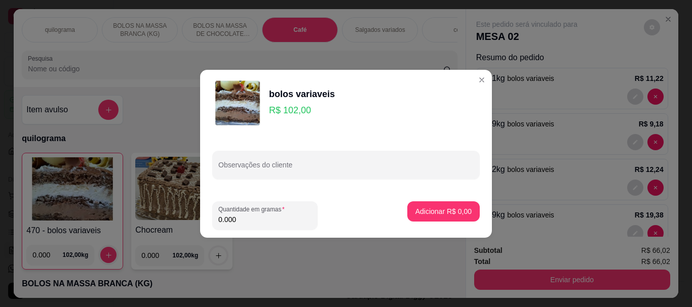
click at [234, 216] on input "0.000" at bounding box center [264, 220] width 93 height 10
type input "0.080"
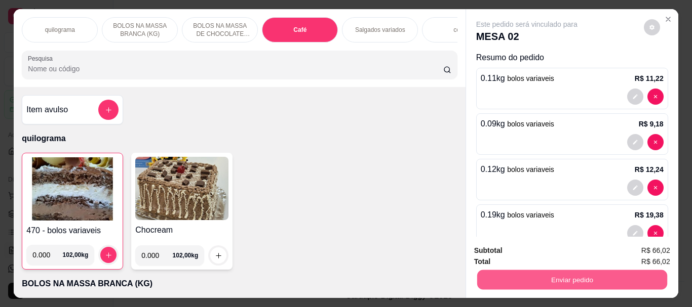
click at [594, 272] on button "Enviar pedido" at bounding box center [571, 280] width 190 height 20
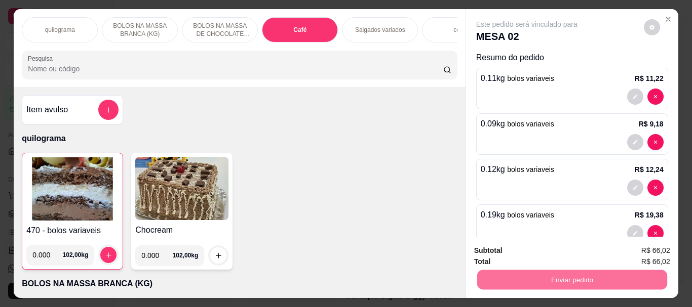
click at [645, 253] on button "Enviar pedido" at bounding box center [643, 251] width 57 height 19
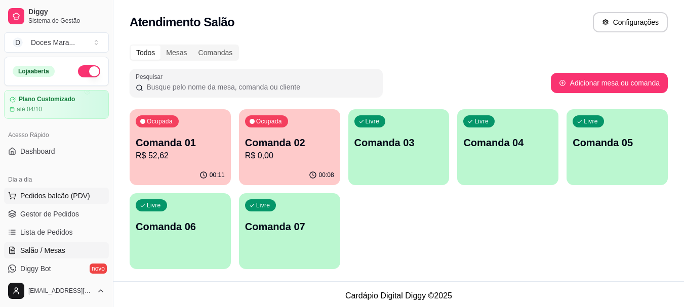
click at [56, 194] on span "Pedidos balcão (PDV)" at bounding box center [55, 196] width 70 height 10
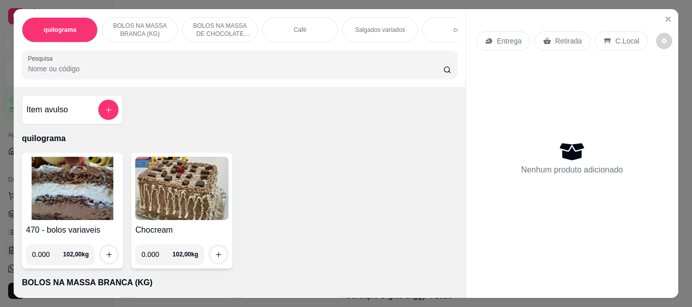
click at [69, 176] on img at bounding box center [72, 188] width 93 height 63
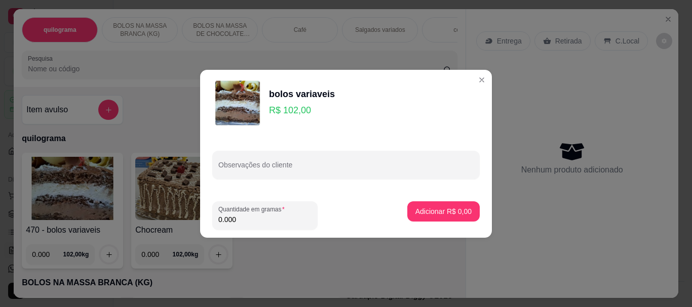
click at [244, 222] on input "0.000" at bounding box center [264, 220] width 93 height 10
type input "0.080"
click at [432, 212] on p "Adicionar R$ 8,16" at bounding box center [443, 212] width 56 height 10
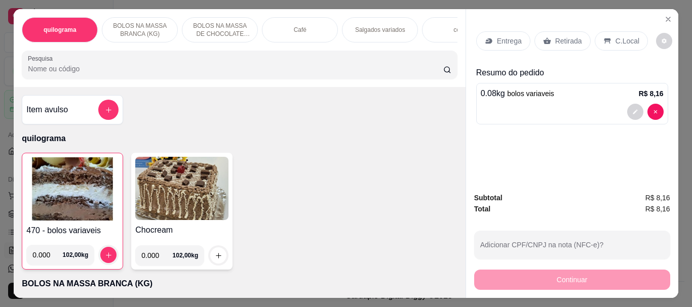
click at [568, 31] on div "Retirada" at bounding box center [562, 40] width 56 height 19
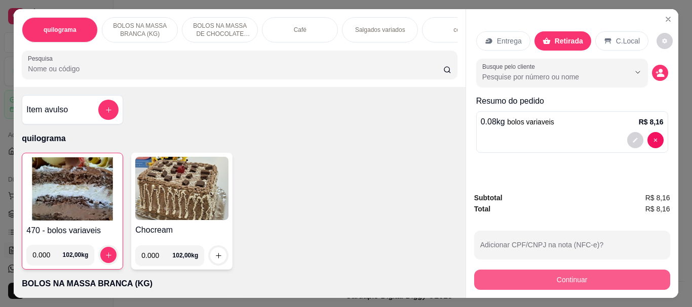
click at [584, 273] on button "Continuar" at bounding box center [572, 280] width 196 height 20
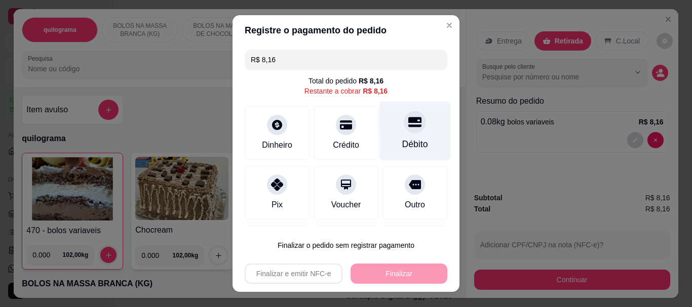
click at [402, 139] on div "Débito" at bounding box center [415, 144] width 26 height 13
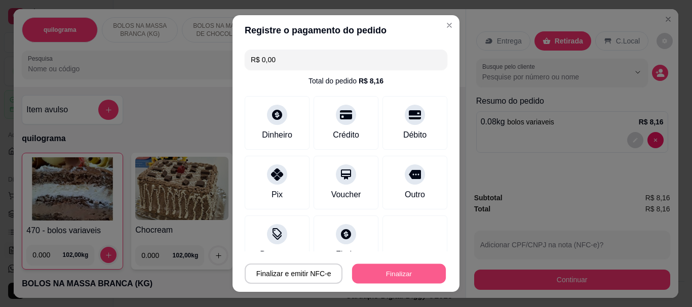
click at [389, 278] on button "Finalizar" at bounding box center [399, 274] width 94 height 20
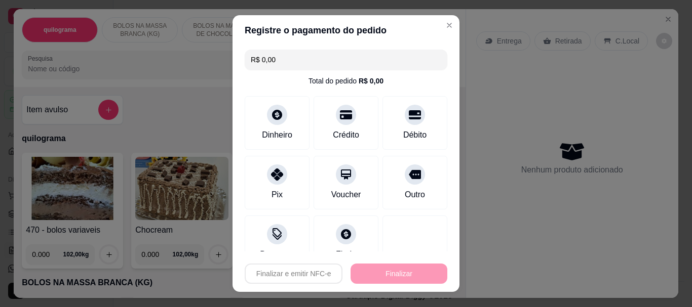
type input "-R$ 8,16"
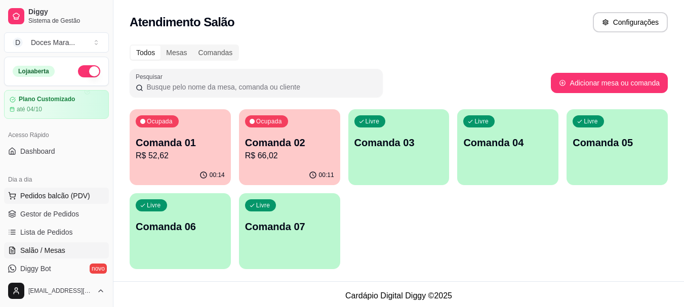
click at [58, 196] on span "Pedidos balcão (PDV)" at bounding box center [55, 196] width 70 height 10
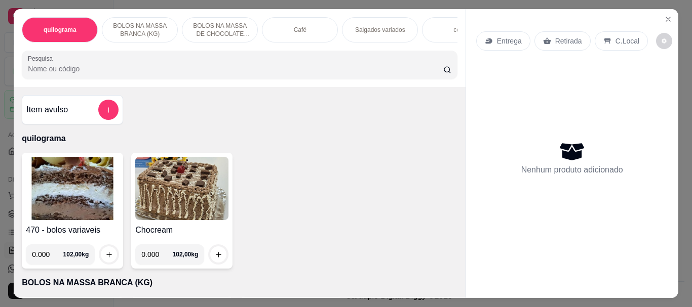
click at [53, 197] on img at bounding box center [72, 188] width 93 height 63
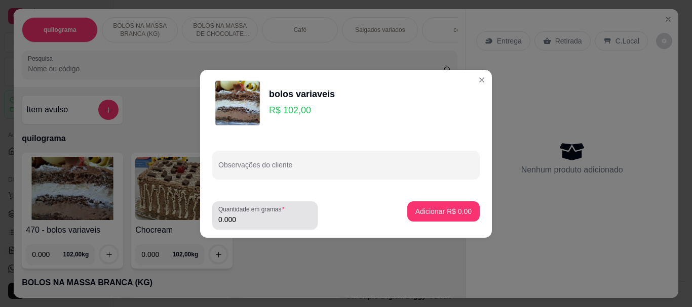
click at [241, 216] on input "0.000" at bounding box center [264, 220] width 93 height 10
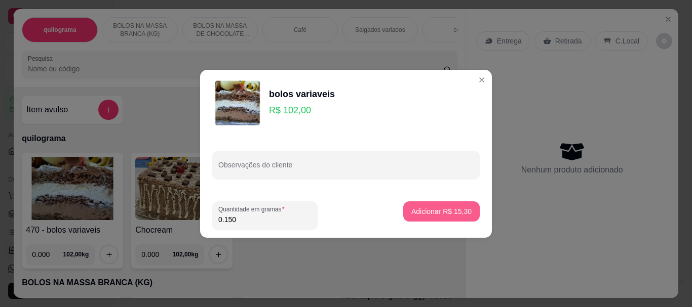
type input "0.150"
click at [443, 208] on p "Adicionar R$ 15,30" at bounding box center [441, 212] width 60 height 10
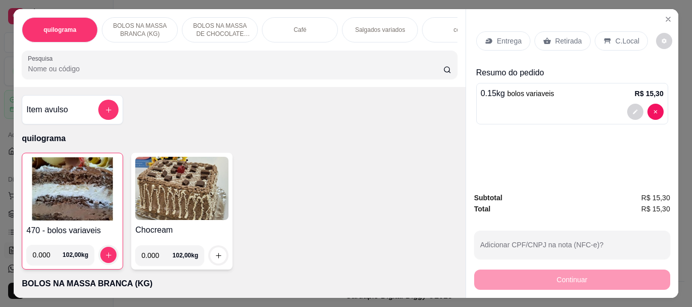
click at [562, 31] on div "Retirada" at bounding box center [562, 40] width 56 height 19
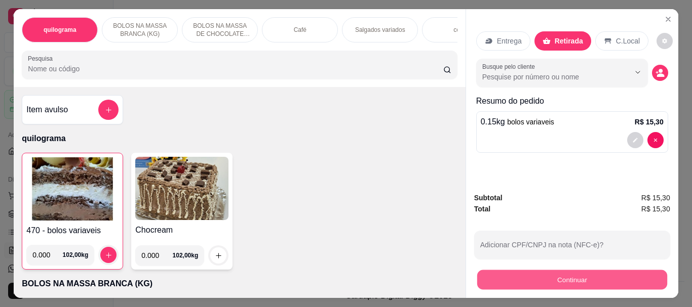
click at [549, 274] on button "Continuar" at bounding box center [571, 280] width 190 height 20
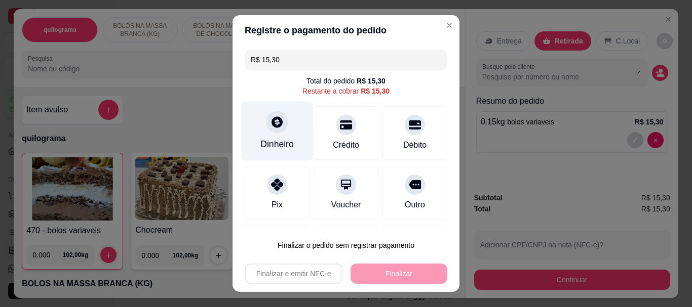
click at [278, 124] on div at bounding box center [277, 122] width 22 height 22
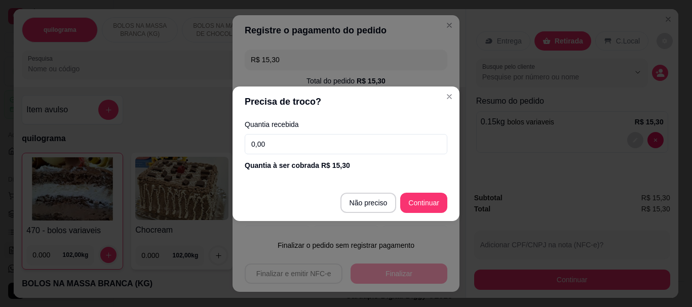
click at [271, 141] on input "0,00" at bounding box center [346, 144] width 203 height 20
type input "15,00"
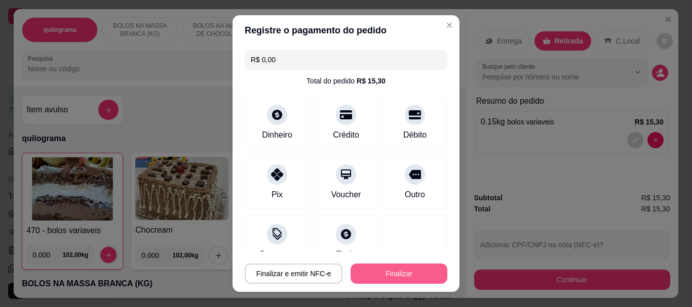
click at [406, 272] on button "Finalizar" at bounding box center [398, 274] width 97 height 20
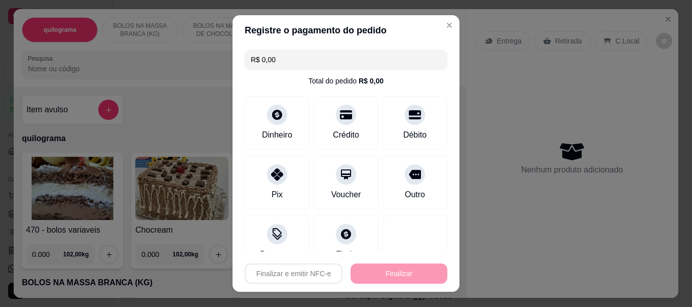
type input "-R$ 15,30"
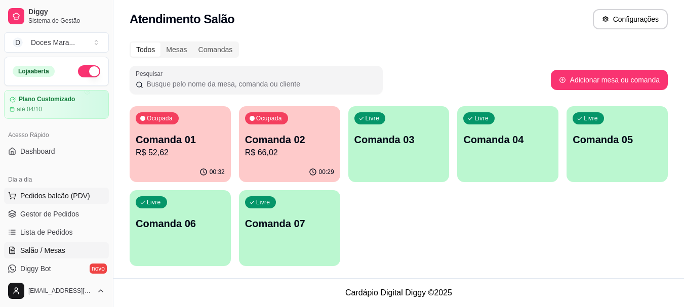
click at [66, 193] on span "Pedidos balcão (PDV)" at bounding box center [55, 196] width 70 height 10
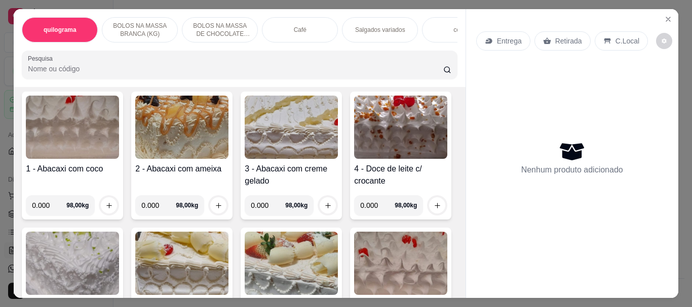
scroll to position [203, 0]
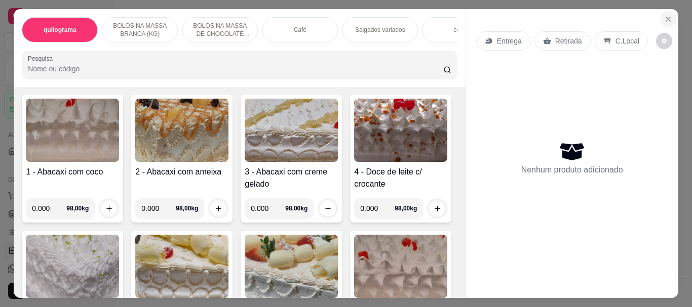
click at [660, 15] on button "Close" at bounding box center [668, 19] width 16 height 16
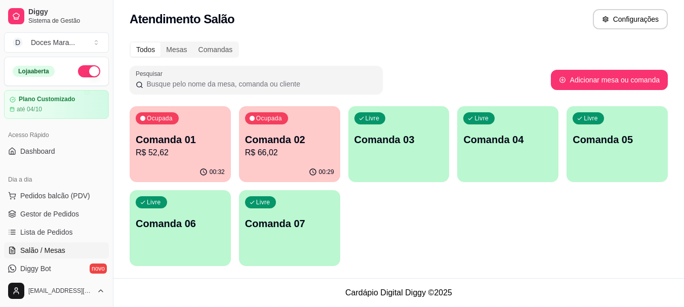
click at [184, 154] on p "R$ 52,62" at bounding box center [180, 153] width 89 height 12
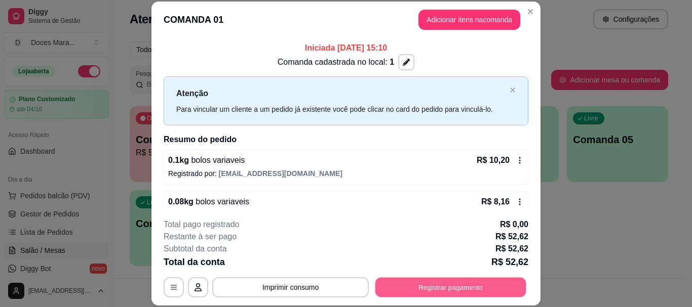
click at [415, 290] on button "Registrar pagamento" at bounding box center [450, 288] width 151 height 20
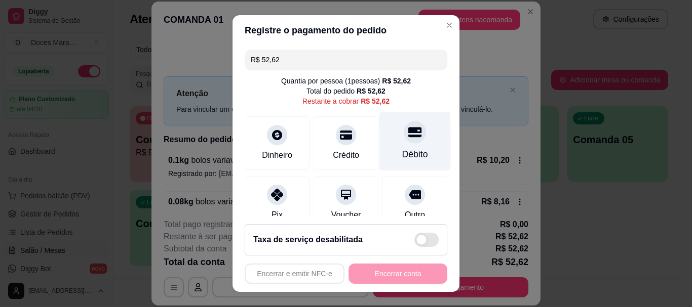
click at [404, 143] on div at bounding box center [415, 133] width 22 height 22
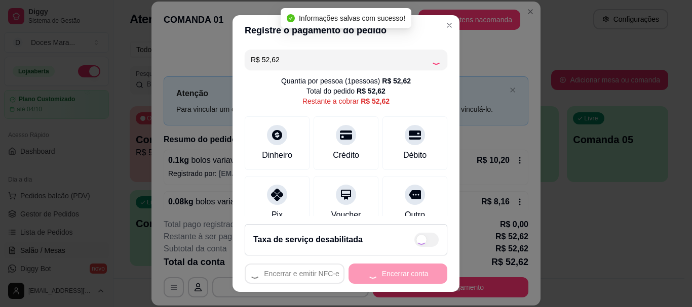
type input "R$ 0,00"
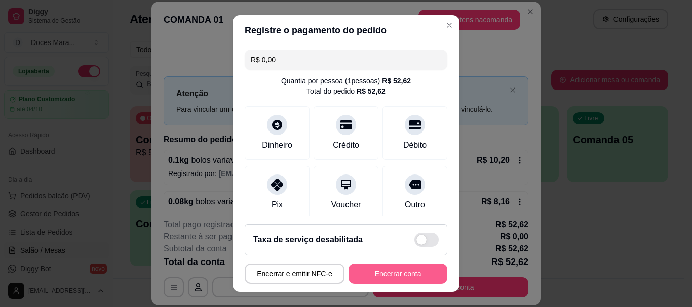
click at [413, 281] on button "Encerrar conta" at bounding box center [397, 274] width 99 height 20
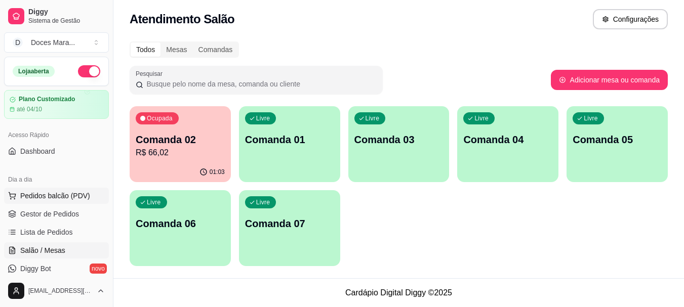
click at [82, 192] on span "Pedidos balcão (PDV)" at bounding box center [55, 196] width 70 height 10
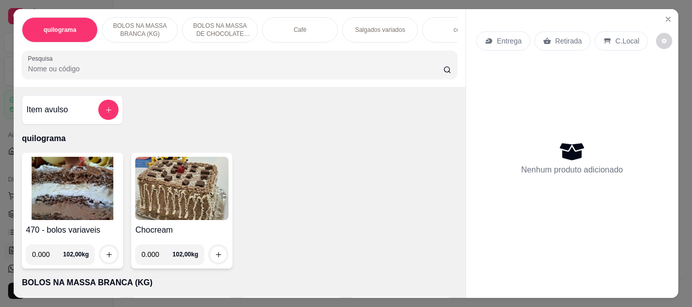
click at [77, 186] on img at bounding box center [72, 188] width 93 height 63
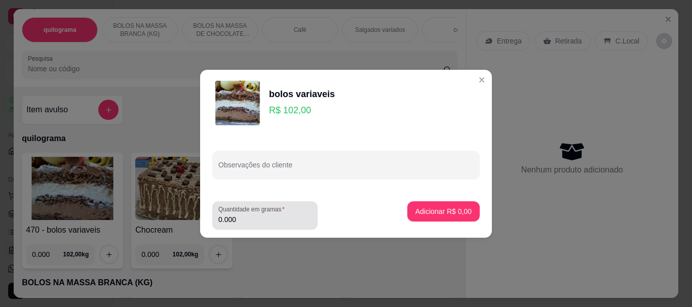
click at [241, 220] on input "0.000" at bounding box center [264, 220] width 93 height 10
type input "1.100"
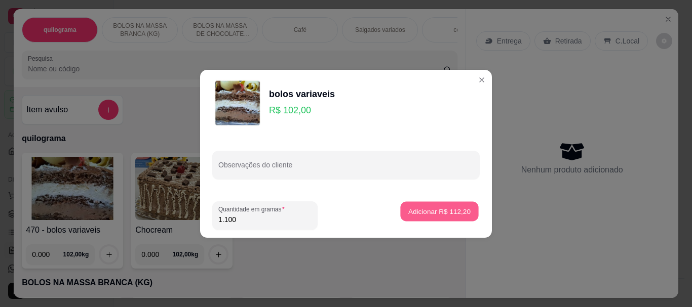
click at [453, 212] on p "Adicionar R$ 112,20" at bounding box center [439, 212] width 62 height 10
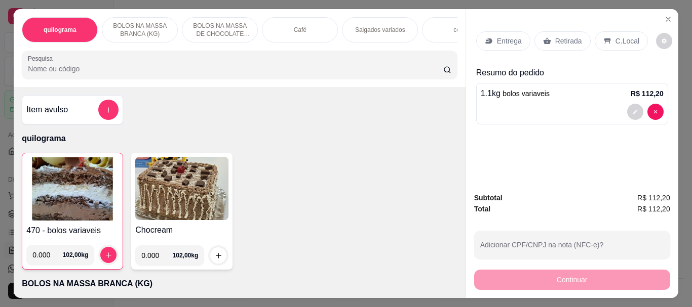
click at [562, 36] on p "Retirada" at bounding box center [568, 41] width 27 height 10
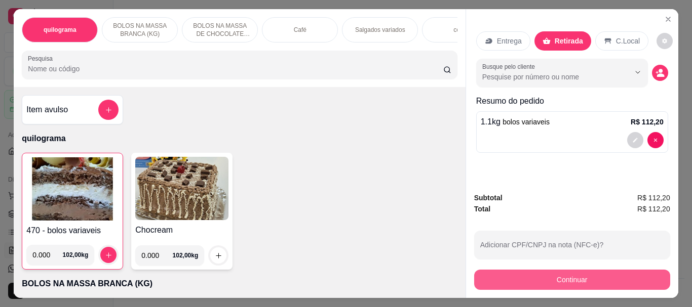
click at [544, 270] on button "Continuar" at bounding box center [572, 280] width 196 height 20
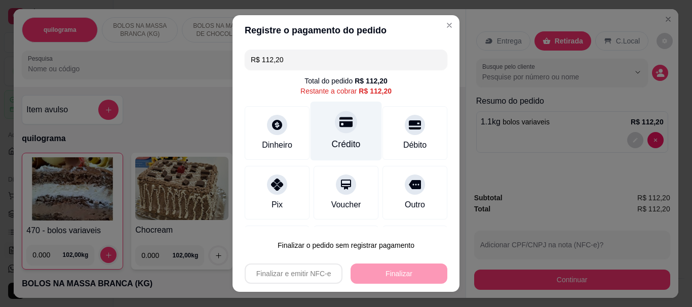
click at [343, 129] on div at bounding box center [346, 122] width 22 height 22
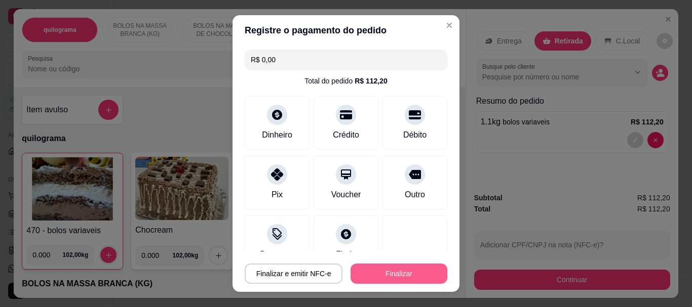
click at [417, 275] on button "Finalizar" at bounding box center [398, 274] width 97 height 20
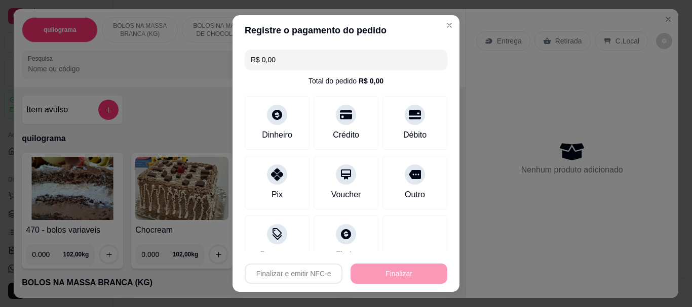
type input "-R$ 112,20"
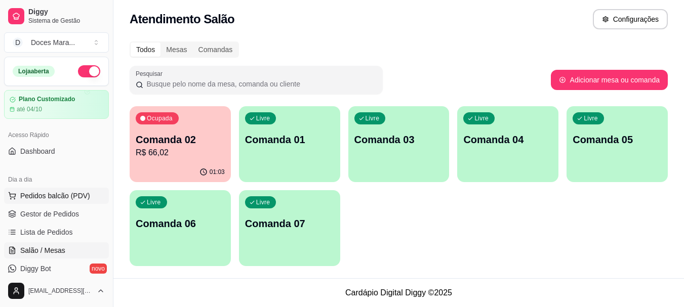
click at [63, 195] on span "Pedidos balcão (PDV)" at bounding box center [55, 196] width 70 height 10
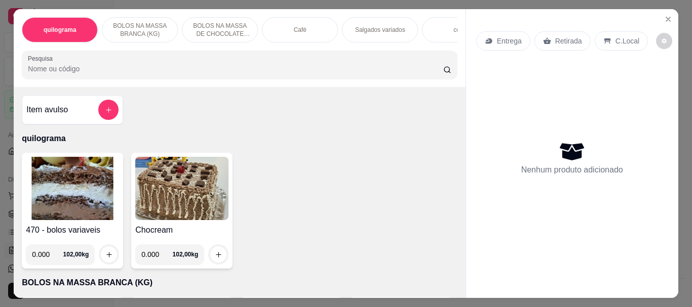
click at [64, 188] on img at bounding box center [72, 188] width 93 height 63
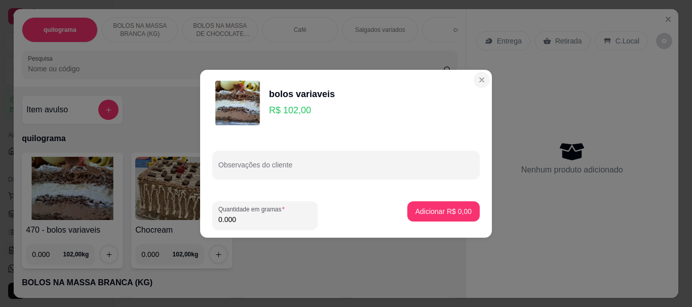
click at [455, 81] on section "bolos variaveis R$ 102,00 Observações do cliente Quantidade em gramas 0.000 Adi…" at bounding box center [346, 154] width 292 height 168
click at [445, 77] on section "bolos variaveis R$ 102,00 Observações do cliente Quantidade em gramas 0.000 Adi…" at bounding box center [346, 154] width 292 height 168
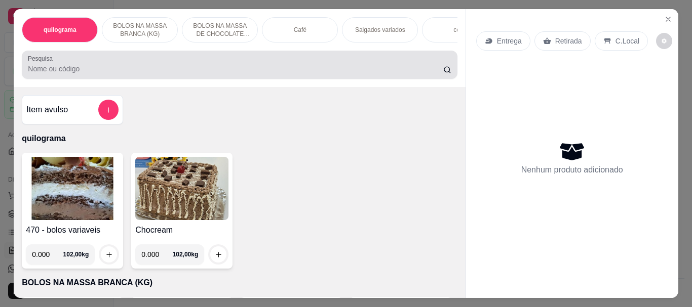
drag, startPoint x: 125, startPoint y: 69, endPoint x: 136, endPoint y: 88, distance: 21.8
click at [125, 72] on input "Pesquisa" at bounding box center [235, 69] width 415 height 10
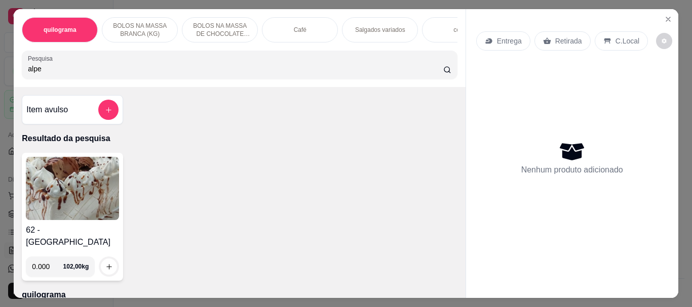
type input "alpe"
click at [91, 178] on img at bounding box center [72, 188] width 93 height 63
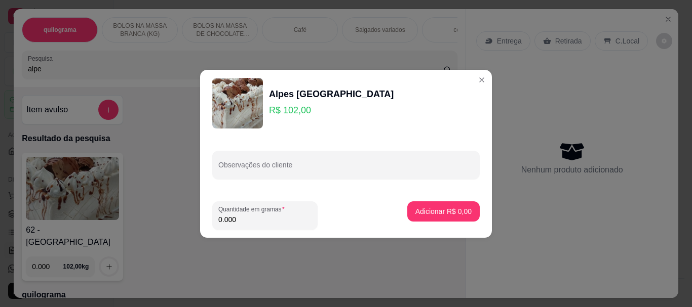
click at [248, 217] on input "0.000" at bounding box center [264, 220] width 93 height 10
type input "0.650"
click at [418, 216] on p "Adicionar R$ 66,30" at bounding box center [441, 212] width 60 height 10
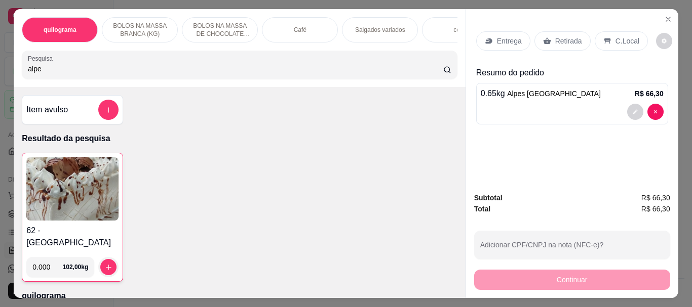
click at [555, 36] on p "Retirada" at bounding box center [568, 41] width 27 height 10
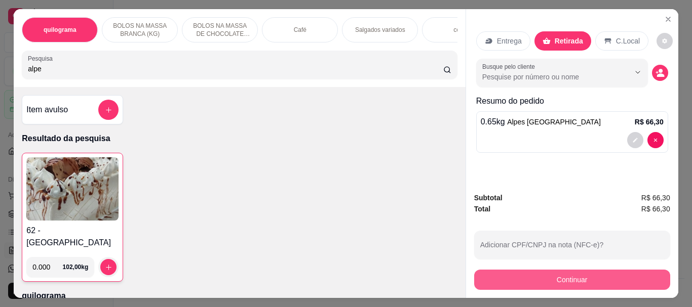
click at [561, 273] on button "Continuar" at bounding box center [572, 280] width 196 height 20
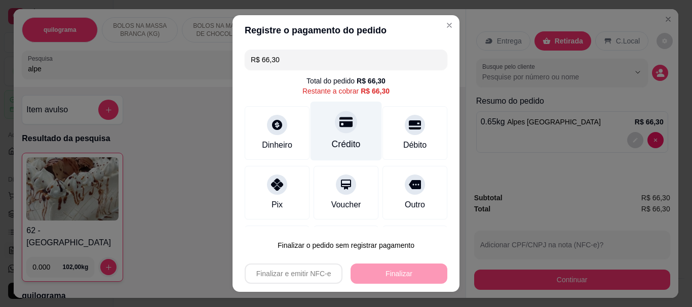
click at [339, 132] on div at bounding box center [346, 122] width 22 height 22
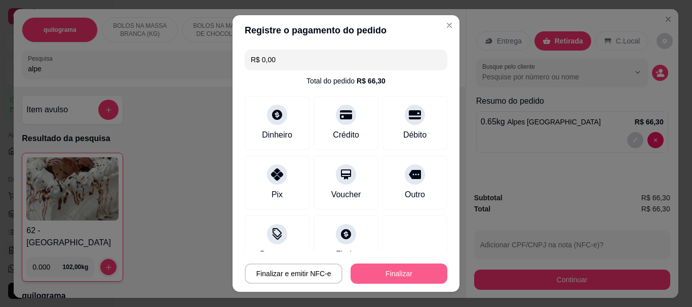
click at [410, 274] on button "Finalizar" at bounding box center [398, 274] width 97 height 20
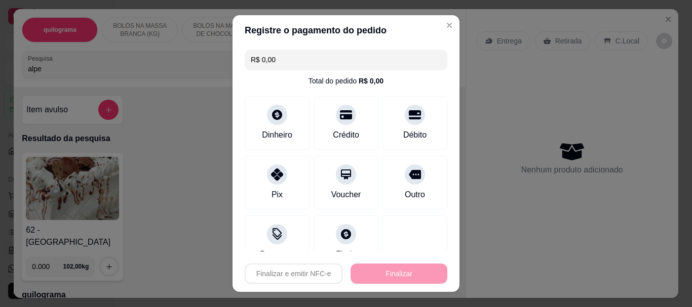
type input "-R$ 66,30"
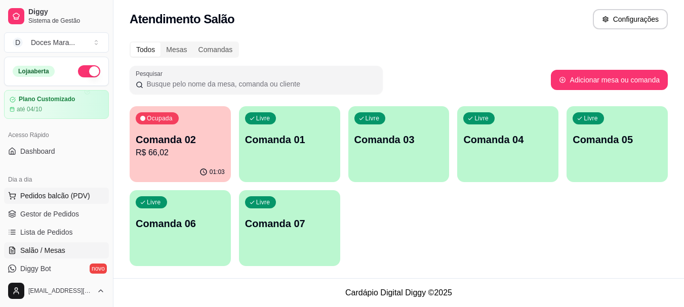
click at [68, 197] on span "Pedidos balcão (PDV)" at bounding box center [55, 196] width 70 height 10
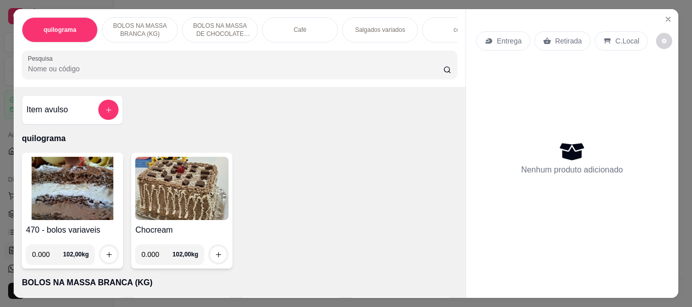
click at [91, 197] on img at bounding box center [72, 188] width 93 height 63
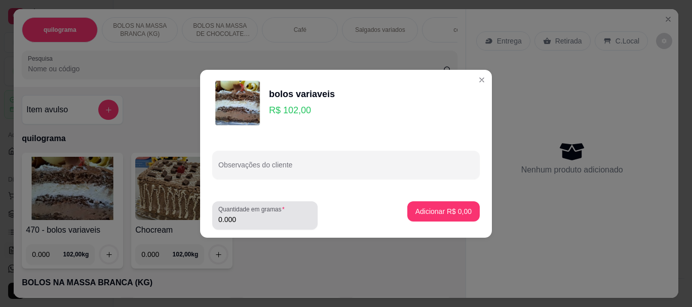
click at [252, 219] on input "0.000" at bounding box center [264, 220] width 93 height 10
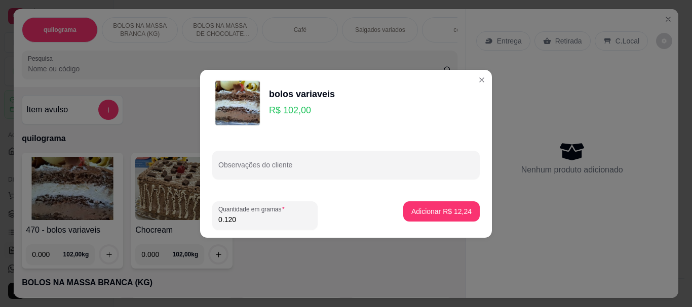
type input "0.120"
drag, startPoint x: 463, startPoint y: 81, endPoint x: 468, endPoint y: 82, distance: 5.2
click at [465, 82] on div "bolos variaveis R$ 102,00" at bounding box center [345, 103] width 267 height 51
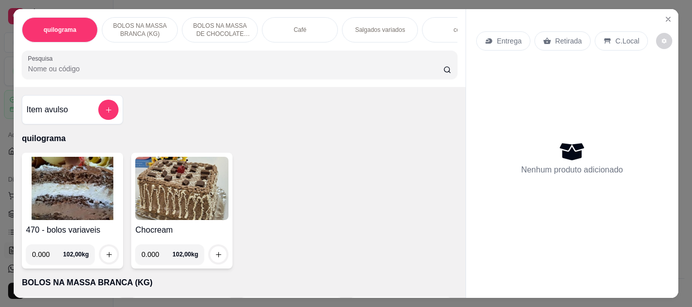
click at [294, 29] on p "Café" at bounding box center [300, 30] width 13 height 8
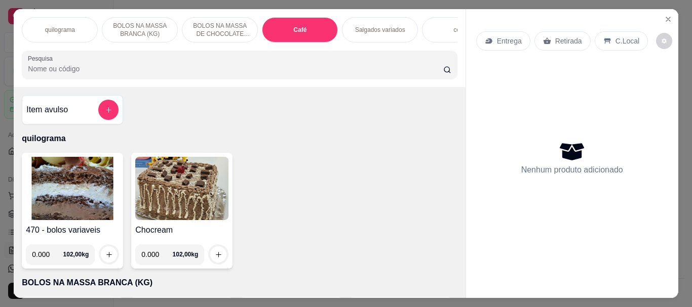
scroll to position [27, 0]
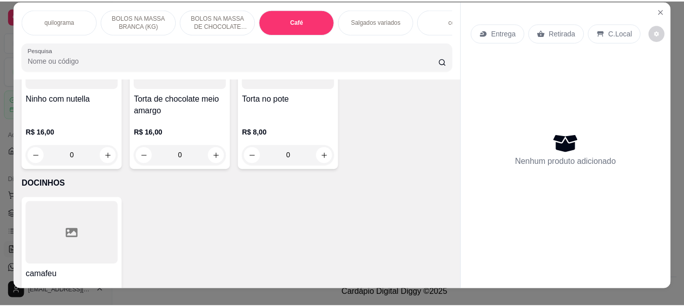
scroll to position [0, 0]
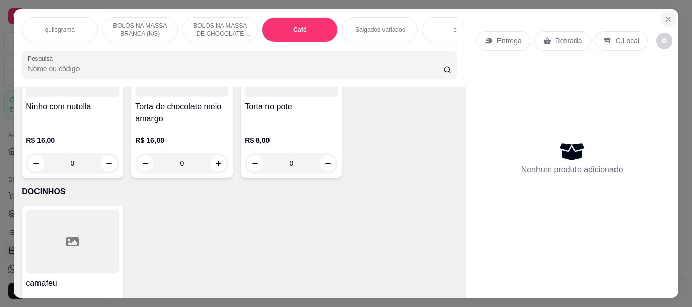
click at [664, 17] on icon "Close" at bounding box center [668, 19] width 8 height 8
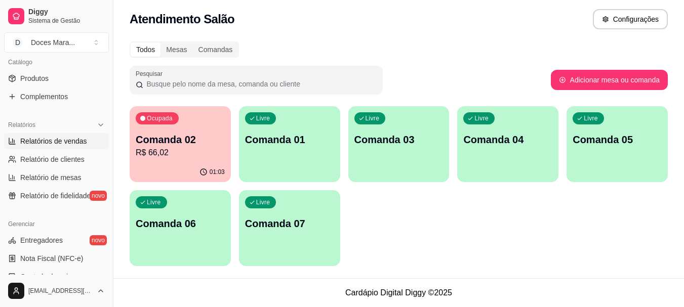
scroll to position [304, 0]
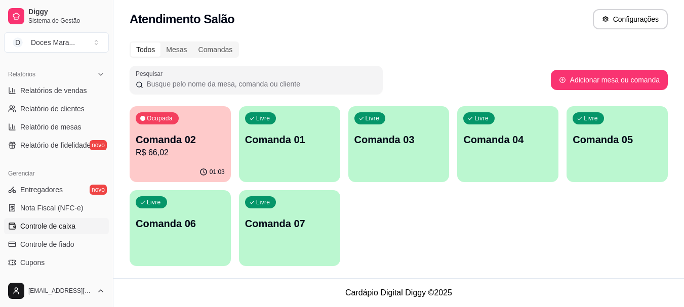
click at [68, 223] on span "Controle de caixa" at bounding box center [47, 226] width 55 height 10
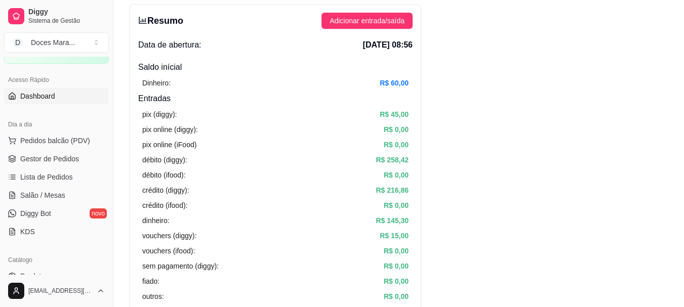
scroll to position [51, 0]
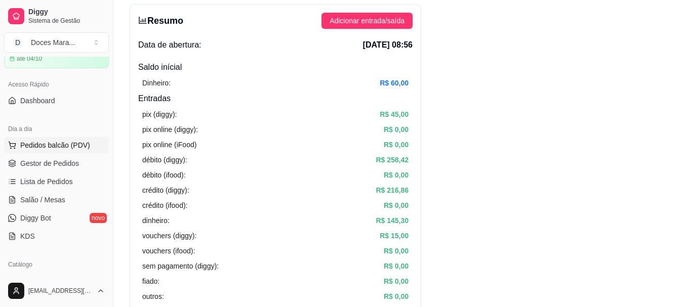
click at [54, 142] on span "Pedidos balcão (PDV)" at bounding box center [55, 145] width 70 height 10
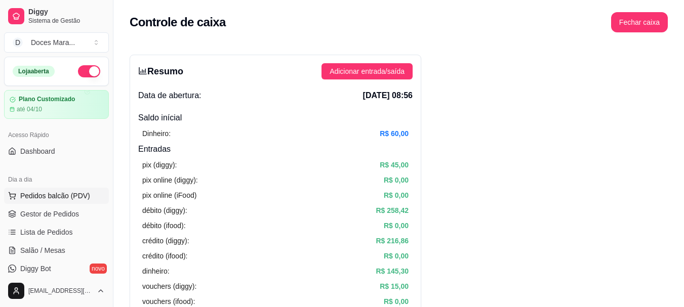
click at [68, 199] on span "Pedidos balcão (PDV)" at bounding box center [55, 196] width 70 height 10
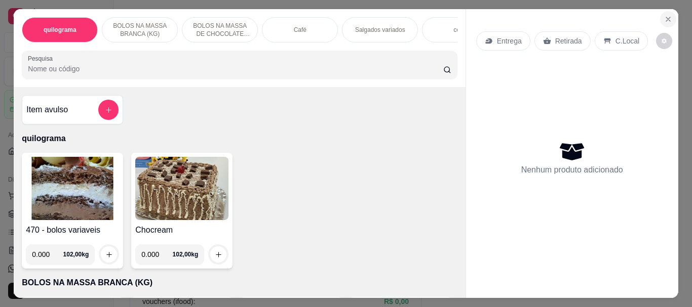
click at [664, 18] on icon "Close" at bounding box center [668, 19] width 8 height 8
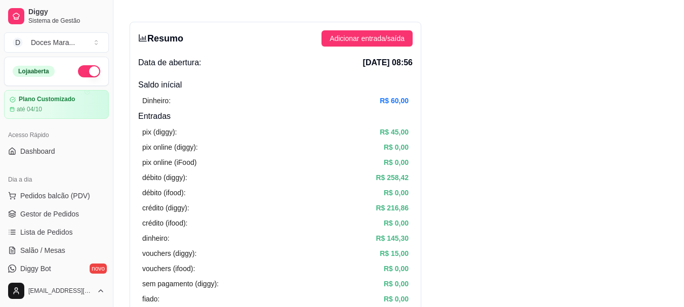
scroll to position [51, 0]
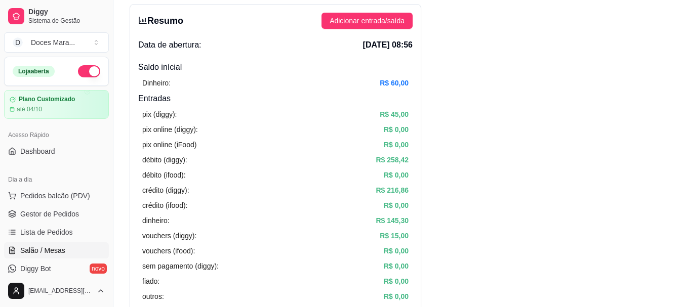
click at [51, 249] on span "Salão / Mesas" at bounding box center [42, 251] width 45 height 10
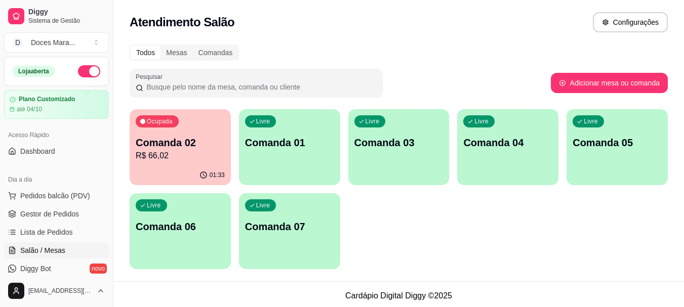
click at [160, 151] on p "R$ 66,02" at bounding box center [180, 156] width 89 height 12
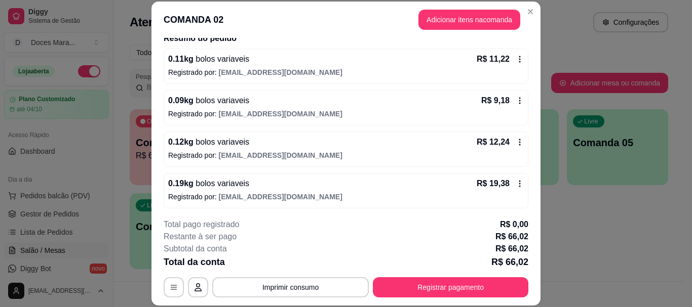
scroll to position [145, 0]
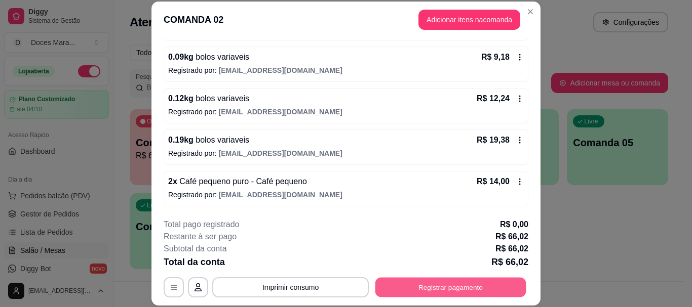
click at [480, 288] on button "Registrar pagamento" at bounding box center [450, 288] width 151 height 20
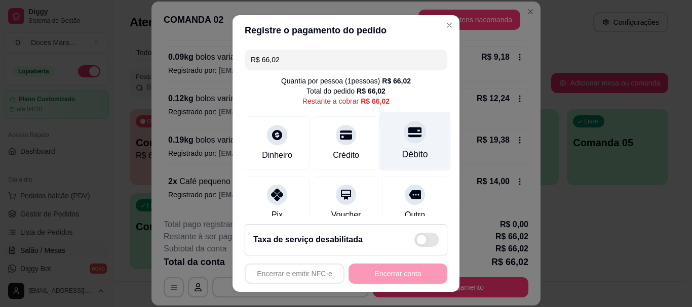
click at [398, 147] on div "Débito" at bounding box center [414, 141] width 71 height 59
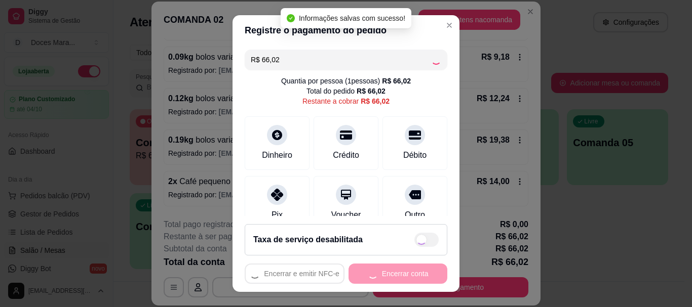
type input "R$ 0,00"
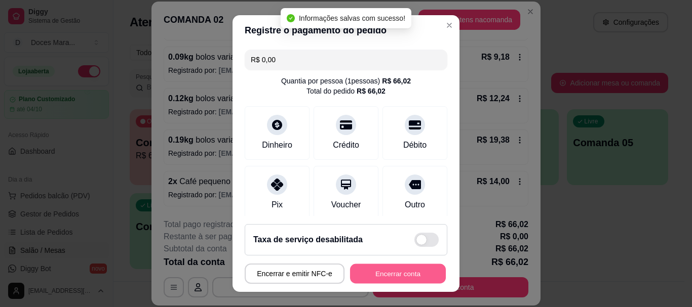
click at [393, 275] on button "Encerrar conta" at bounding box center [398, 274] width 96 height 20
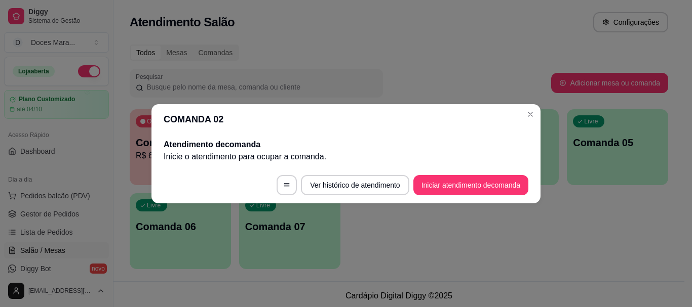
scroll to position [0, 0]
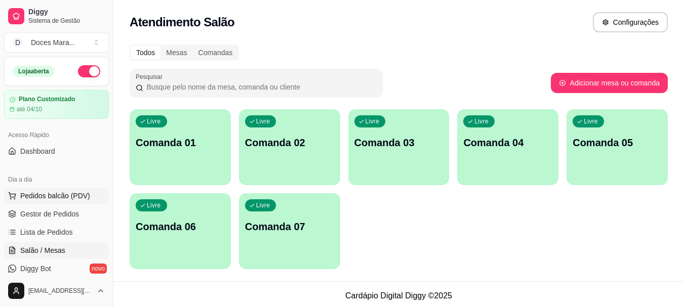
click at [63, 193] on span "Pedidos balcão (PDV)" at bounding box center [55, 196] width 70 height 10
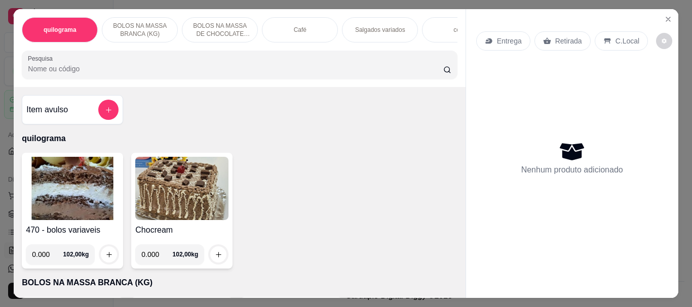
click at [304, 27] on div "Café" at bounding box center [300, 29] width 76 height 25
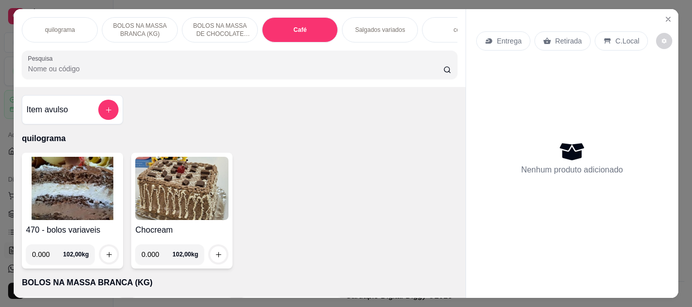
scroll to position [27, 0]
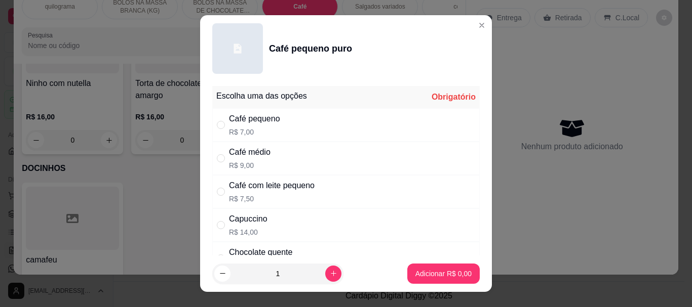
drag, startPoint x: 215, startPoint y: 126, endPoint x: 256, endPoint y: 193, distance: 79.3
click at [217, 128] on input "" at bounding box center [221, 125] width 8 height 8
radio input "true"
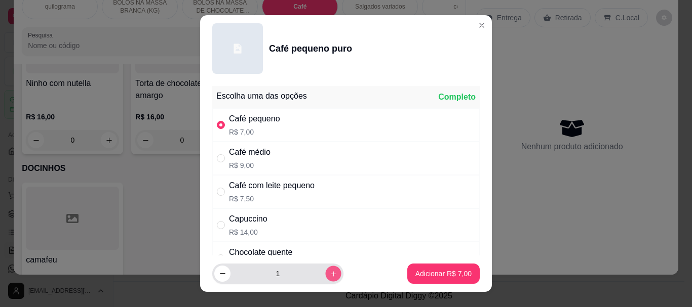
click at [330, 273] on icon "increase-product-quantity" at bounding box center [334, 274] width 8 height 8
type input "2"
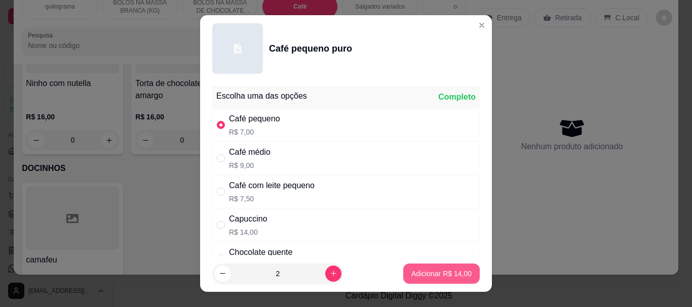
click at [427, 275] on p "Adicionar R$ 14,00" at bounding box center [441, 274] width 60 height 10
type input "2"
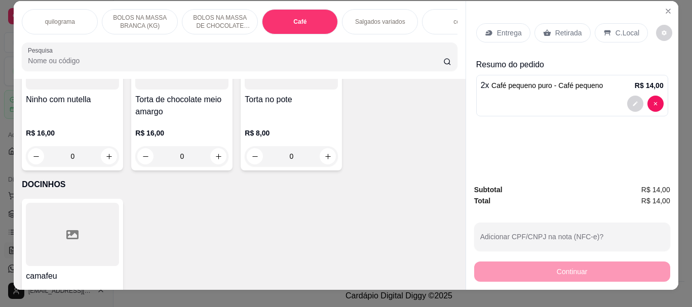
scroll to position [0, 0]
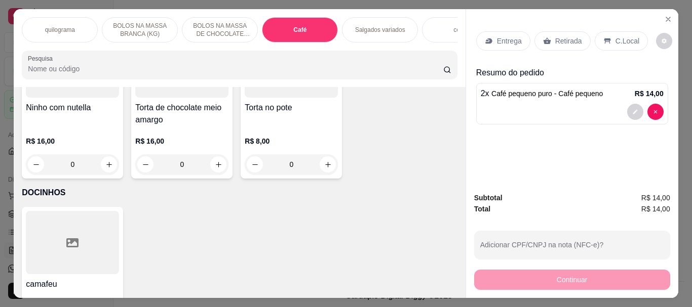
click at [566, 38] on p "Retirada" at bounding box center [568, 41] width 27 height 10
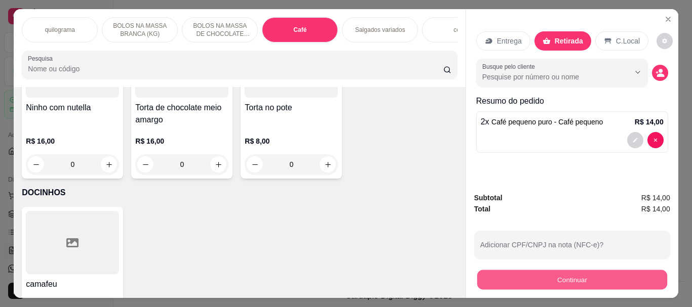
click at [548, 276] on button "Continuar" at bounding box center [571, 280] width 190 height 20
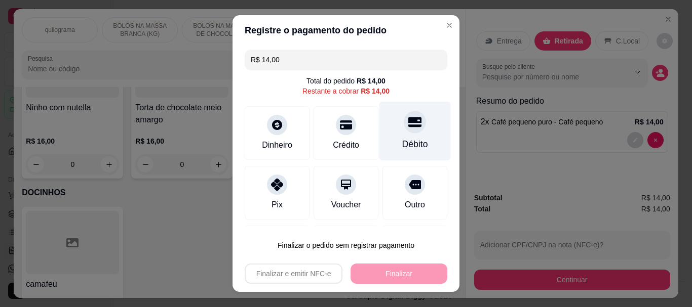
click at [404, 133] on div "Débito" at bounding box center [414, 131] width 71 height 59
type input "R$ 0,00"
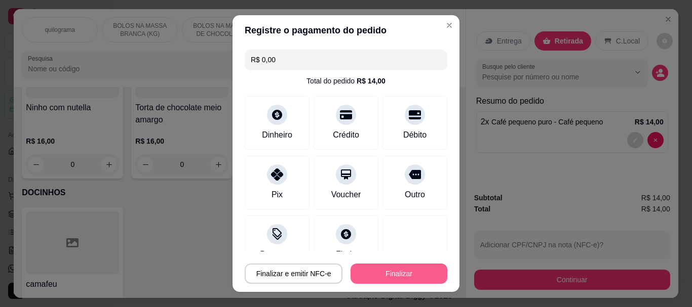
click at [422, 272] on button "Finalizar" at bounding box center [398, 274] width 97 height 20
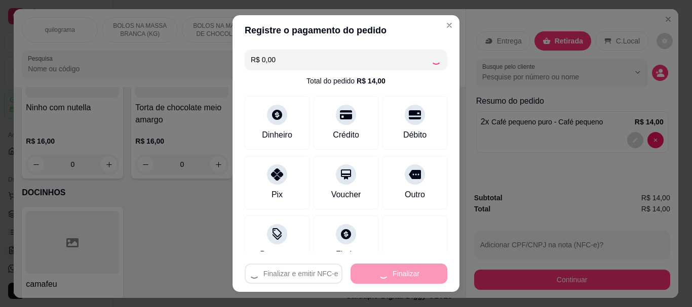
type input "0"
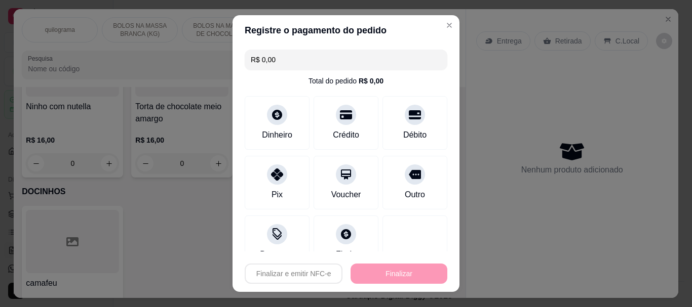
type input "-R$ 14,00"
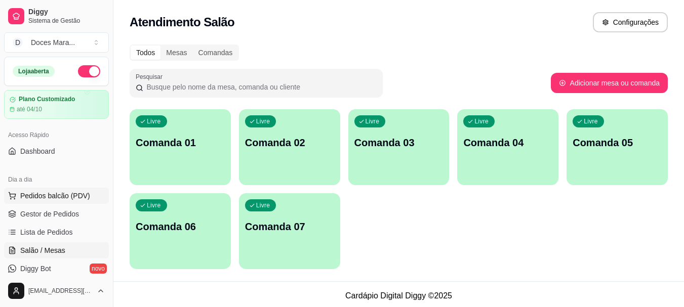
click at [43, 197] on span "Pedidos balcão (PDV)" at bounding box center [55, 196] width 70 height 10
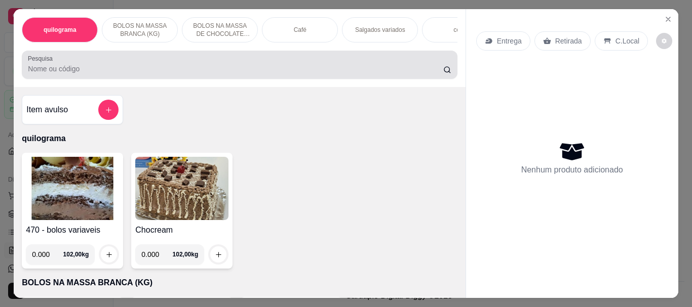
click at [172, 68] on input "Pesquisa" at bounding box center [235, 69] width 415 height 10
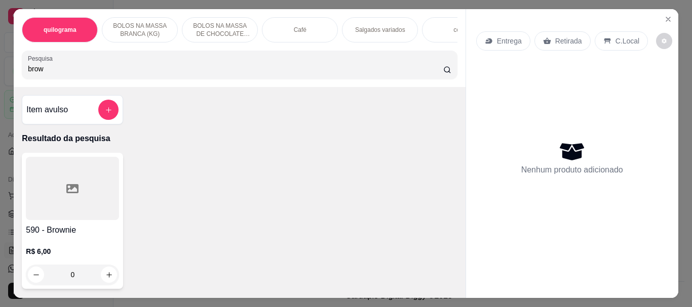
type input "brow"
click at [74, 209] on div at bounding box center [72, 188] width 93 height 63
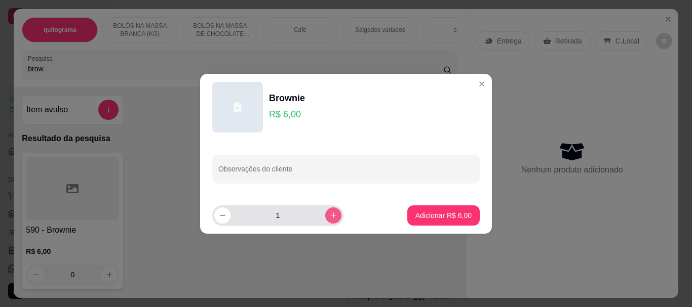
click at [330, 214] on icon "increase-product-quantity" at bounding box center [334, 216] width 8 height 8
type input "2"
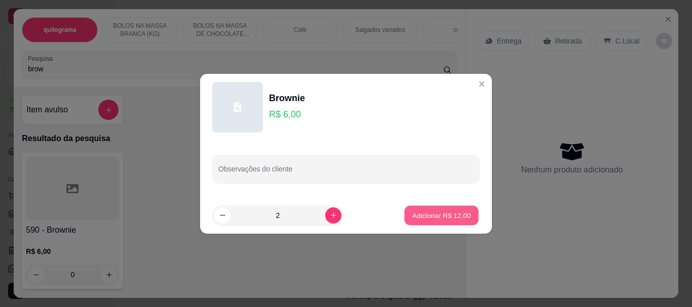
click at [441, 223] on button "Adicionar R$ 12,00" at bounding box center [441, 216] width 74 height 20
type input "2"
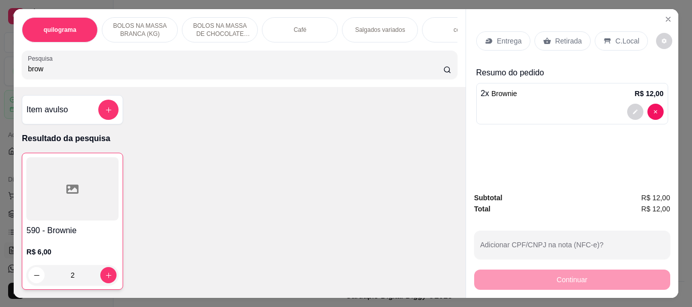
click at [566, 41] on p "Retirada" at bounding box center [568, 41] width 27 height 10
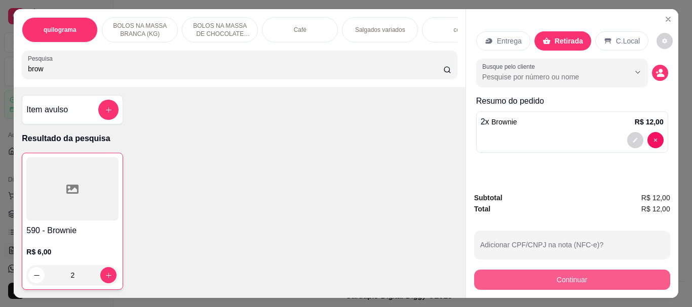
click at [541, 273] on button "Continuar" at bounding box center [572, 280] width 196 height 20
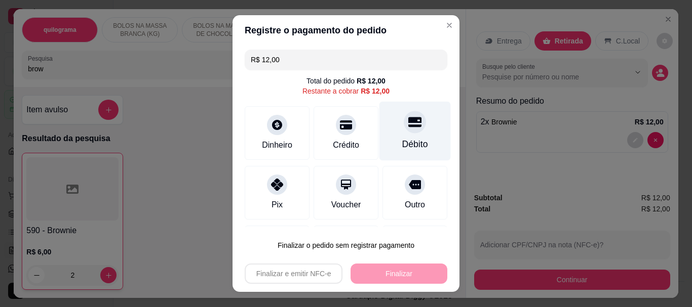
click at [396, 135] on div "Débito" at bounding box center [414, 131] width 71 height 59
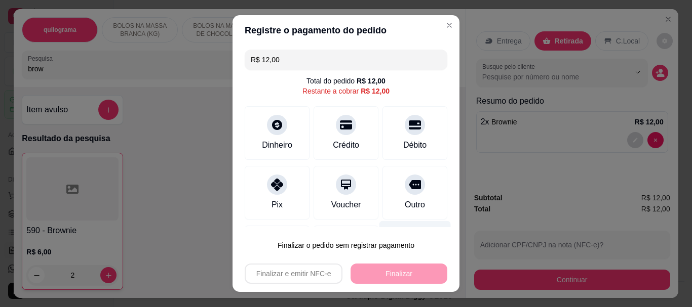
type input "R$ 0,00"
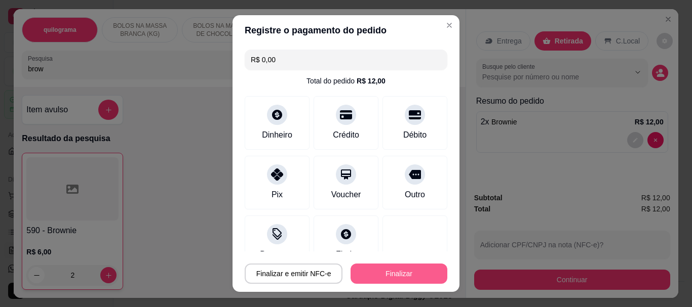
click at [396, 274] on button "Finalizar" at bounding box center [398, 274] width 97 height 20
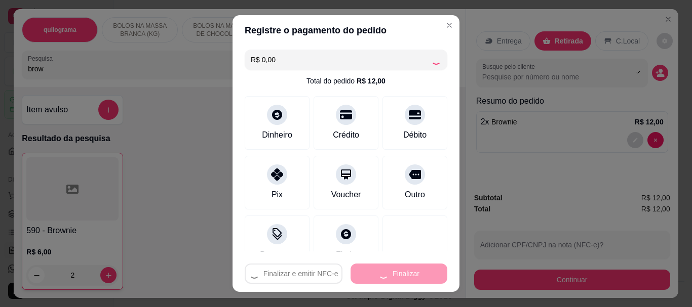
type input "0"
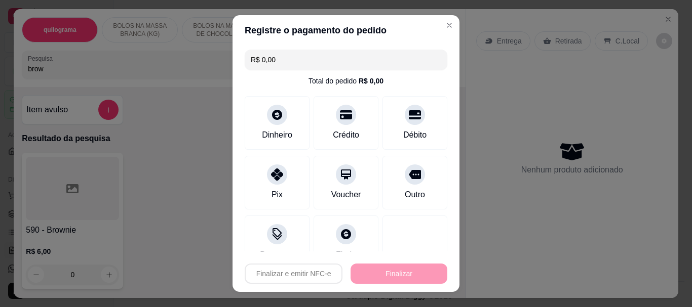
type input "-R$ 12,00"
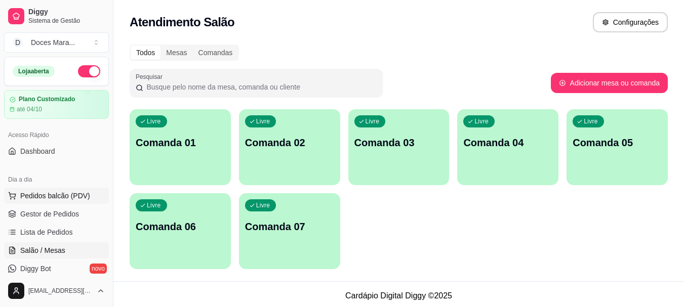
click at [67, 191] on span "Pedidos balcão (PDV)" at bounding box center [55, 196] width 70 height 10
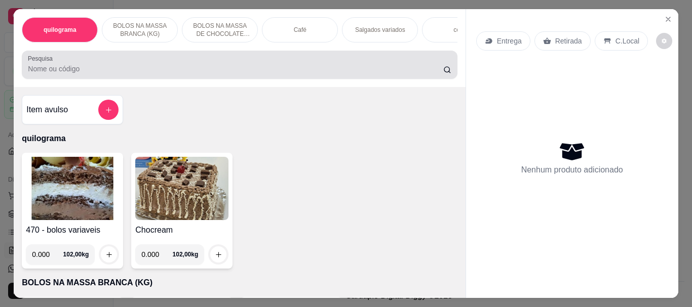
click at [71, 74] on input "Pesquisa" at bounding box center [235, 69] width 415 height 10
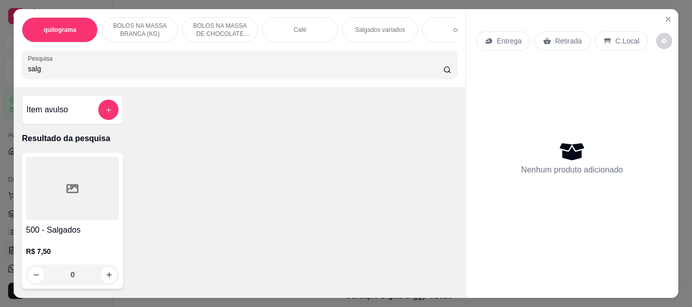
type input "salg"
click at [59, 188] on div at bounding box center [72, 188] width 93 height 63
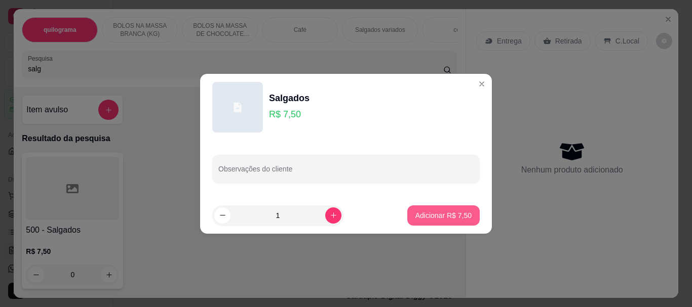
click at [463, 215] on button "Adicionar R$ 7,50" at bounding box center [443, 216] width 72 height 20
type input "1"
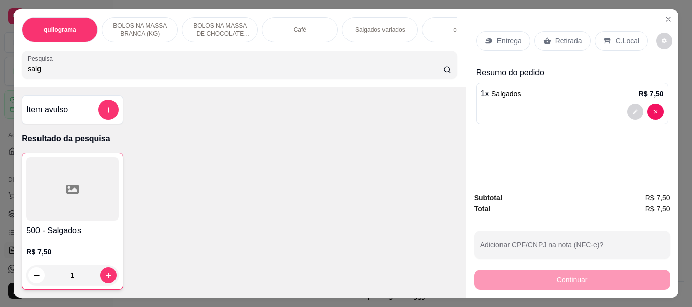
click at [295, 26] on p "Café" at bounding box center [300, 30] width 13 height 8
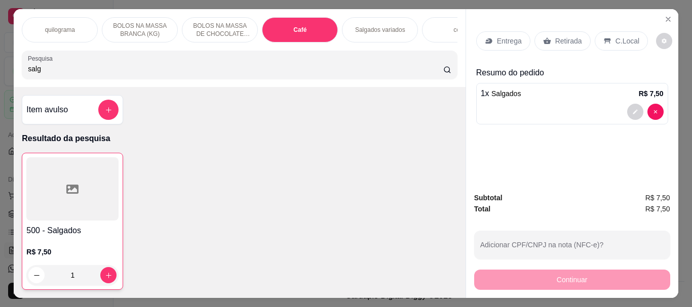
scroll to position [27, 0]
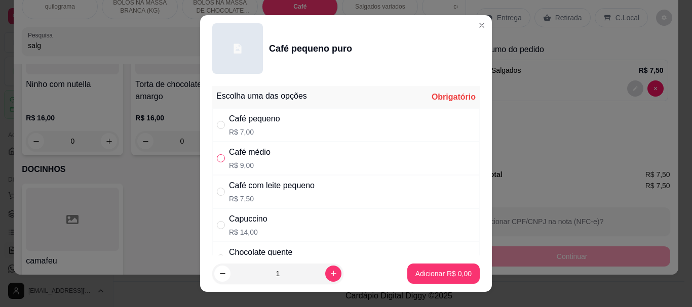
click at [217, 158] on input "" at bounding box center [221, 158] width 8 height 8
click at [441, 272] on p "Adicionar R$ 9,00" at bounding box center [443, 274] width 56 height 10
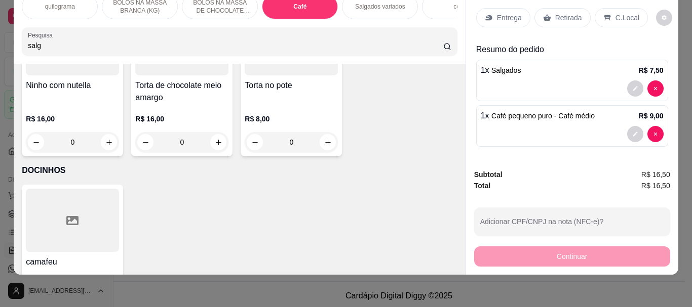
click at [556, 16] on div "Retirada" at bounding box center [562, 17] width 56 height 19
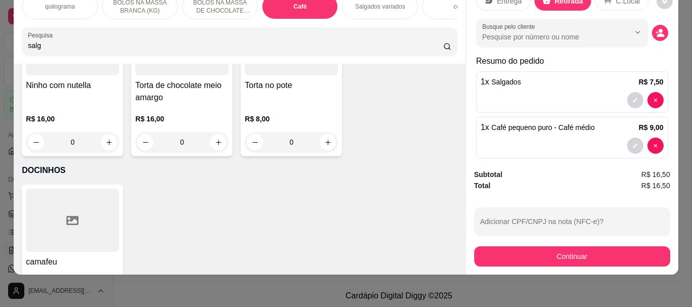
scroll to position [28, 0]
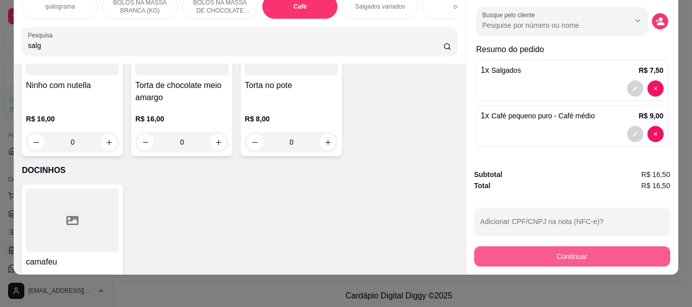
click at [579, 247] on button "Continuar" at bounding box center [572, 257] width 196 height 20
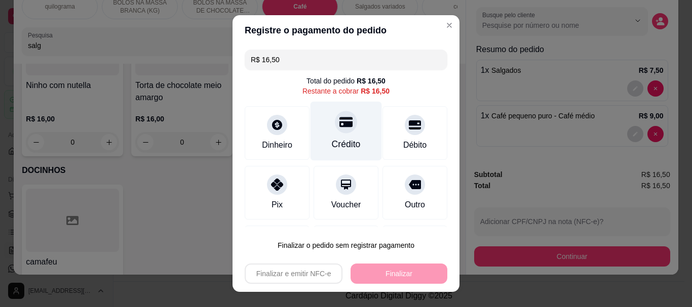
click at [339, 127] on icon at bounding box center [345, 122] width 13 height 10
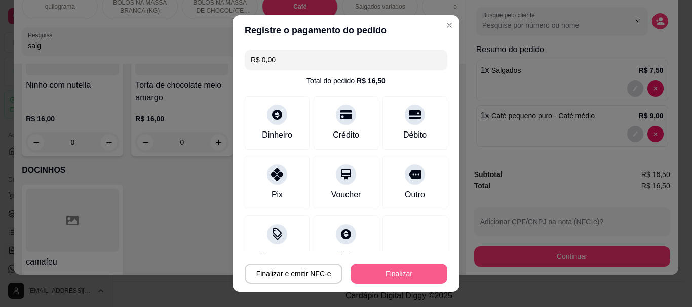
click at [407, 271] on button "Finalizar" at bounding box center [398, 274] width 97 height 20
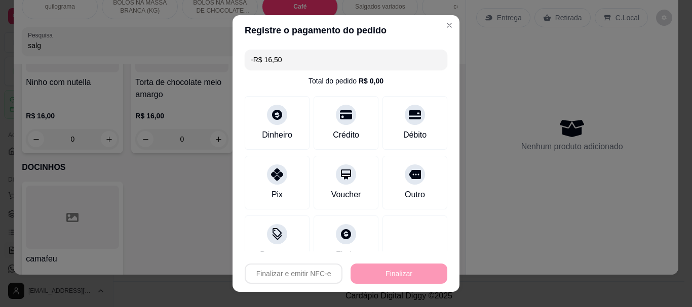
scroll to position [3752, 0]
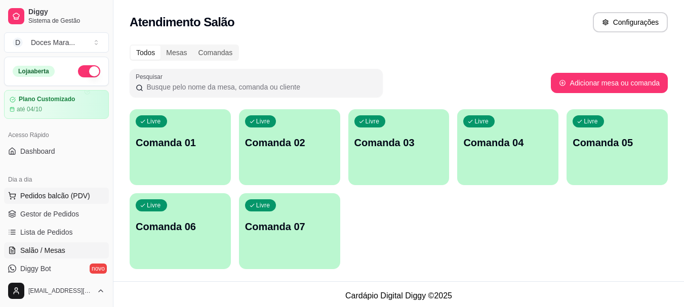
click at [82, 190] on button "Pedidos balcão (PDV)" at bounding box center [56, 196] width 105 height 16
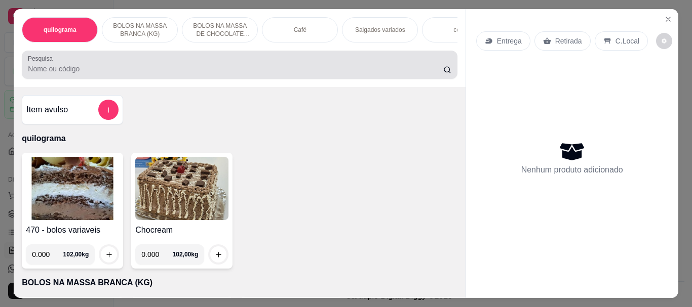
click at [103, 70] on input "Pesquisa" at bounding box center [235, 69] width 415 height 10
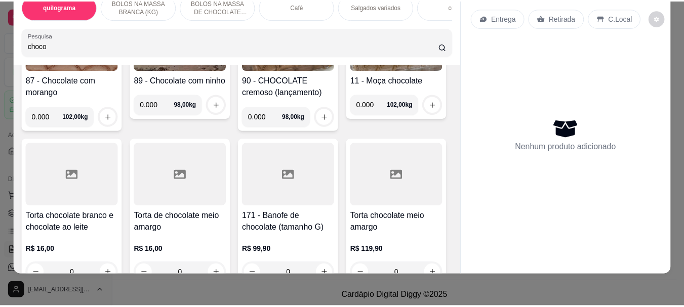
scroll to position [557, 0]
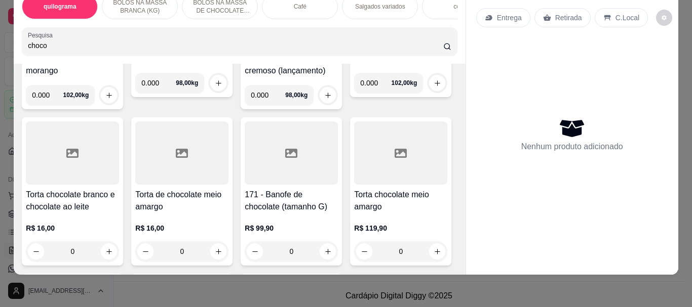
click at [293, 49] on img at bounding box center [291, 16] width 93 height 63
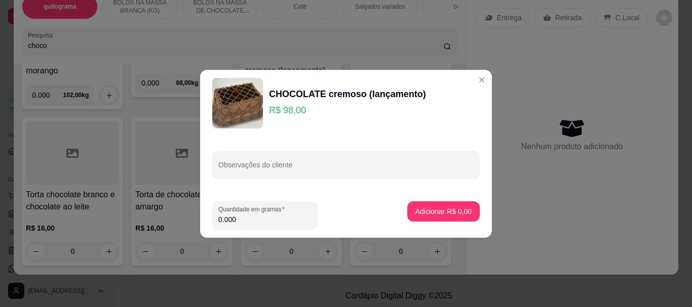
click at [247, 216] on input "0.000" at bounding box center [264, 220] width 93 height 10
click at [420, 208] on p "Adicionar R$ 197,96" at bounding box center [439, 212] width 62 height 10
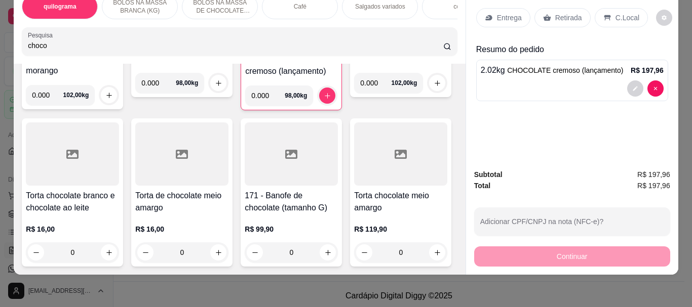
click at [565, 13] on p "Retirada" at bounding box center [568, 18] width 27 height 10
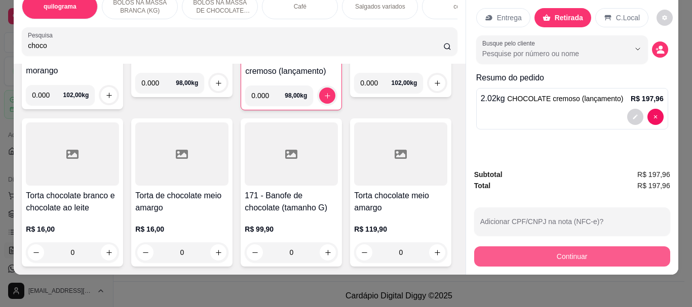
click at [607, 247] on button "Continuar" at bounding box center [572, 257] width 196 height 20
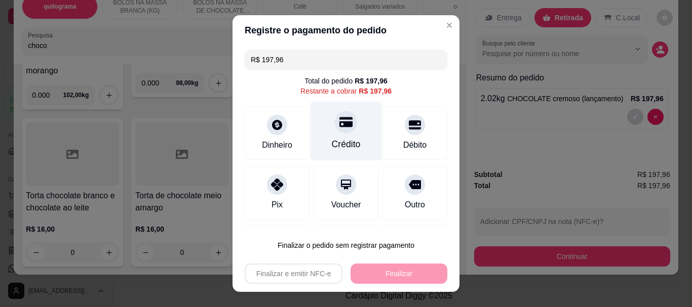
click at [339, 123] on icon at bounding box center [345, 122] width 13 height 10
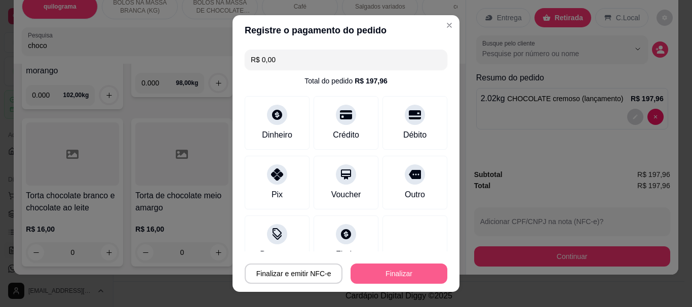
click at [411, 270] on button "Finalizar" at bounding box center [398, 274] width 97 height 20
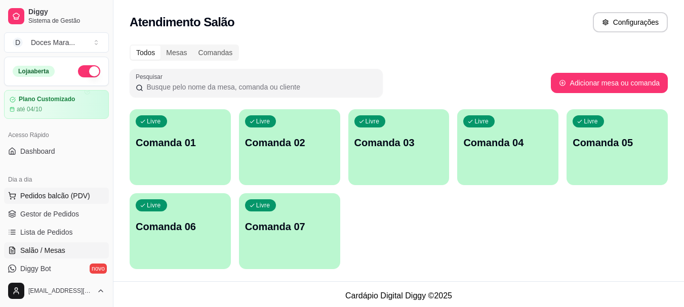
click at [61, 197] on span "Pedidos balcão (PDV)" at bounding box center [55, 196] width 70 height 10
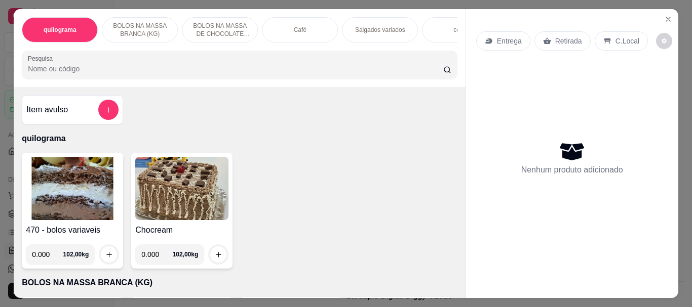
click at [78, 180] on img at bounding box center [72, 188] width 93 height 63
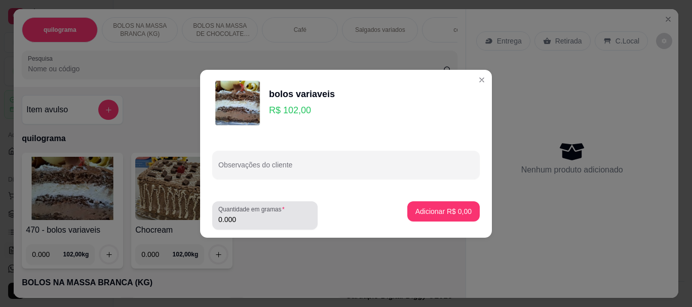
click at [256, 217] on input "0.000" at bounding box center [264, 220] width 93 height 10
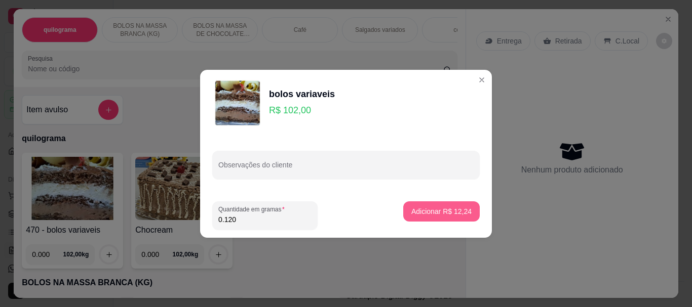
click at [441, 216] on p "Adicionar R$ 12,24" at bounding box center [441, 212] width 60 height 10
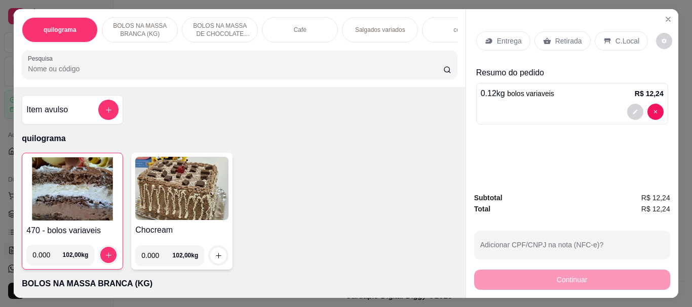
click at [565, 36] on p "Retirada" at bounding box center [568, 41] width 27 height 10
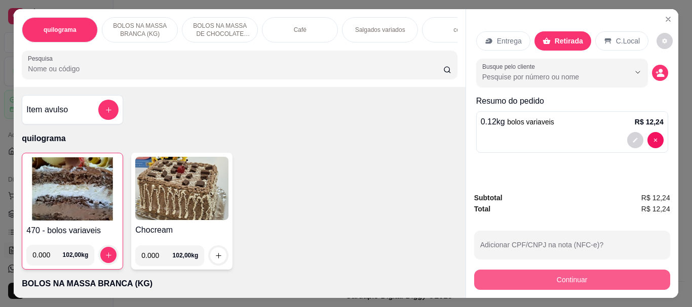
click at [519, 271] on button "Continuar" at bounding box center [572, 280] width 196 height 20
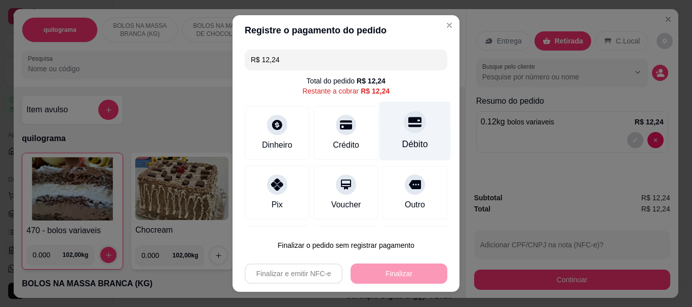
click at [404, 130] on div at bounding box center [415, 122] width 22 height 22
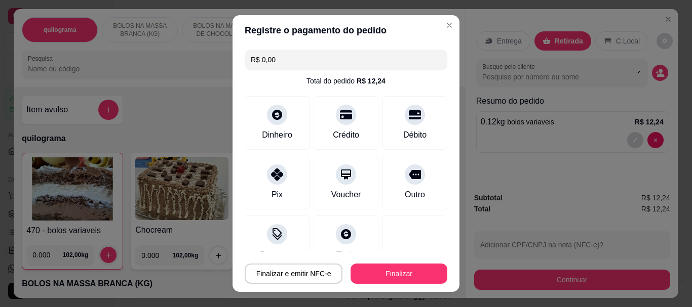
drag, startPoint x: 385, startPoint y: 260, endPoint x: 388, endPoint y: 271, distance: 11.2
click at [387, 270] on div "Finalizar e emitir NFC-e Finalizar" at bounding box center [346, 272] width 203 height 24
click at [390, 272] on button "Finalizar" at bounding box center [398, 274] width 97 height 20
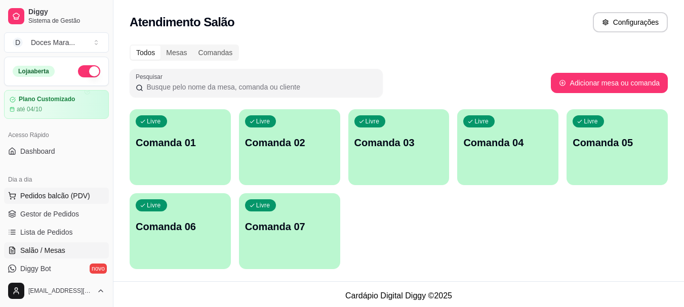
click at [77, 197] on span "Pedidos balcão (PDV)" at bounding box center [55, 196] width 70 height 10
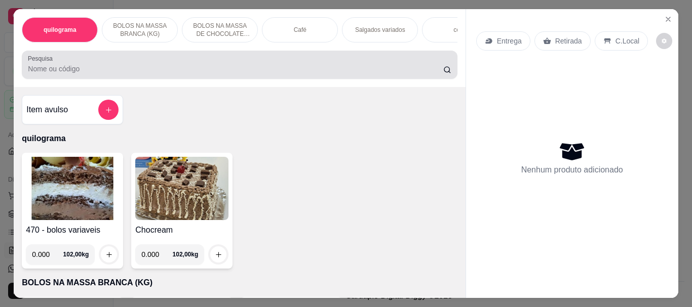
click at [132, 79] on div "Pesquisa" at bounding box center [239, 65] width 435 height 28
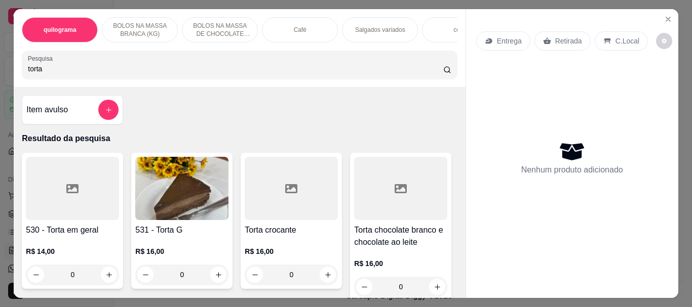
click at [210, 194] on img at bounding box center [181, 188] width 93 height 63
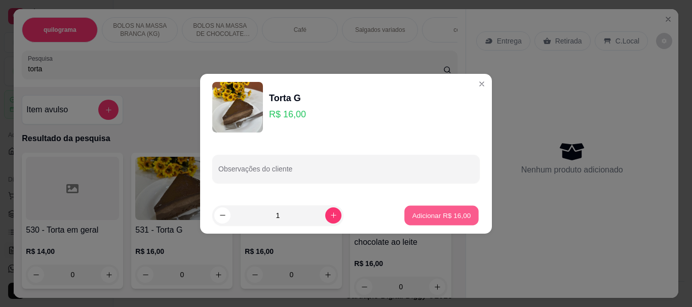
click at [432, 211] on p "Adicionar R$ 16,00" at bounding box center [441, 216] width 59 height 10
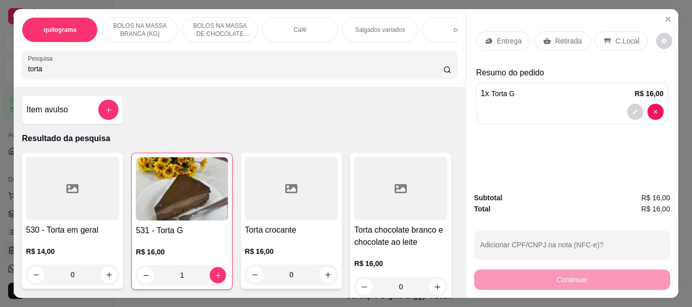
click at [569, 46] on div "Retirada" at bounding box center [562, 40] width 56 height 19
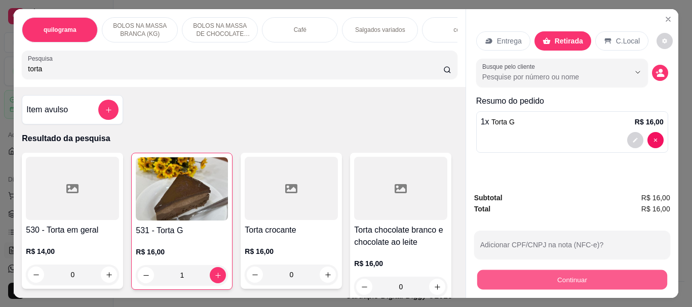
click at [564, 270] on button "Continuar" at bounding box center [571, 280] width 190 height 20
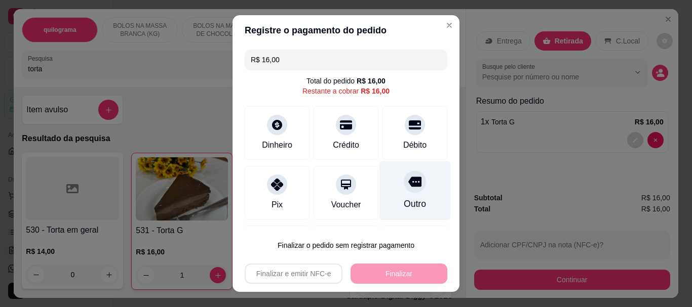
drag, startPoint x: 393, startPoint y: 135, endPoint x: 382, endPoint y: 192, distance: 58.4
click at [393, 134] on div "Débito" at bounding box center [414, 133] width 65 height 54
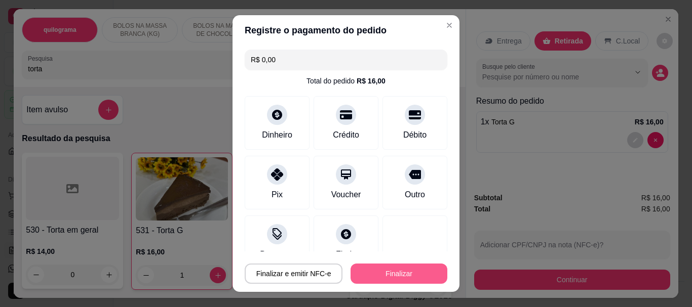
click at [378, 276] on button "Finalizar" at bounding box center [398, 274] width 97 height 20
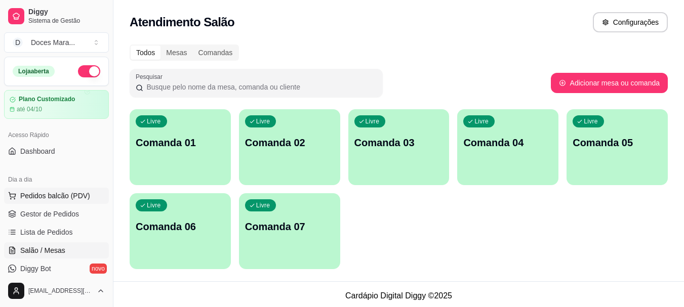
click at [75, 191] on span "Pedidos balcão (PDV)" at bounding box center [55, 196] width 70 height 10
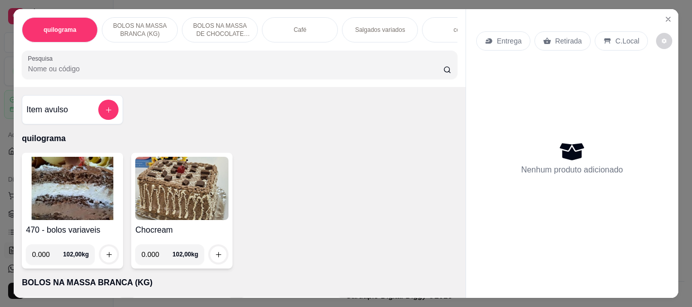
click at [67, 201] on img at bounding box center [72, 188] width 93 height 63
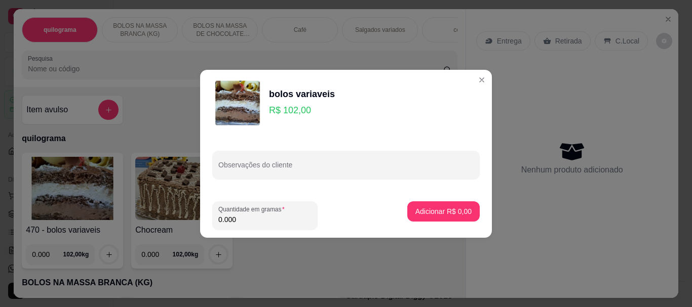
click at [237, 223] on input "0.000" at bounding box center [264, 220] width 93 height 10
click at [418, 213] on p "Adicionar R$ 116,28" at bounding box center [439, 212] width 62 height 10
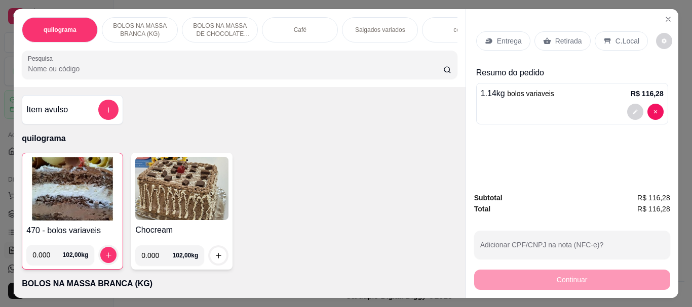
click at [563, 36] on p "Retirada" at bounding box center [568, 41] width 27 height 10
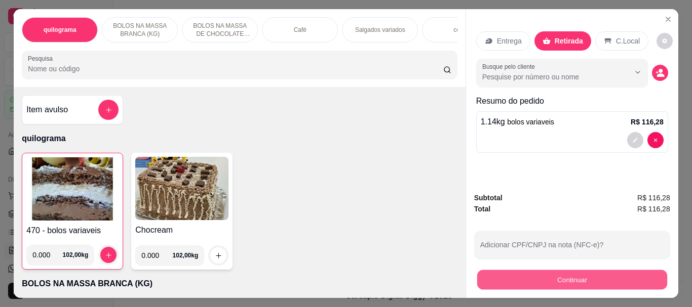
click at [569, 279] on button "Continuar" at bounding box center [571, 280] width 190 height 20
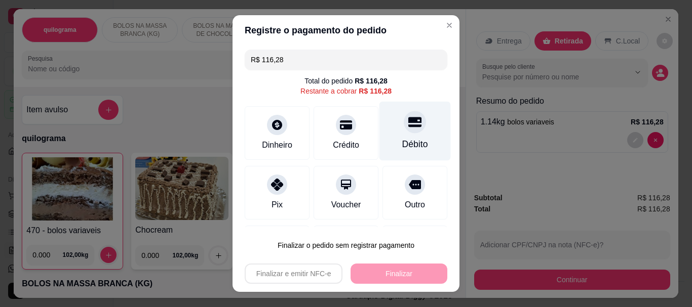
click at [404, 128] on div at bounding box center [415, 122] width 22 height 22
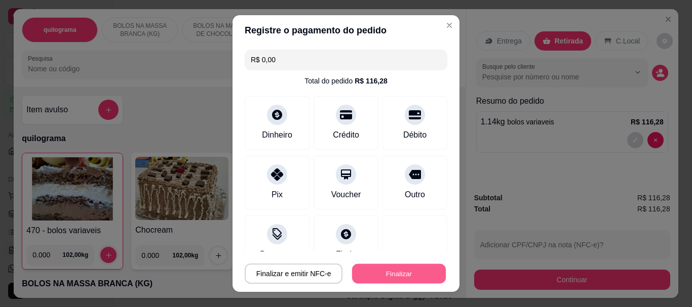
click at [392, 268] on button "Finalizar" at bounding box center [399, 274] width 94 height 20
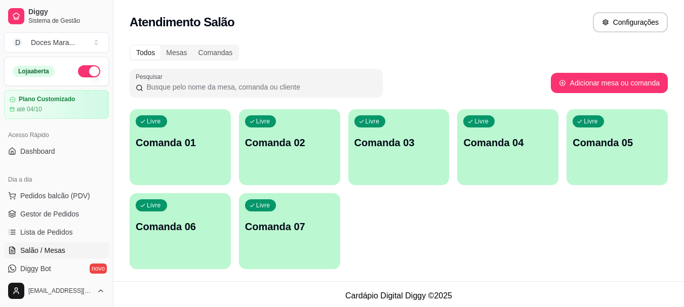
drag, startPoint x: 65, startPoint y: 195, endPoint x: 89, endPoint y: 186, distance: 25.5
click at [66, 193] on span "Pedidos balcão (PDV)" at bounding box center [55, 196] width 70 height 10
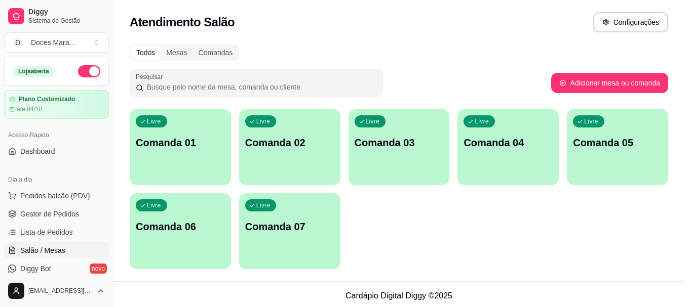
click at [115, 60] on div at bounding box center [239, 65] width 423 height 20
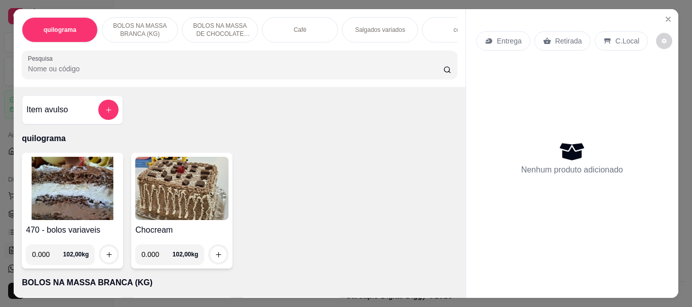
click at [35, 74] on input "Pesquisa" at bounding box center [235, 69] width 415 height 10
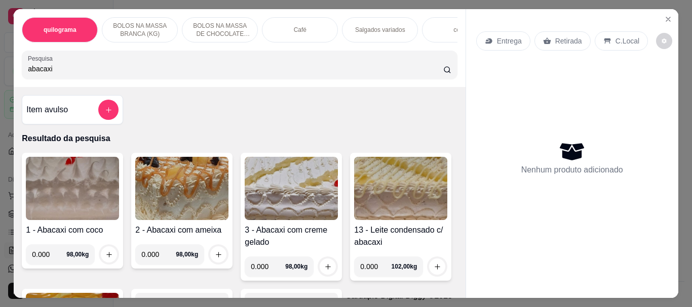
click at [57, 202] on img at bounding box center [72, 188] width 93 height 63
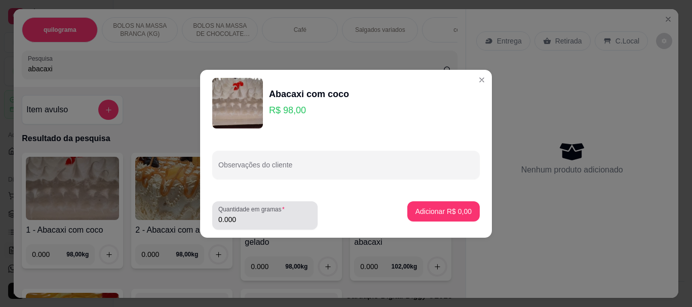
click at [240, 225] on div "0.000" at bounding box center [264, 216] width 93 height 20
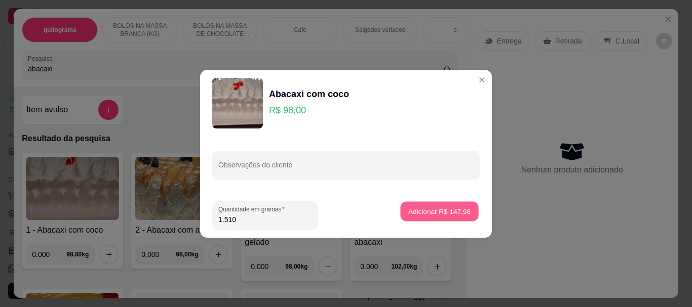
click at [444, 208] on p "Adicionar R$ 147,98" at bounding box center [439, 212] width 62 height 10
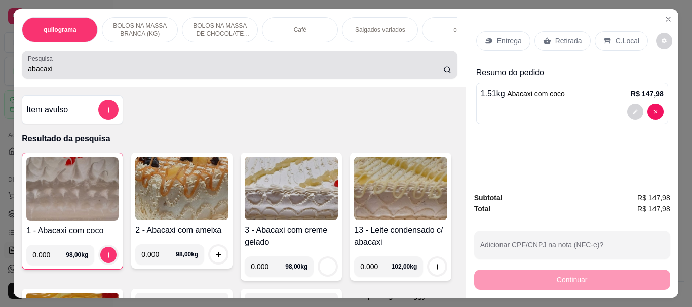
click at [99, 74] on input "abacaxi" at bounding box center [235, 69] width 415 height 10
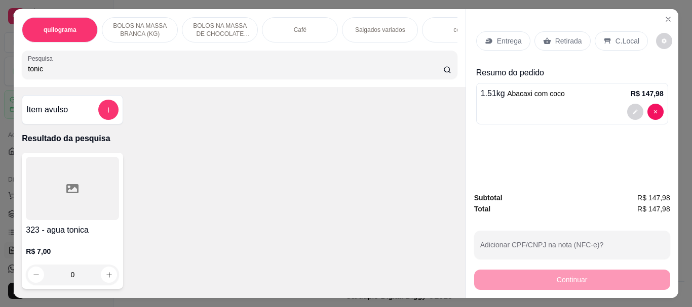
click at [63, 185] on div at bounding box center [72, 188] width 93 height 63
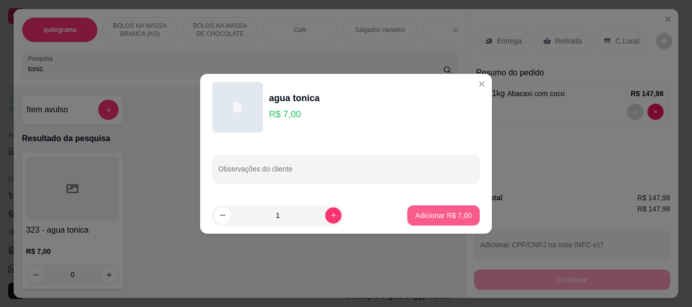
click at [436, 216] on p "Adicionar R$ 7,00" at bounding box center [443, 216] width 56 height 10
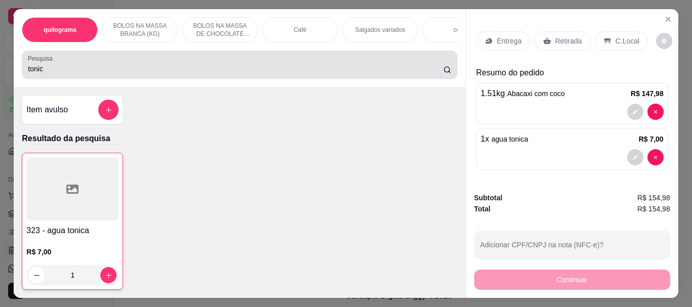
click at [55, 72] on input "tonic" at bounding box center [235, 69] width 415 height 10
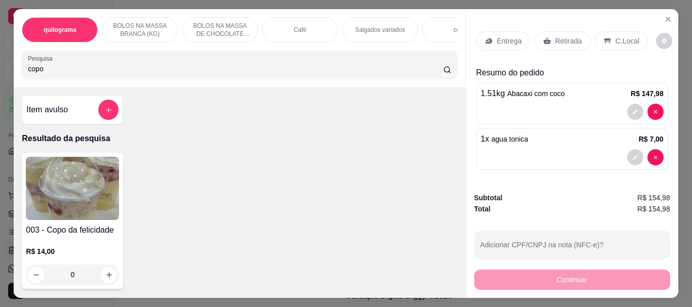
click at [33, 188] on img at bounding box center [72, 188] width 93 height 63
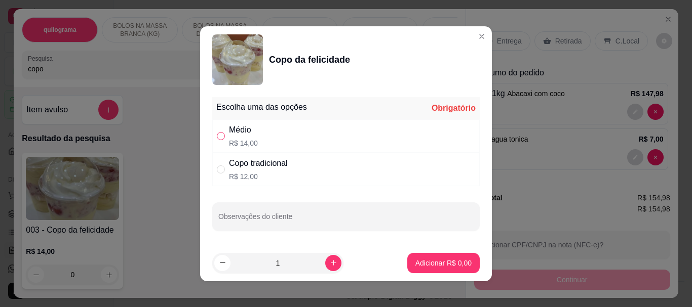
click at [217, 135] on input "" at bounding box center [221, 136] width 8 height 8
click at [420, 260] on p "Adicionar R$ 14,00" at bounding box center [441, 263] width 60 height 10
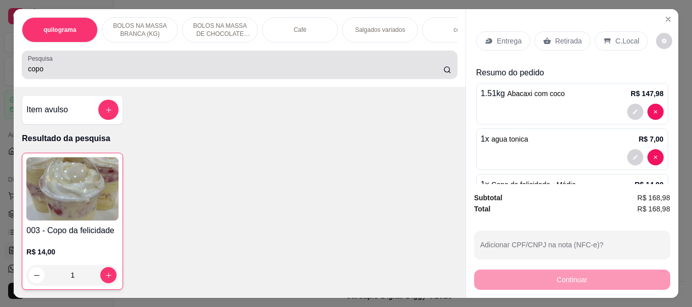
click at [109, 70] on input "copo" at bounding box center [235, 69] width 415 height 10
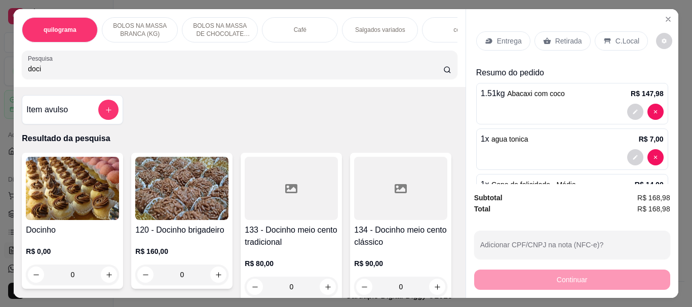
click at [60, 197] on img at bounding box center [72, 188] width 93 height 63
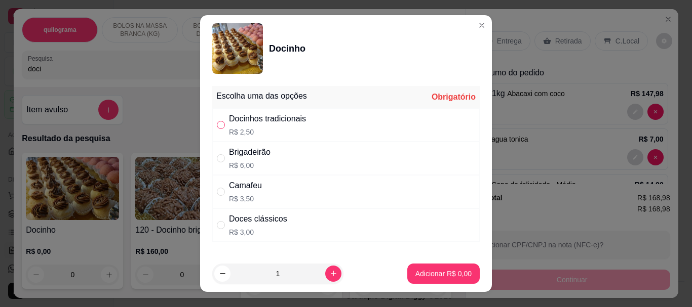
click at [217, 127] on input "" at bounding box center [221, 125] width 8 height 8
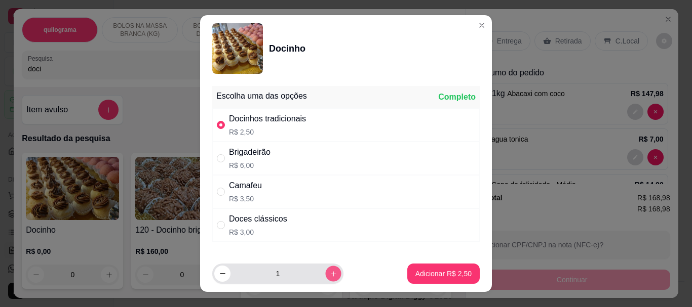
click at [330, 277] on icon "increase-product-quantity" at bounding box center [334, 274] width 8 height 8
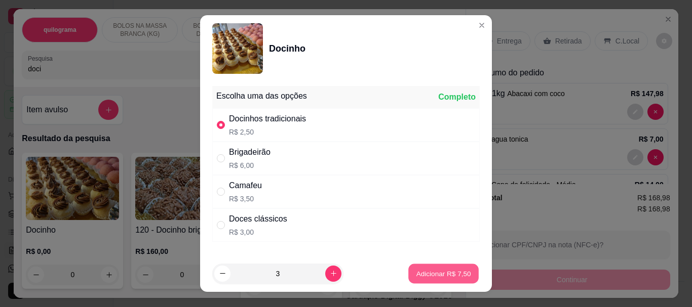
click at [458, 279] on button "Adicionar R$ 7,50" at bounding box center [443, 274] width 70 height 20
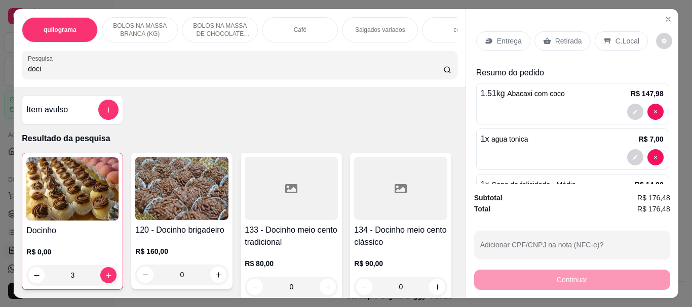
click at [84, 189] on img at bounding box center [72, 188] width 92 height 63
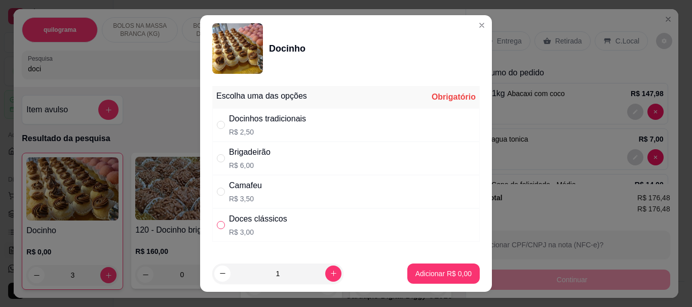
click at [217, 227] on input "" at bounding box center [221, 225] width 8 height 8
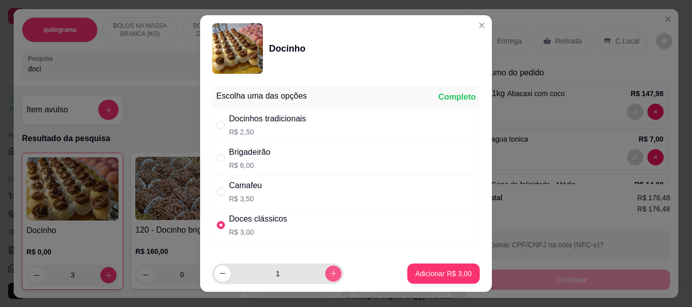
click at [330, 271] on icon "increase-product-quantity" at bounding box center [334, 274] width 8 height 8
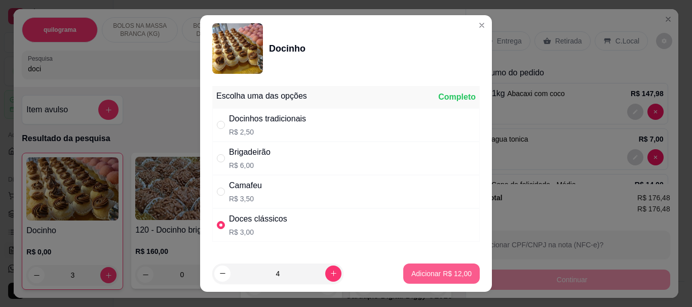
click at [442, 275] on p "Adicionar R$ 12,00" at bounding box center [441, 274] width 60 height 10
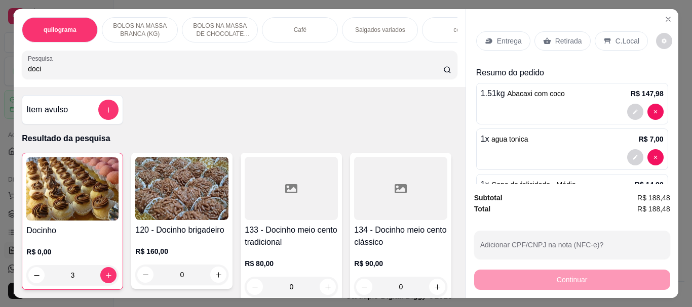
drag, startPoint x: 554, startPoint y: 39, endPoint x: 609, endPoint y: 289, distance: 255.2
click at [555, 40] on p "Retirada" at bounding box center [568, 41] width 27 height 10
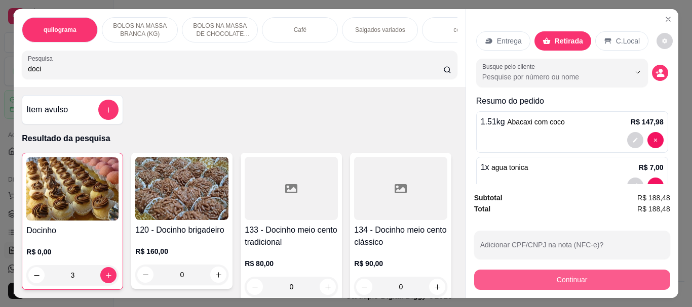
click at [591, 279] on button "Continuar" at bounding box center [572, 280] width 196 height 20
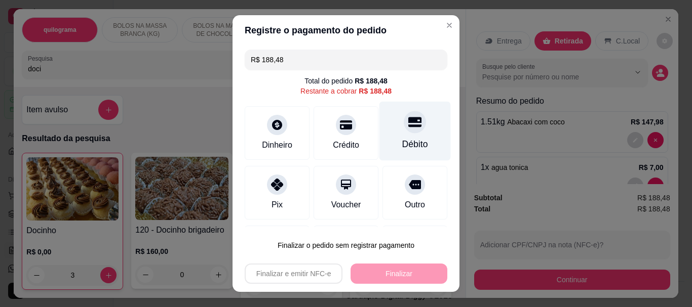
click at [390, 137] on div "Débito" at bounding box center [414, 131] width 71 height 59
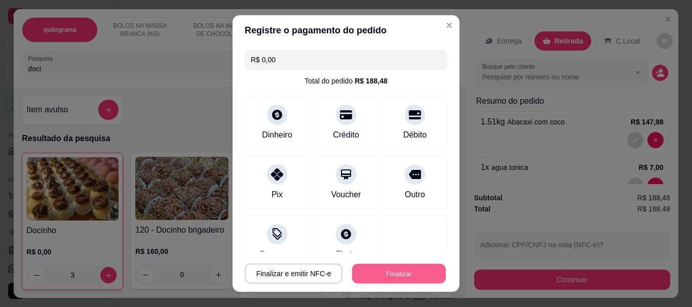
click at [412, 270] on button "Finalizar" at bounding box center [399, 274] width 94 height 20
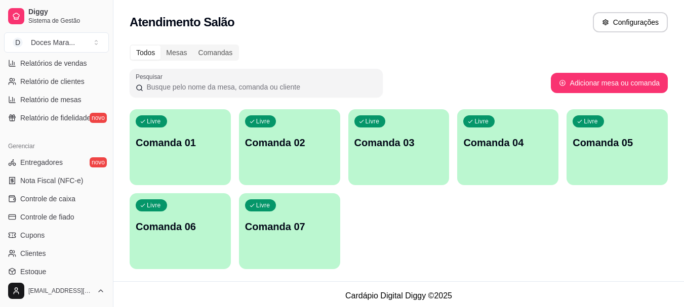
scroll to position [354, 0]
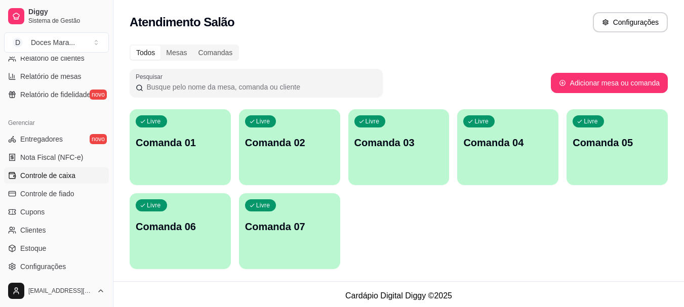
click at [58, 175] on span "Controle de caixa" at bounding box center [47, 176] width 55 height 10
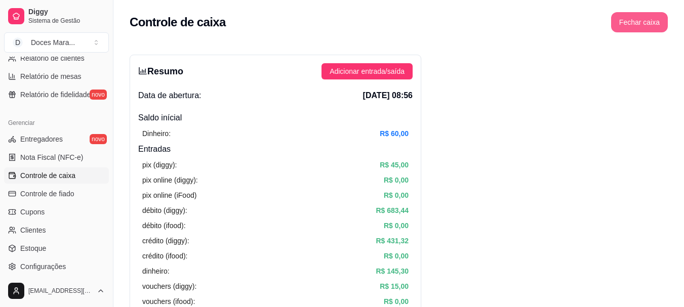
click at [635, 28] on button "Fechar caixa" at bounding box center [639, 22] width 57 height 20
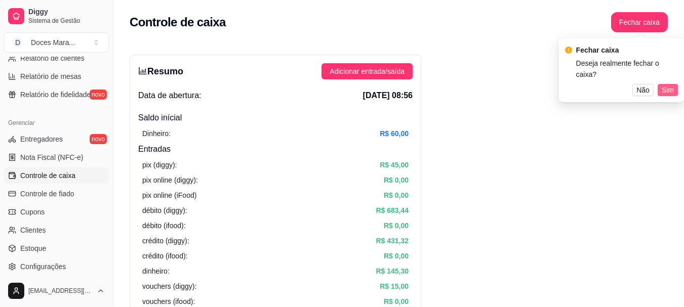
click at [665, 85] on span "Sim" at bounding box center [668, 90] width 12 height 11
